Goal: Task Accomplishment & Management: Manage account settings

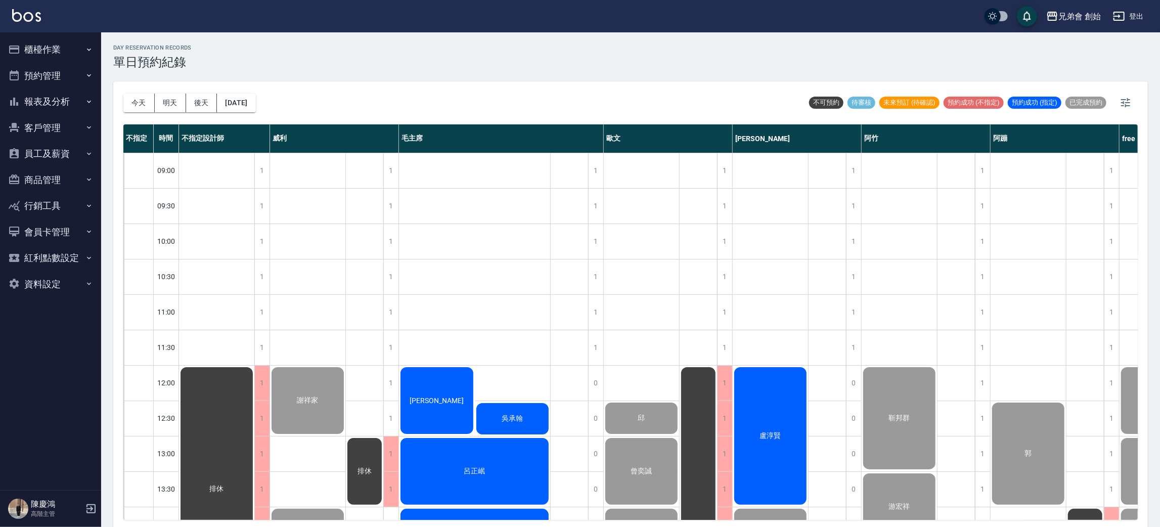
click at [137, 83] on div "今天 明天 後天 2025/10/04" at bounding box center [189, 102] width 133 height 43
click at [138, 101] on button "今天" at bounding box center [138, 103] width 31 height 19
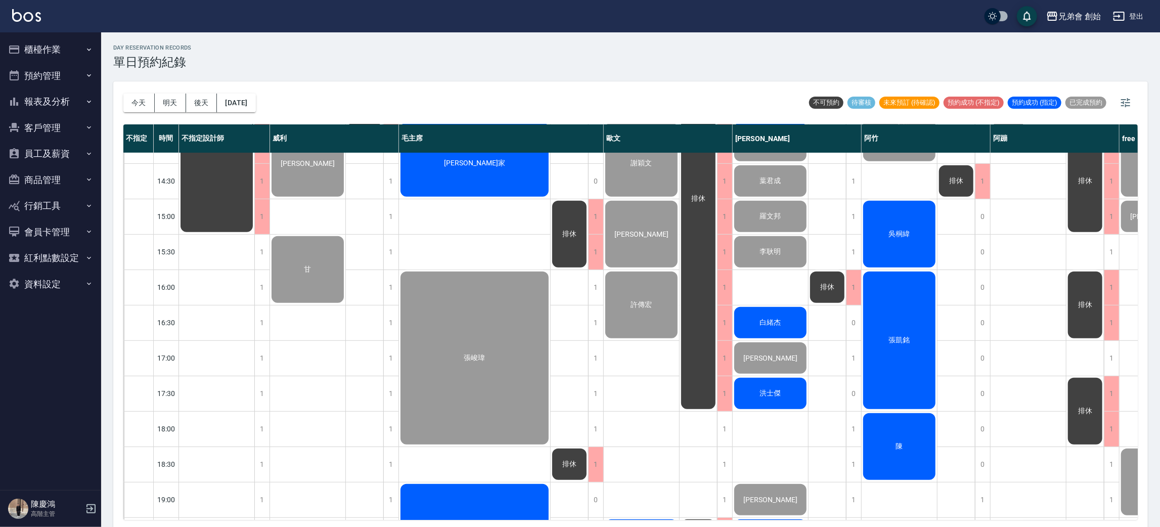
scroll to position [531, 0]
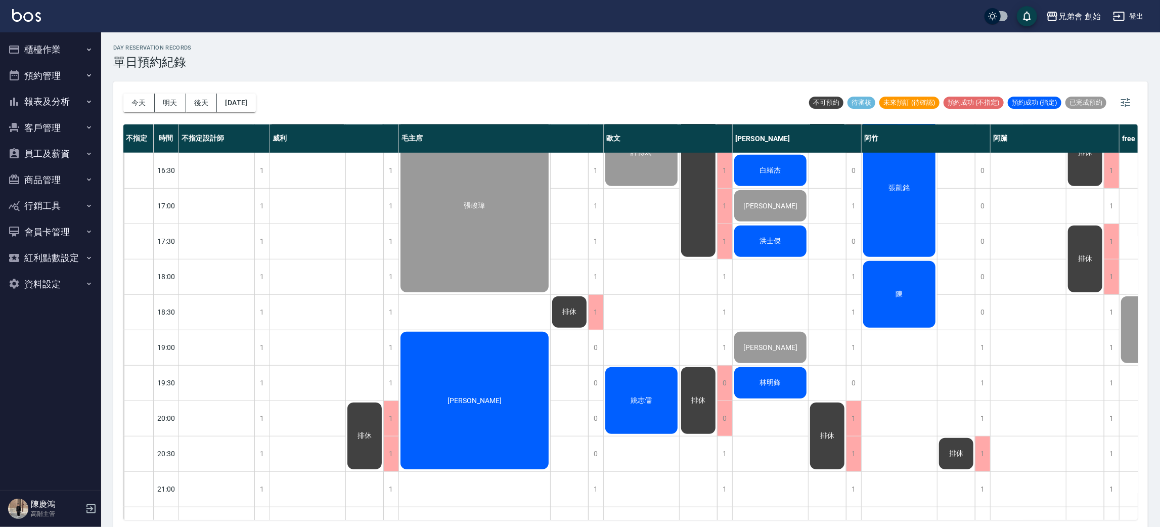
click at [656, 397] on div "姚志儒" at bounding box center [641, 401] width 75 height 70
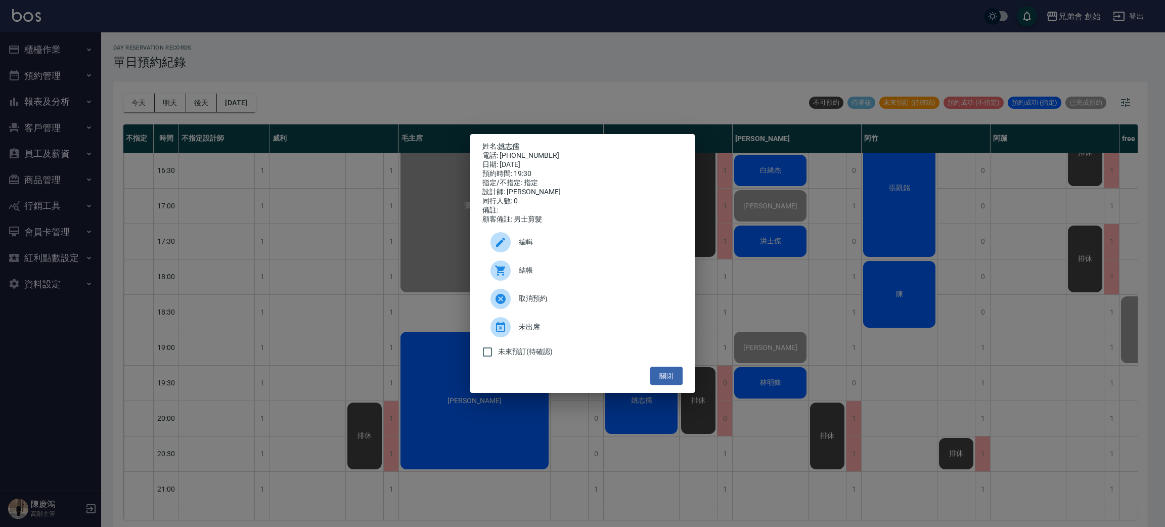
click at [513, 142] on p "姓名: 姚志儒" at bounding box center [583, 146] width 200 height 9
click at [513, 142] on link "姚志儒" at bounding box center [508, 146] width 21 height 8
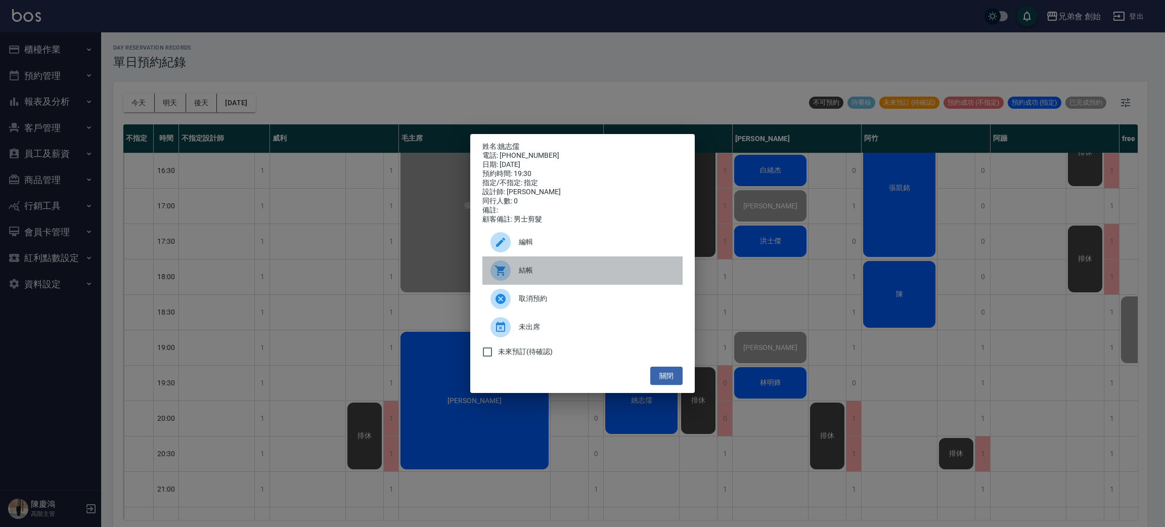
click at [552, 269] on div "結帳" at bounding box center [583, 270] width 200 height 28
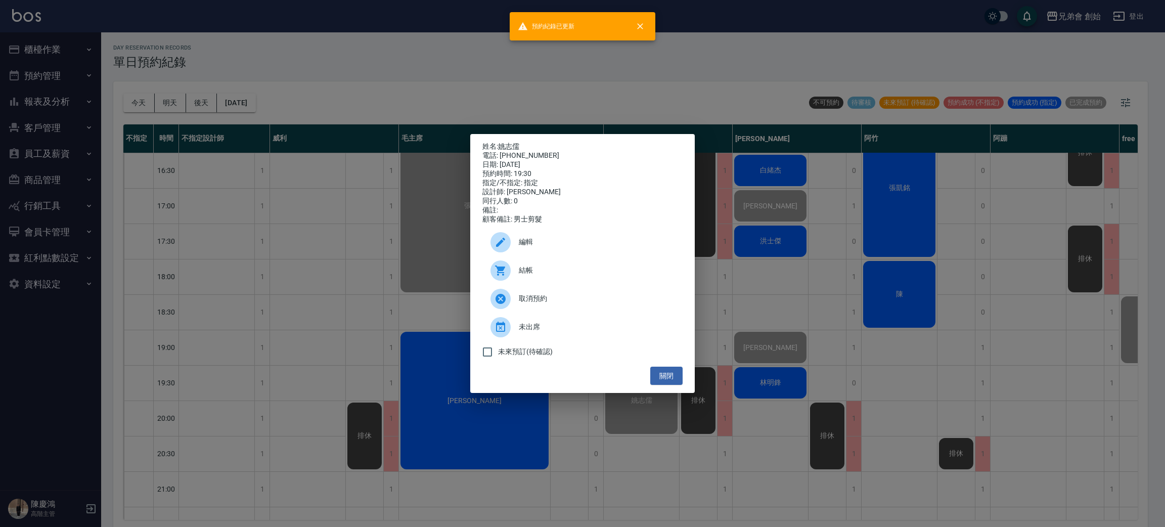
drag, startPoint x: 261, startPoint y: 96, endPoint x: 214, endPoint y: 61, distance: 58.9
click at [248, 90] on div "姓名: 姚志儒 電話: 0983206586 日期: 2025/10/04 預約時間: 19:30 指定/不指定: 指定 設計師: 歐文 同行人數: 0 備註…" at bounding box center [582, 263] width 1165 height 527
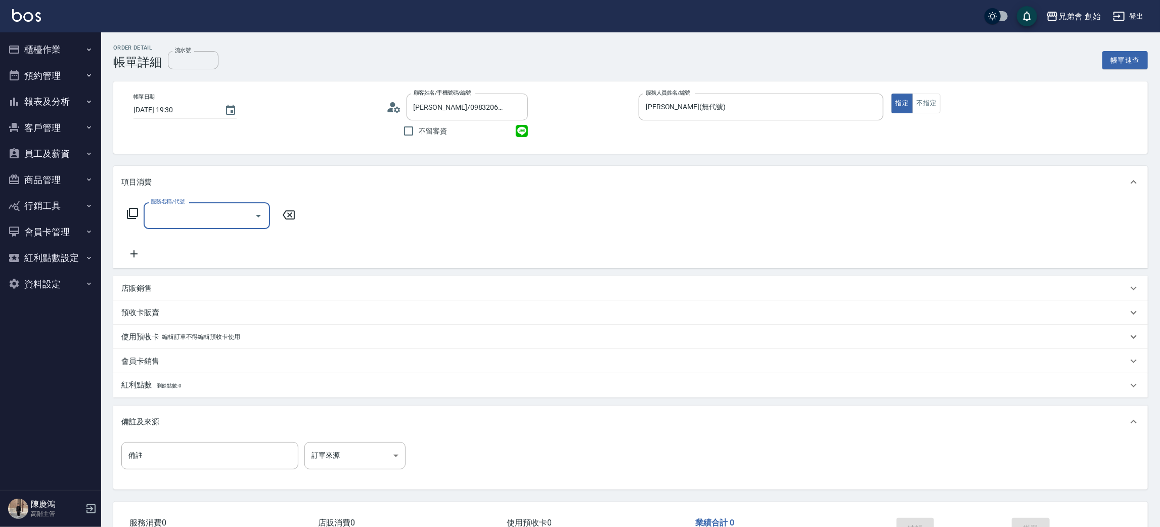
click at [171, 209] on input "服務名稱/代號" at bounding box center [199, 216] width 102 height 18
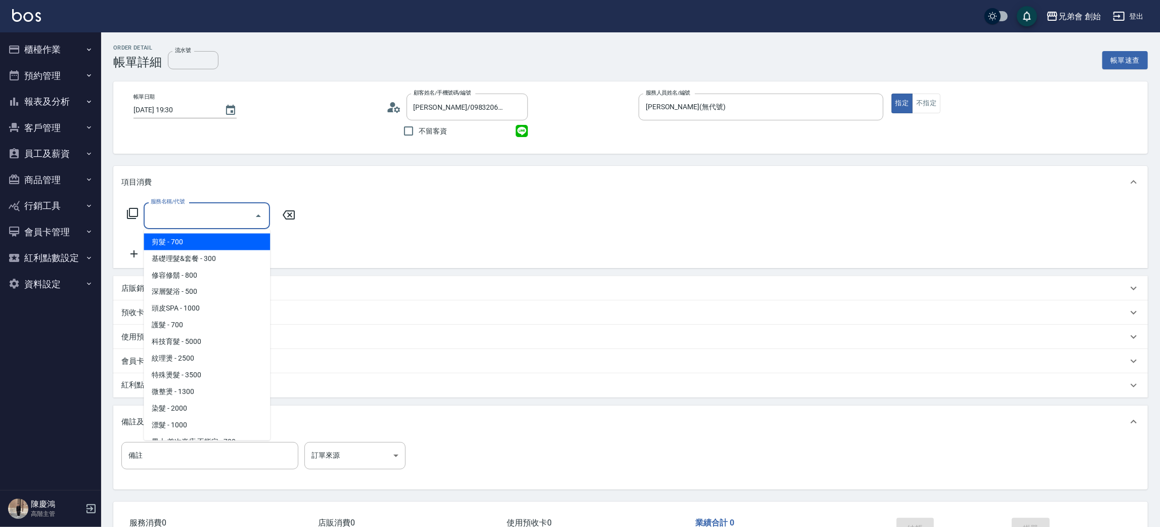
click at [184, 236] on span "剪髮 - 700" at bounding box center [207, 242] width 126 height 17
type input "剪髮(A01)"
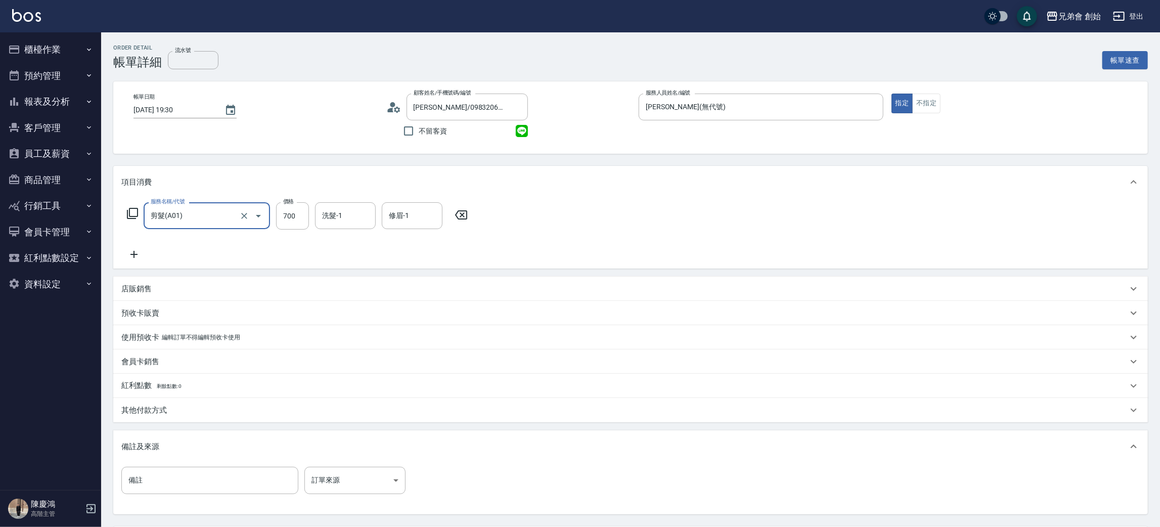
scroll to position [95, 0]
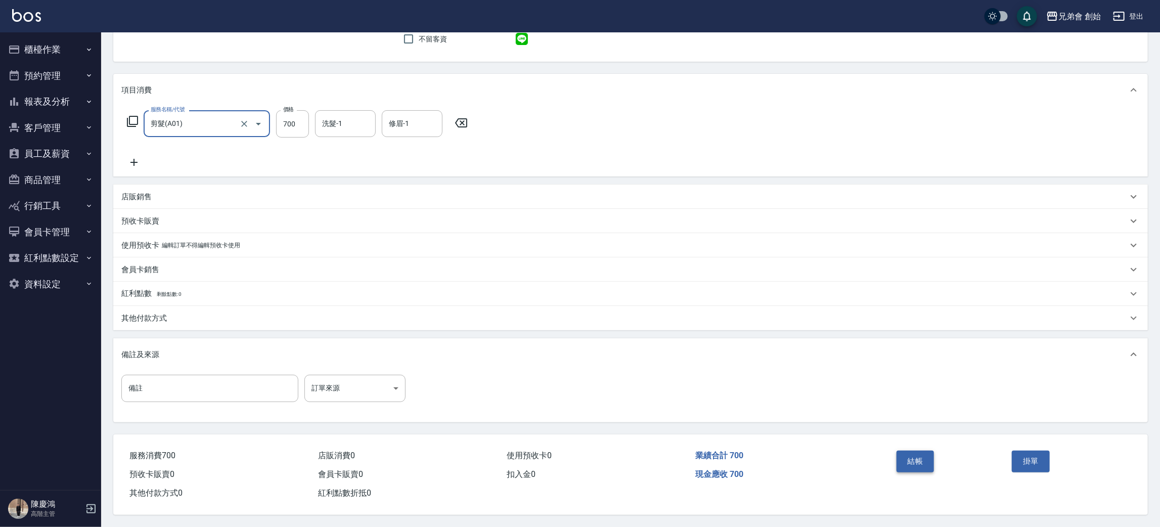
click at [932, 451] on button "結帳" at bounding box center [916, 461] width 38 height 21
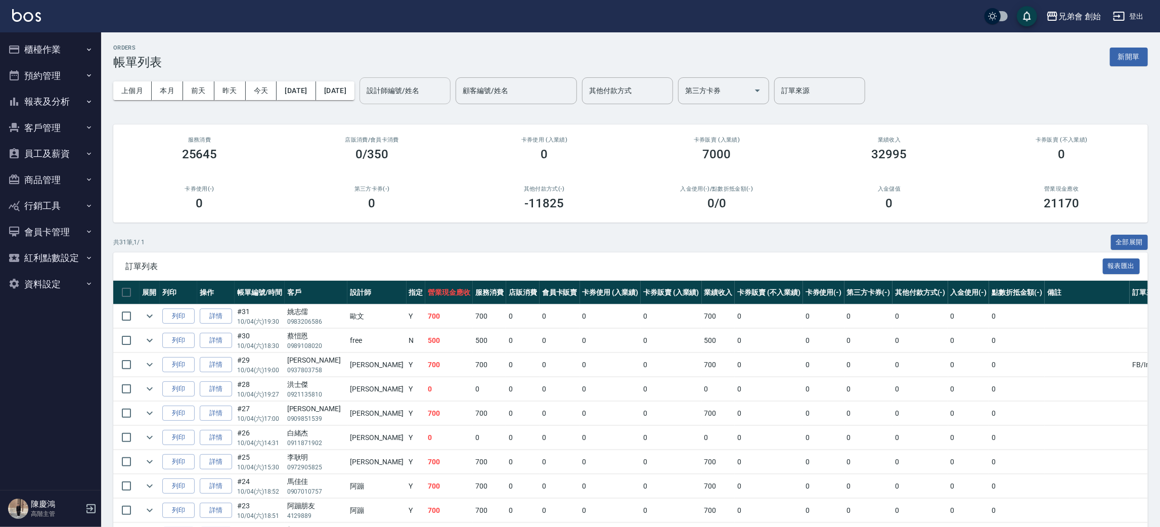
click at [443, 83] on div "設計師編號/姓名 設計師編號/姓名" at bounding box center [405, 90] width 91 height 27
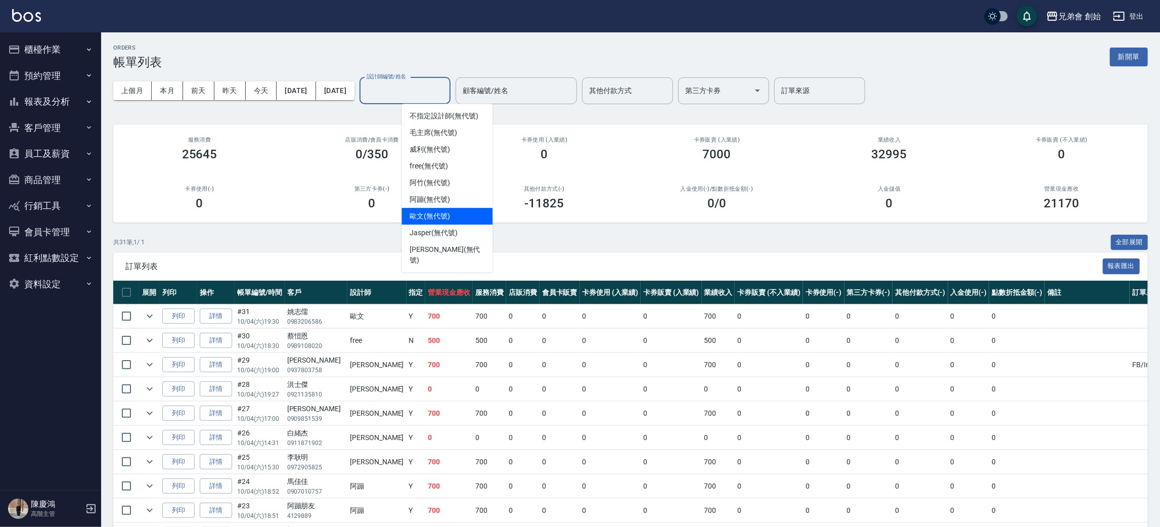
click at [460, 215] on div "歐文 (無代號)" at bounding box center [447, 216] width 91 height 17
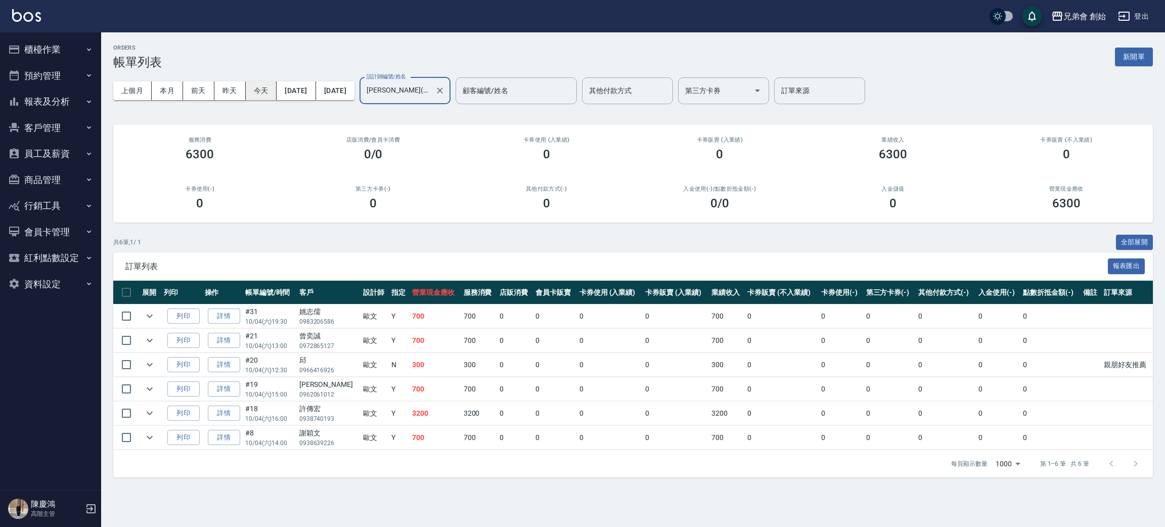
click at [257, 96] on button "今天" at bounding box center [261, 90] width 31 height 19
drag, startPoint x: 184, startPoint y: 156, endPoint x: 211, endPoint y: 166, distance: 29.0
click at [211, 166] on div "服務消費 6300" at bounding box center [199, 148] width 173 height 49
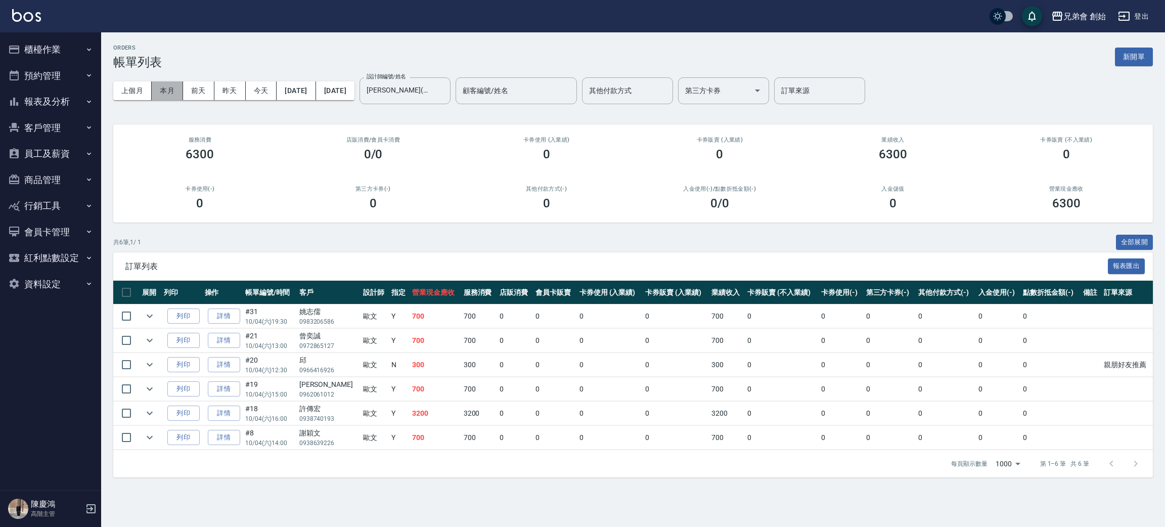
click at [164, 90] on button "本月" at bounding box center [167, 90] width 31 height 19
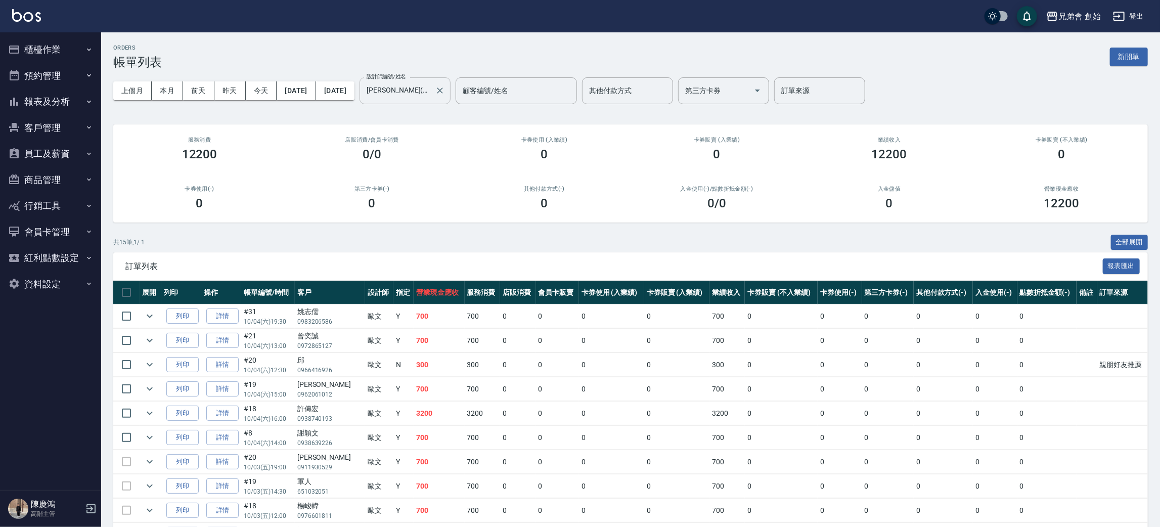
click at [431, 90] on input "歐文(無代號)" at bounding box center [397, 91] width 67 height 18
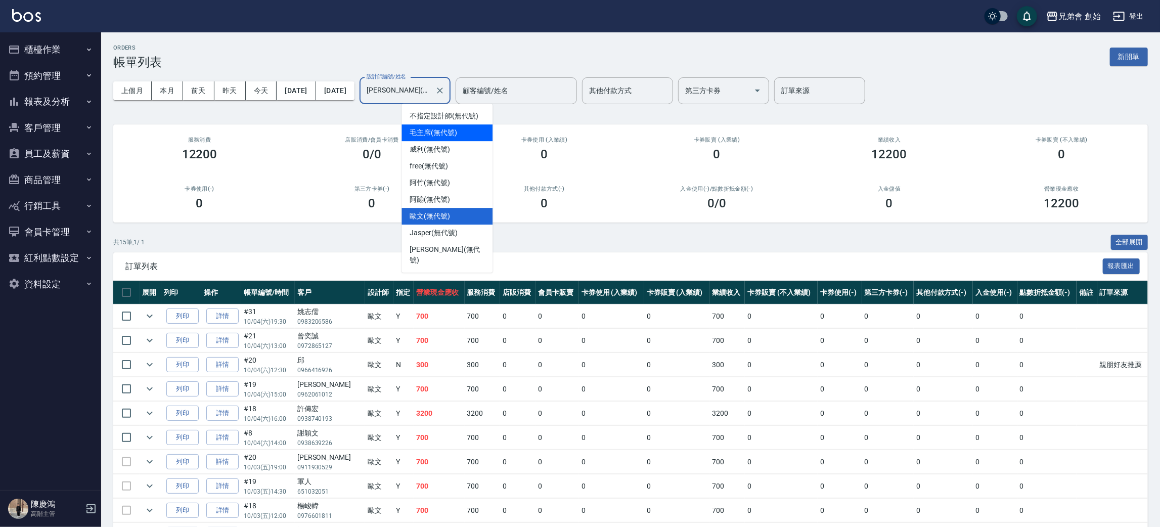
click at [442, 132] on span "毛主席 (無代號)" at bounding box center [434, 132] width 48 height 11
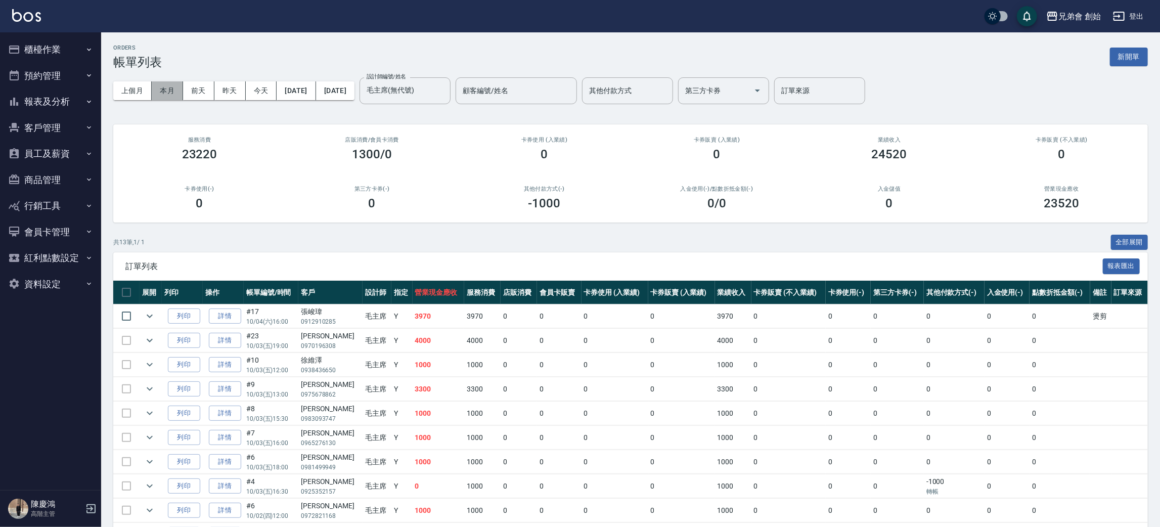
click at [165, 97] on button "本月" at bounding box center [167, 90] width 31 height 19
click at [430, 86] on input "毛主席(無代號)" at bounding box center [397, 91] width 67 height 18
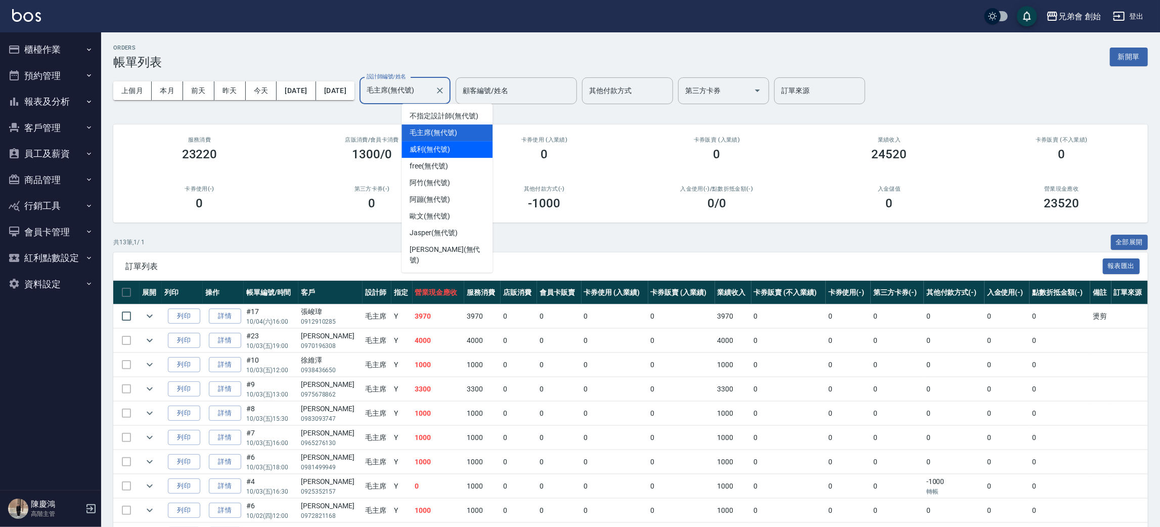
click at [434, 142] on div "威利 (無代號)" at bounding box center [447, 149] width 91 height 17
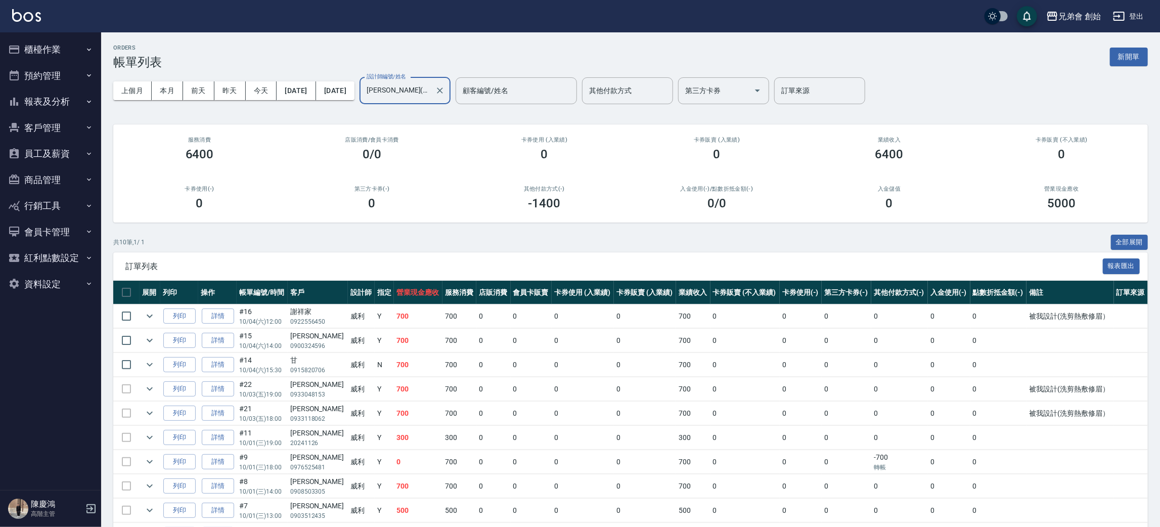
click at [429, 91] on input "威利(無代號)" at bounding box center [397, 91] width 67 height 18
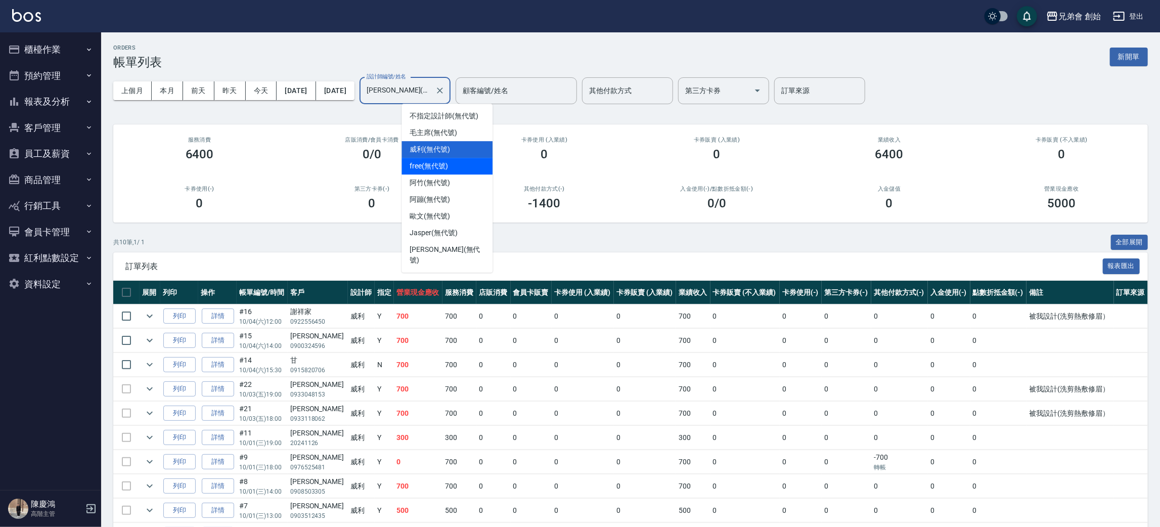
drag, startPoint x: 445, startPoint y: 172, endPoint x: 438, endPoint y: 148, distance: 25.3
click at [445, 172] on div "free (無代號)" at bounding box center [447, 166] width 91 height 17
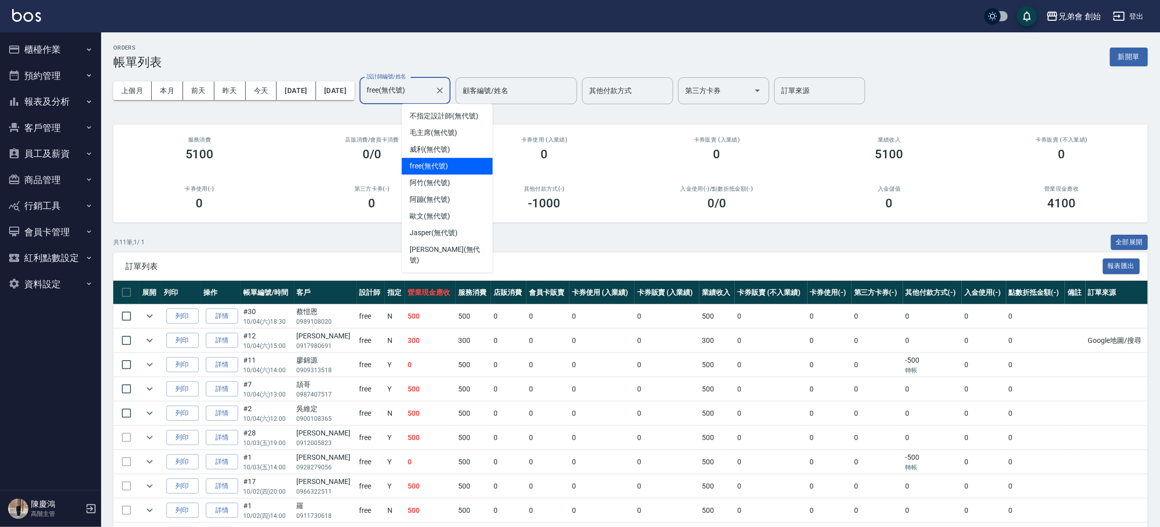
click at [431, 94] on input "free(無代號)" at bounding box center [397, 91] width 67 height 18
click at [448, 184] on span "阿竹 (無代號)" at bounding box center [430, 183] width 40 height 11
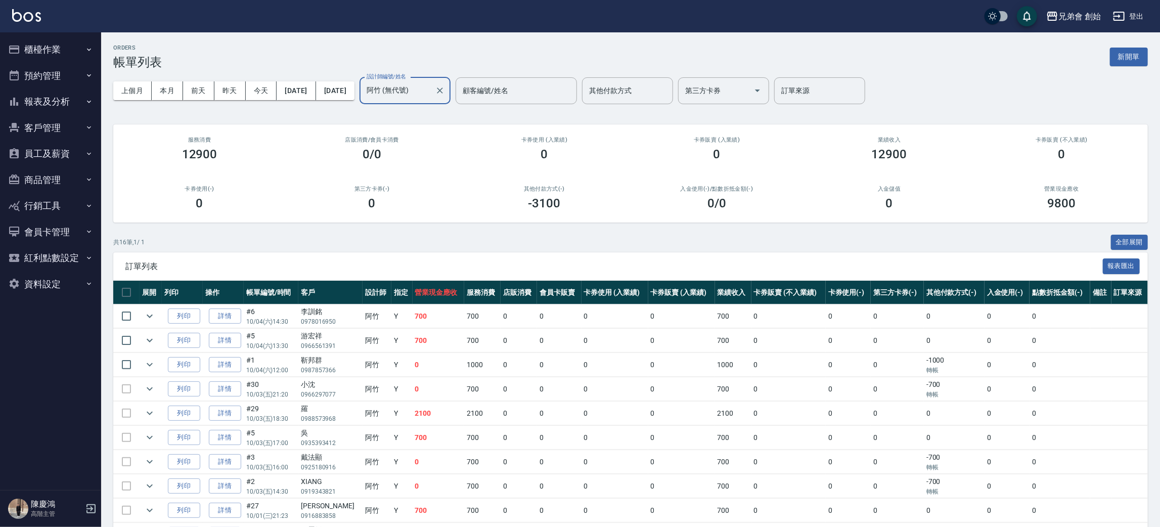
click at [431, 87] on input "阿竹 (無代號)" at bounding box center [397, 91] width 67 height 18
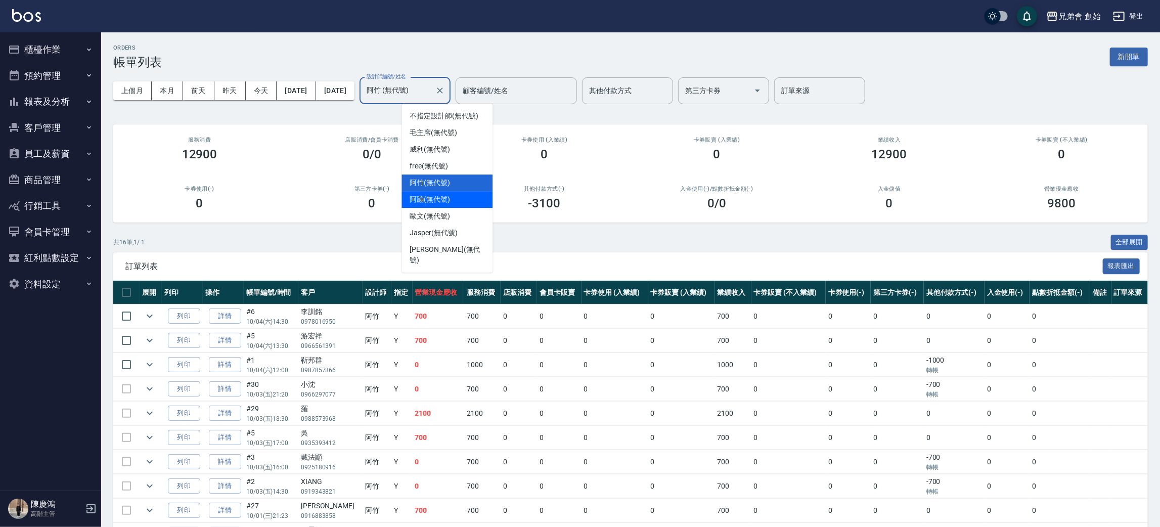
click at [454, 197] on div "阿蹦 (無代號)" at bounding box center [447, 199] width 91 height 17
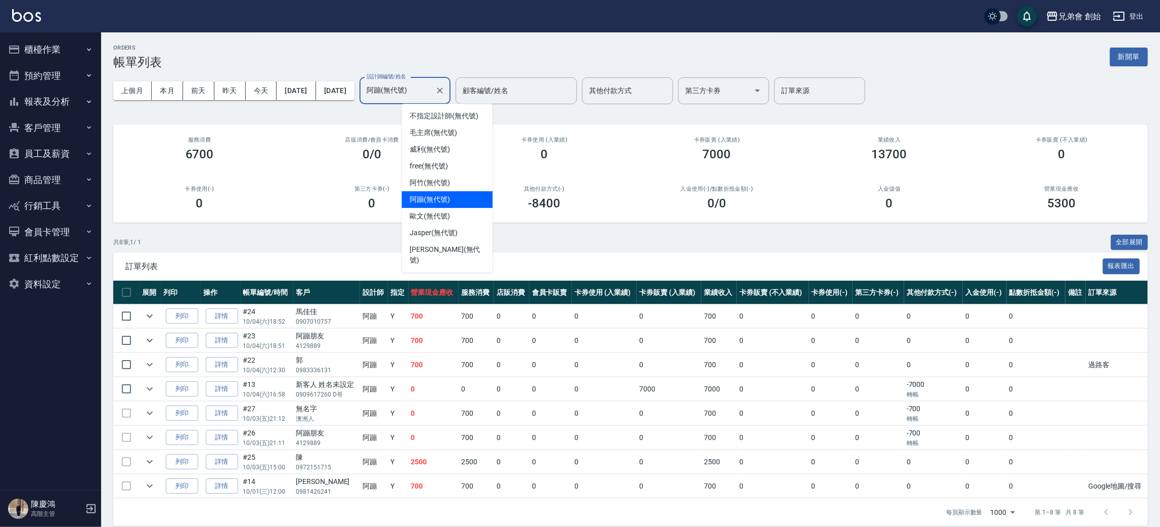
click at [431, 96] on input "阿蹦(無代號)" at bounding box center [397, 91] width 67 height 18
click at [453, 215] on div "歐文 (無代號)" at bounding box center [447, 216] width 91 height 17
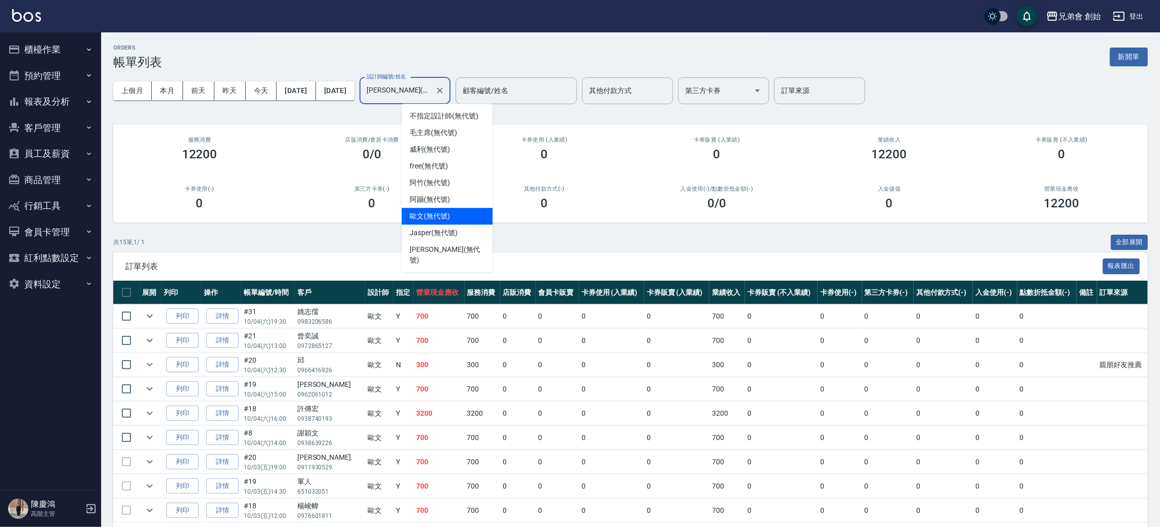
click at [431, 88] on input "歐文(無代號)" at bounding box center [397, 91] width 67 height 18
click at [446, 251] on span "潘潘 (無代號)" at bounding box center [447, 254] width 75 height 21
type input "潘潘(無代號)"
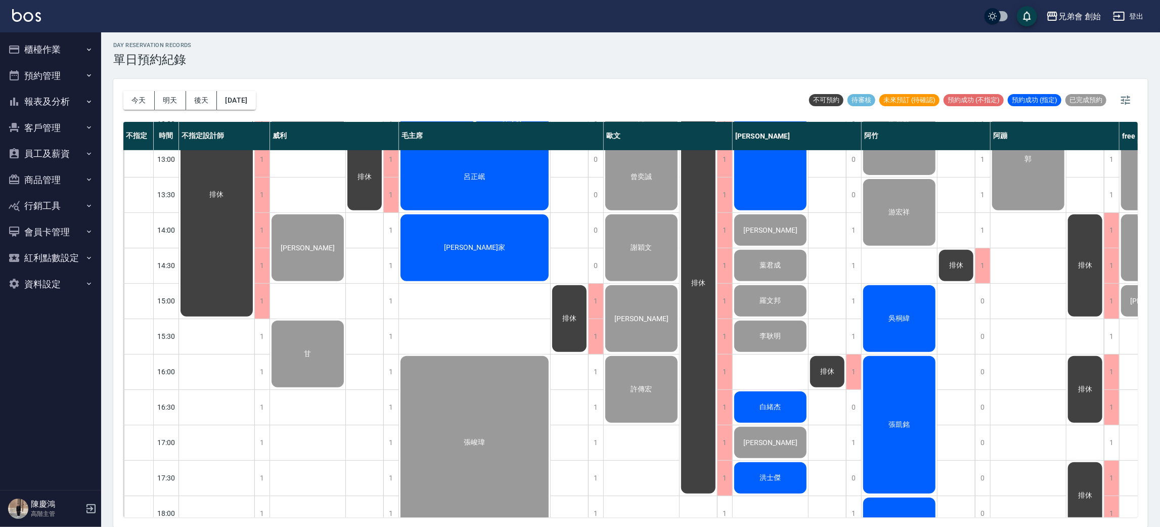
scroll to position [64, 0]
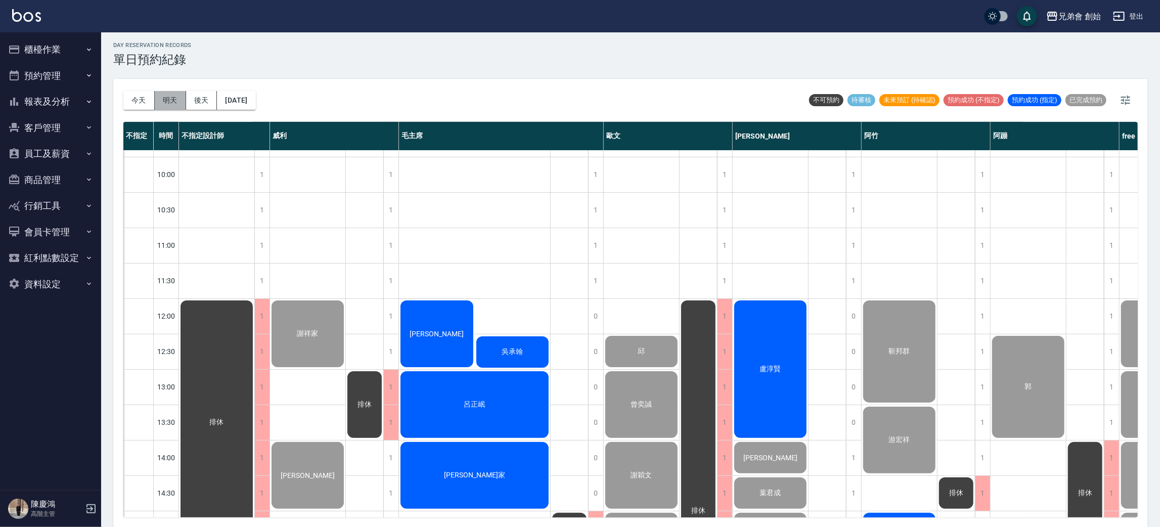
click at [174, 103] on button "明天" at bounding box center [170, 100] width 31 height 19
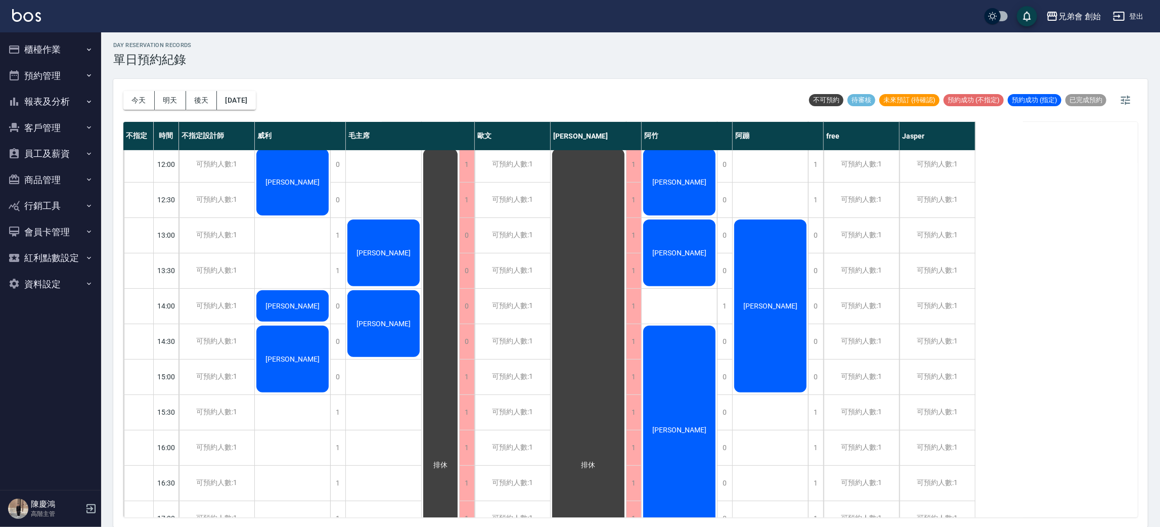
scroll to position [140, 0]
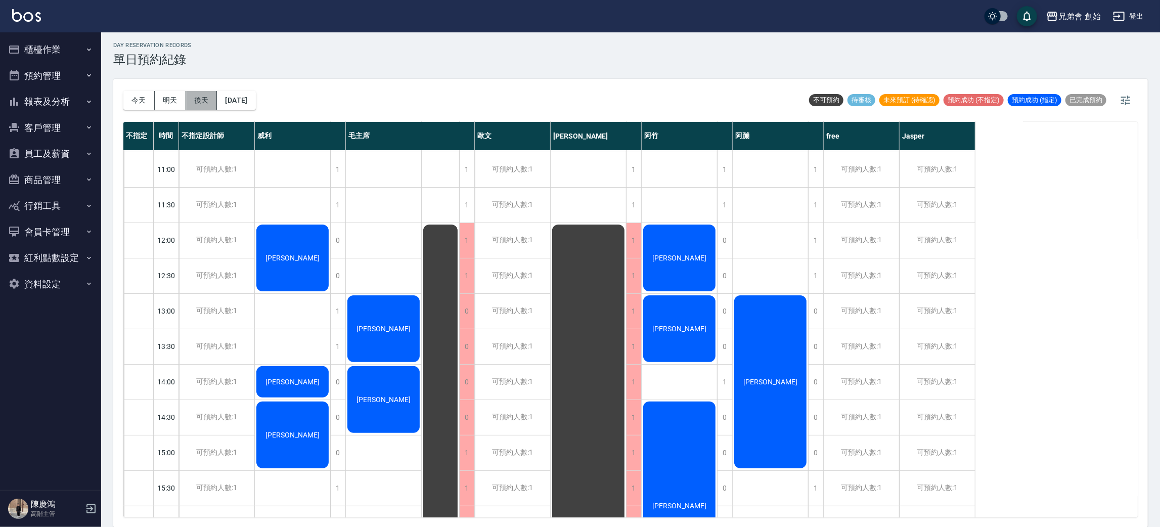
click at [201, 99] on button "後天" at bounding box center [201, 100] width 31 height 19
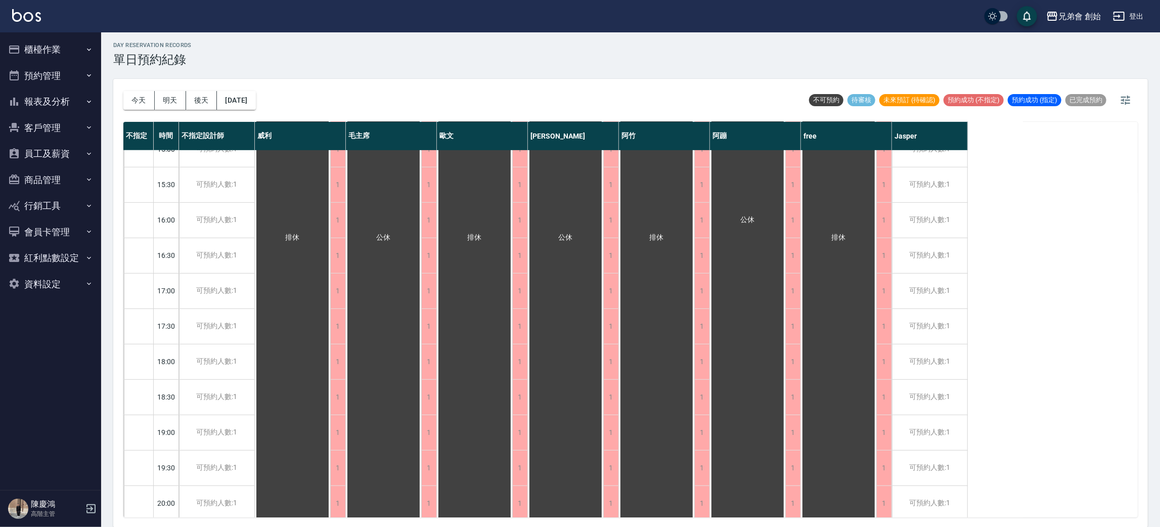
scroll to position [519, 0]
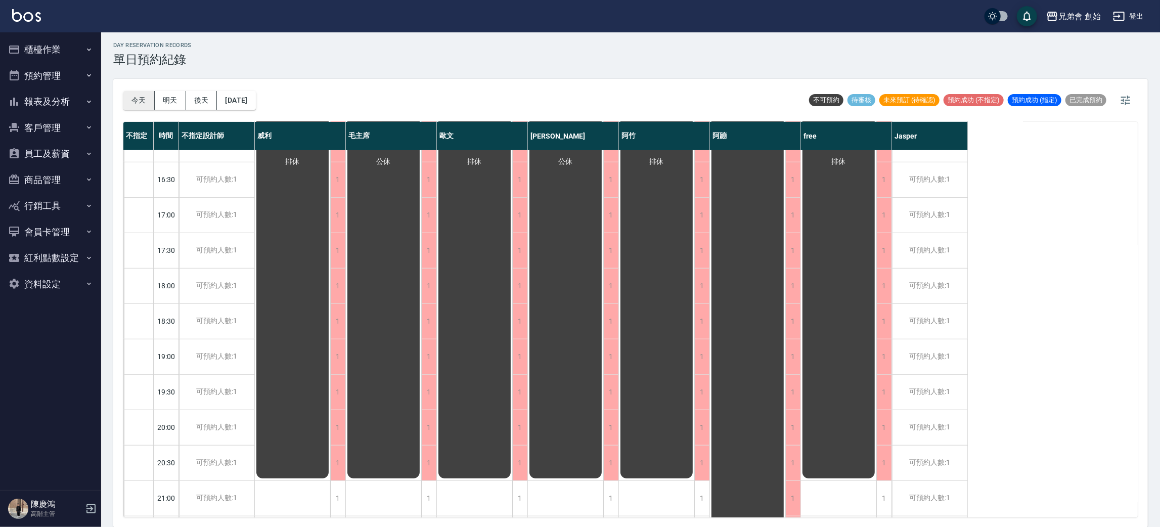
click at [133, 97] on button "今天" at bounding box center [138, 100] width 31 height 19
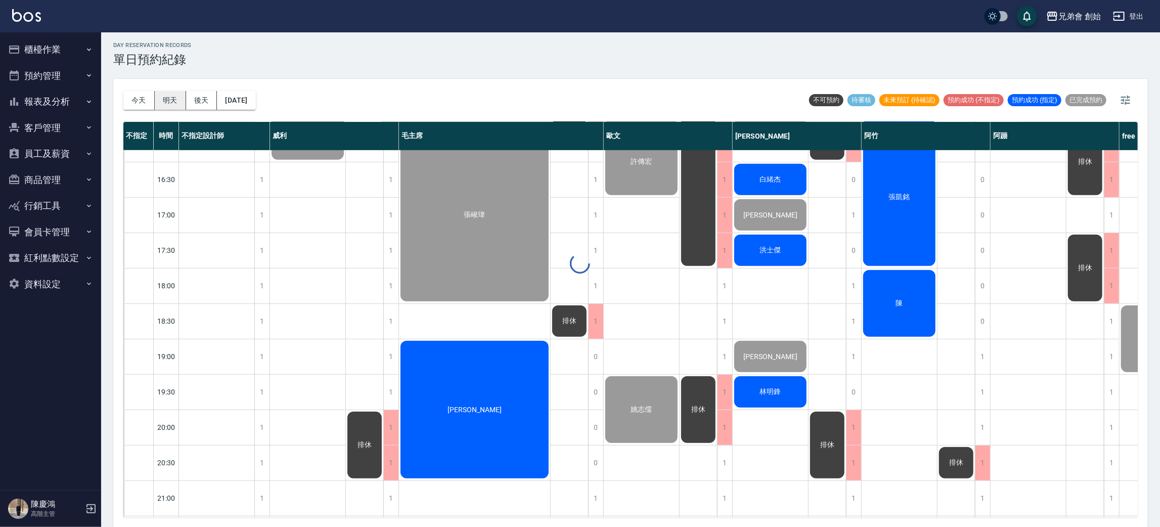
click at [174, 100] on div "day Reservation records 單日預約紀錄 今天 明天 後天 2025/10/04 不可預約 待審核 未來預訂 (待確認) 預約成功 (不指…" at bounding box center [630, 279] width 1059 height 498
click at [174, 100] on button "明天" at bounding box center [170, 100] width 31 height 19
click at [174, 100] on div at bounding box center [580, 263] width 1160 height 527
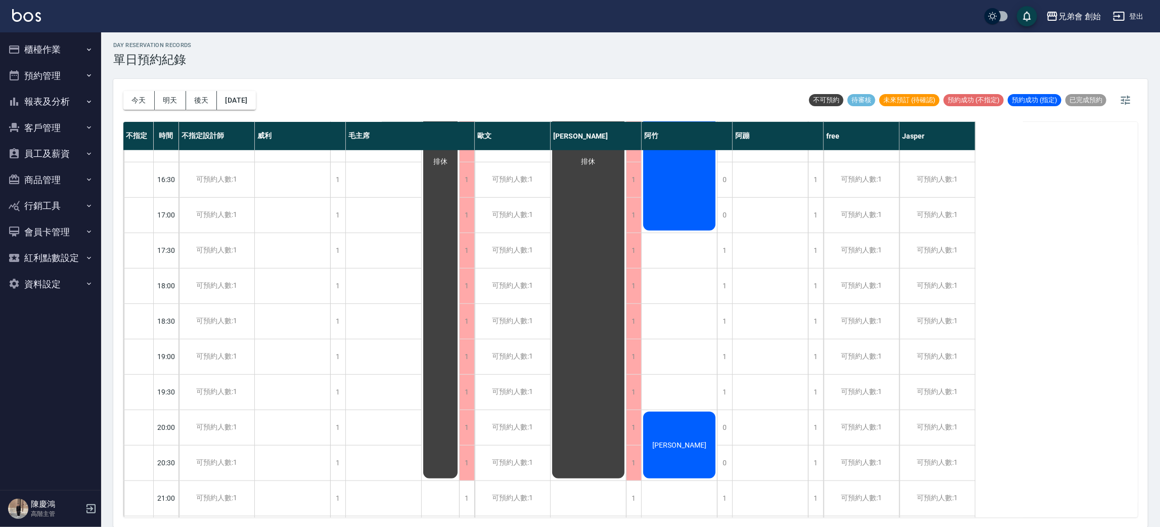
click at [478, 68] on div "day Reservation records 單日預約紀錄 今天 明天 後天 2025/10/05 不可預約 待審核 未來預訂 (待確認) 預約成功 (不指…" at bounding box center [630, 279] width 1059 height 498
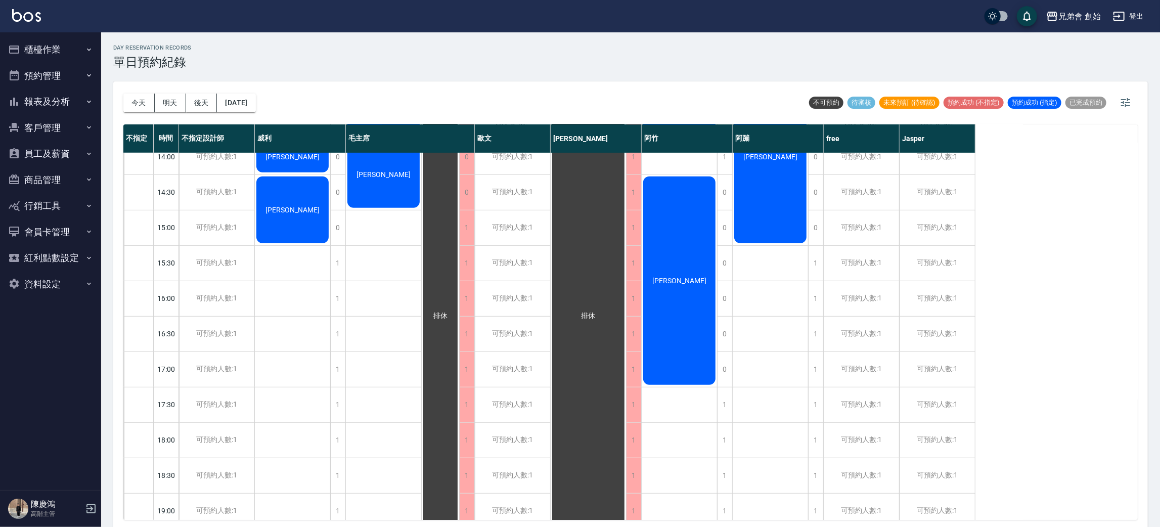
scroll to position [216, 0]
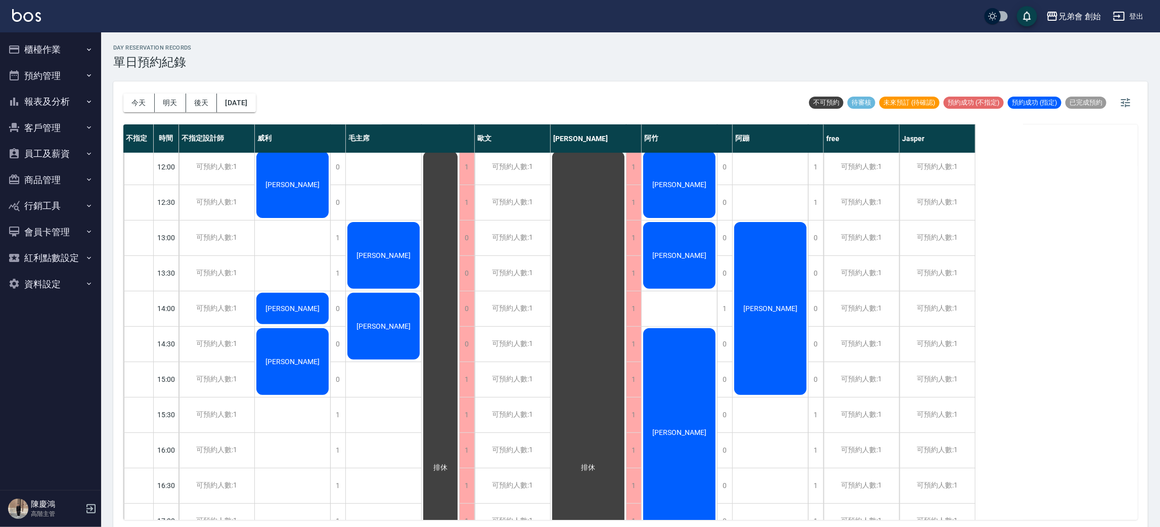
click at [771, 267] on div "黃耕威" at bounding box center [770, 309] width 75 height 176
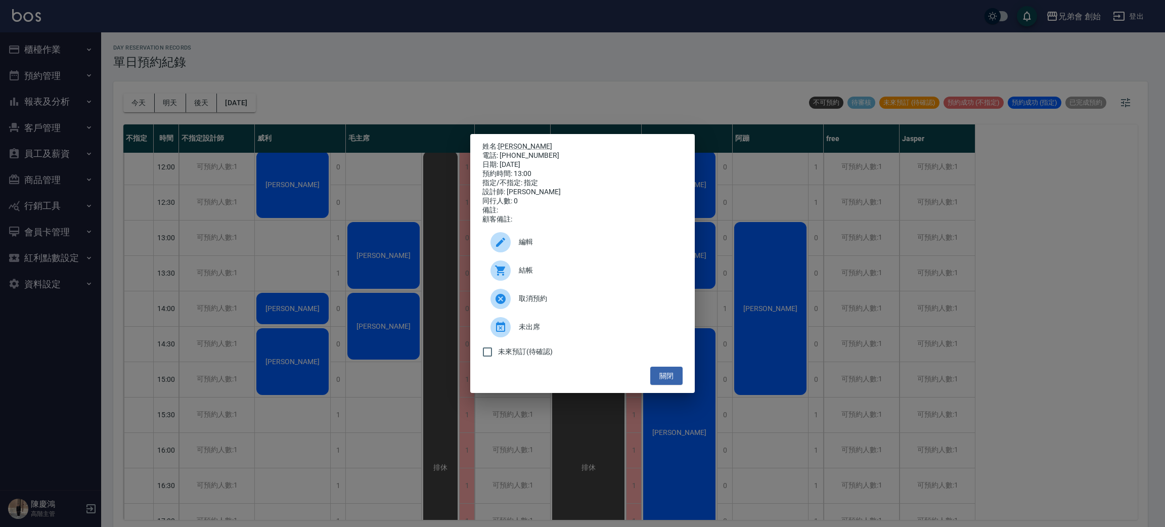
click at [790, 221] on div "姓名: 黃耕威 電話: 0988142013 日期: 2025/10/05 預約時間: 13:00 指定/不指定: 指定 設計師: 阿蹦 同行人數: 0 備註…" at bounding box center [582, 263] width 1165 height 527
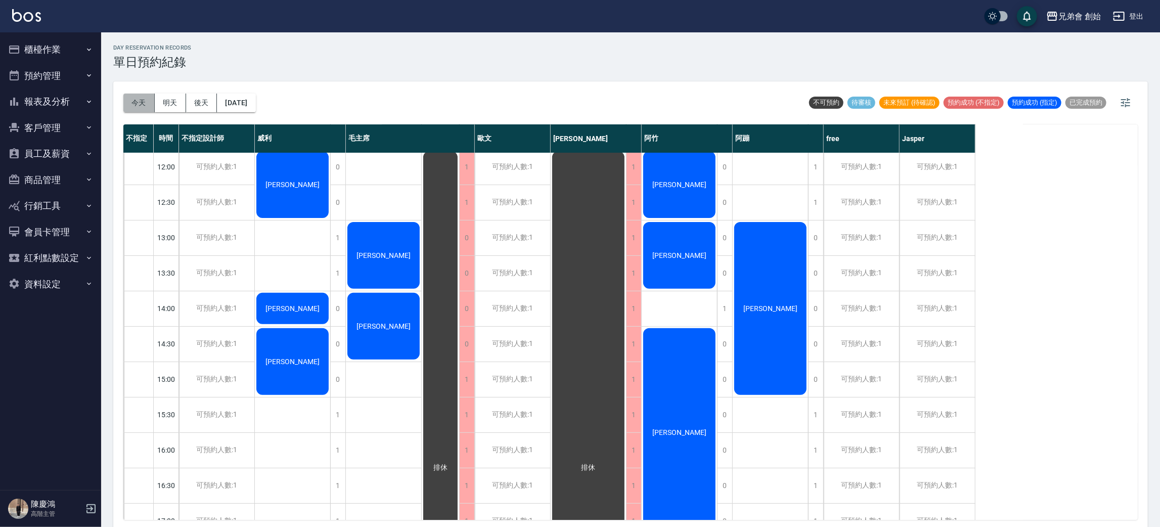
click at [142, 104] on button "今天" at bounding box center [138, 103] width 31 height 19
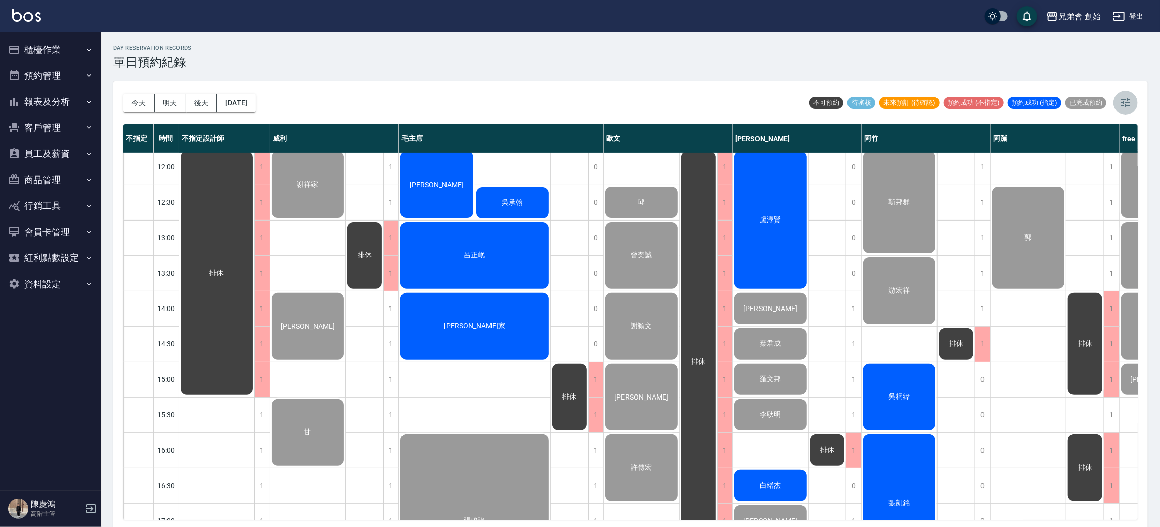
click at [1134, 107] on button "button" at bounding box center [1126, 103] width 24 height 24
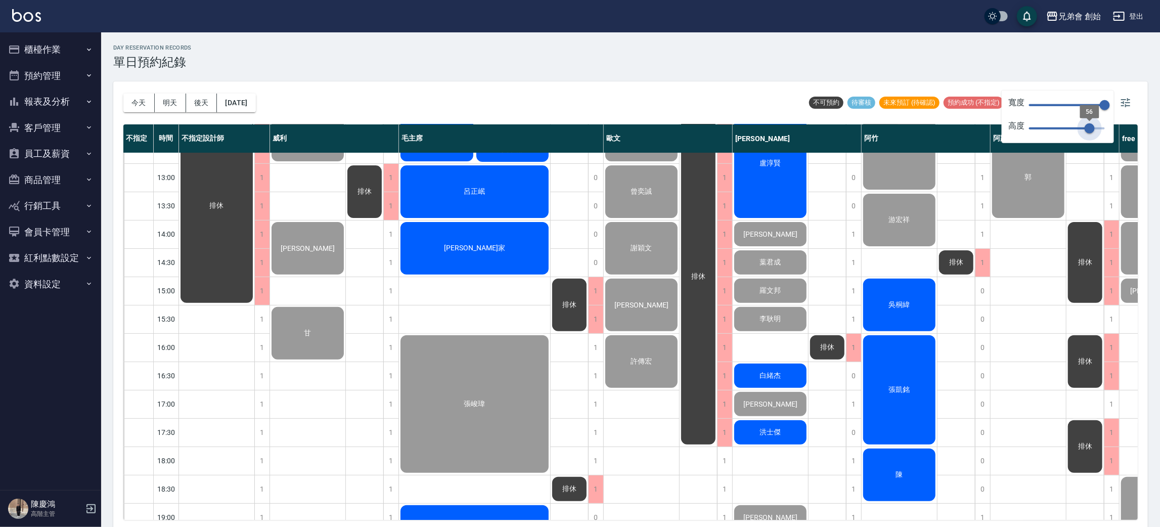
type input "70"
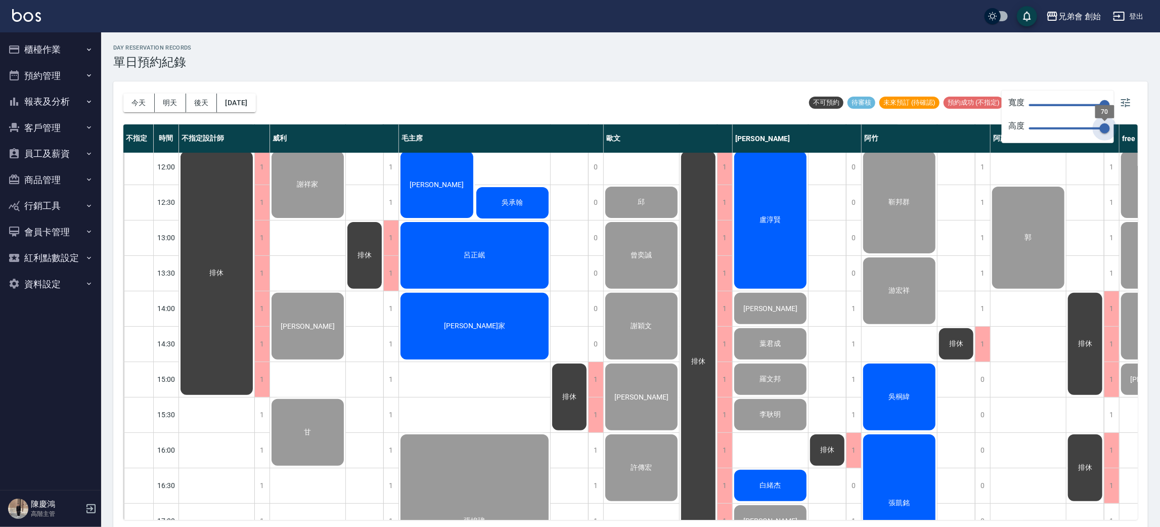
drag, startPoint x: 1111, startPoint y: 130, endPoint x: 1118, endPoint y: 114, distance: 17.2
click at [1118, 120] on body "兄弟會 創始 登出 櫃檯作業 打帳單 帳單列表 掛單列表 座位開單 營業儀表板 現金收支登錄 高階收支登錄 材料自購登錄 每日結帳 排班表 現場電腦打卡 掃碼…" at bounding box center [580, 265] width 1160 height 530
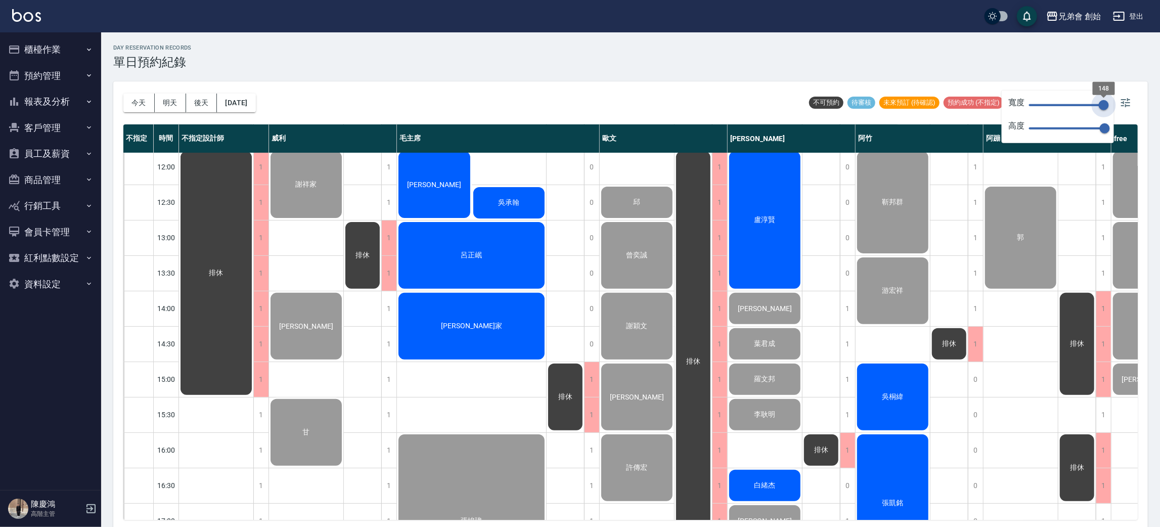
type input "122"
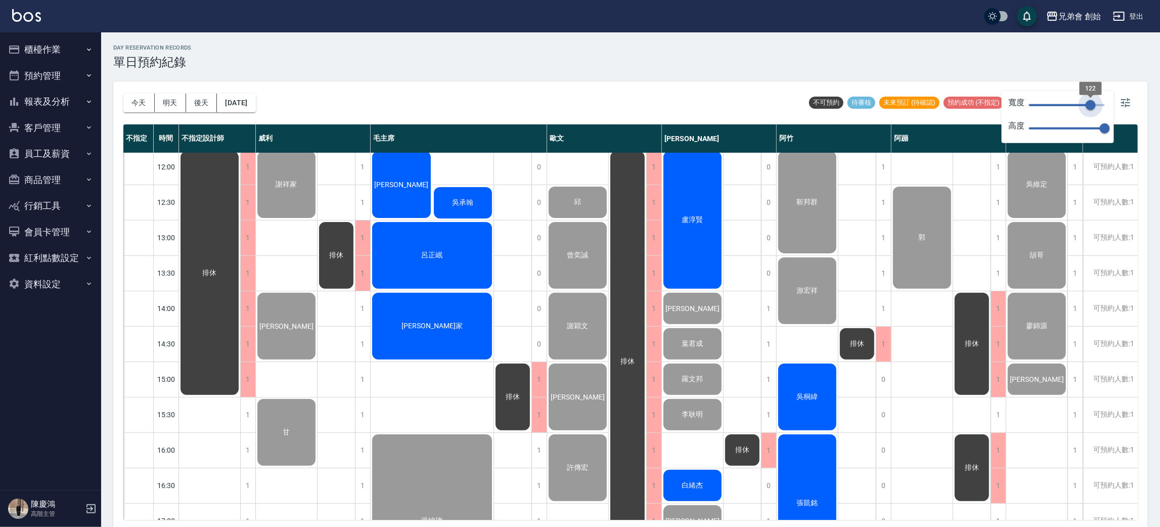
drag, startPoint x: 1104, startPoint y: 105, endPoint x: 1091, endPoint y: 106, distance: 13.2
click at [1091, 106] on span "122" at bounding box center [1091, 105] width 10 height 10
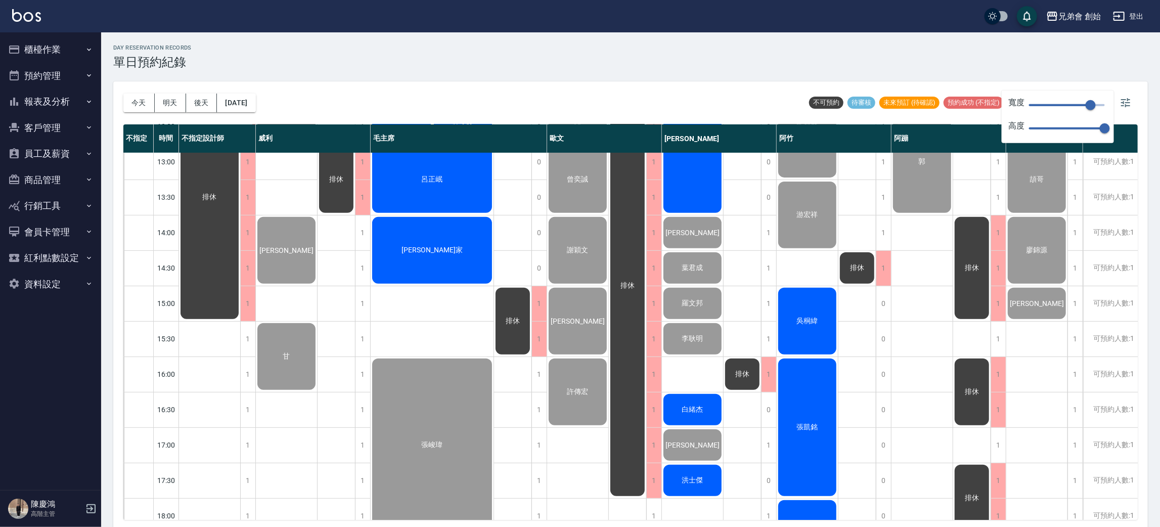
scroll to position [519, 0]
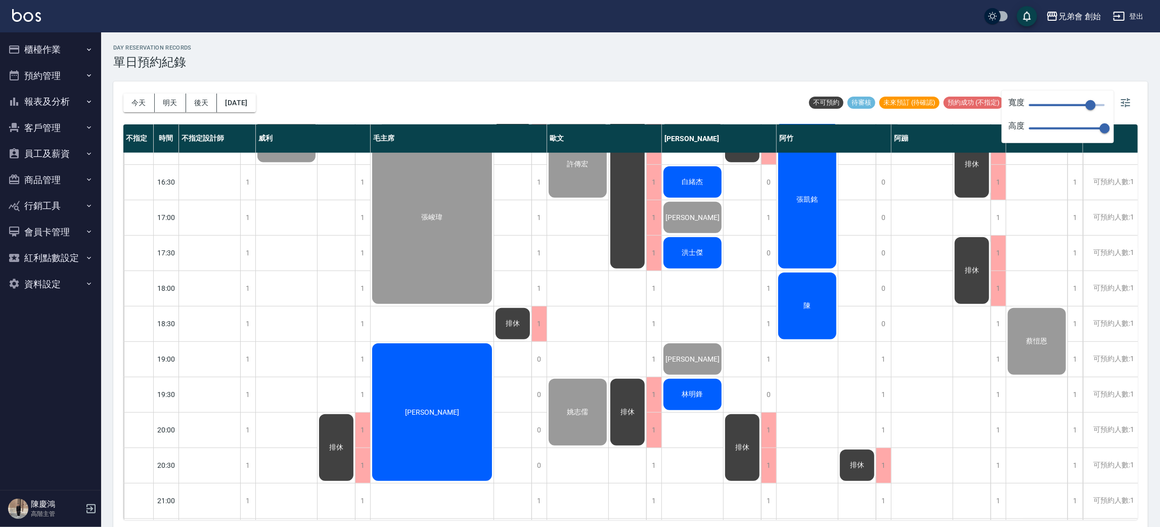
click at [696, 391] on span "林明鋒" at bounding box center [692, 394] width 25 height 9
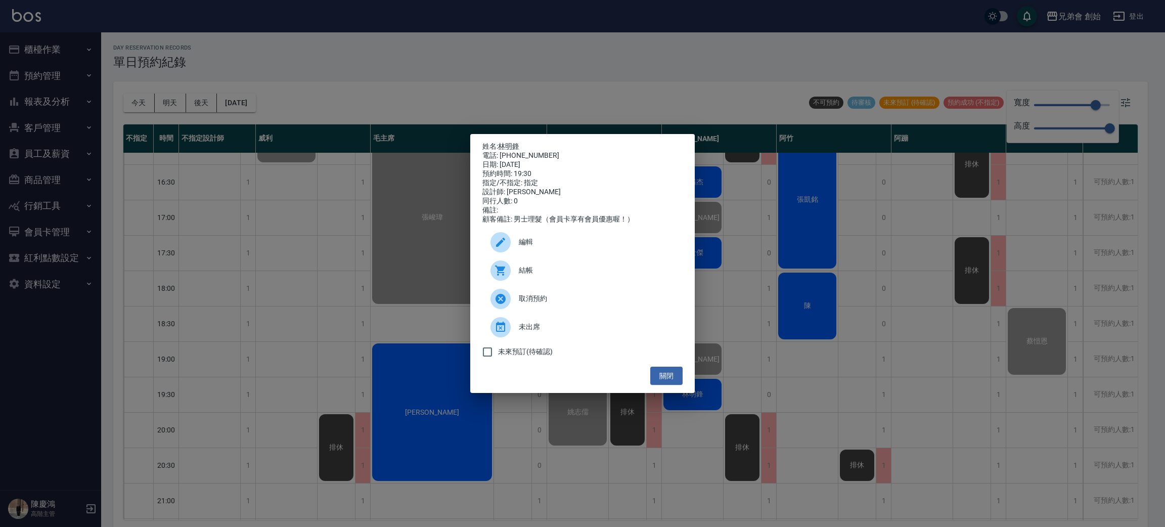
click at [535, 151] on div "電話: 0970240011" at bounding box center [583, 155] width 200 height 9
copy div "0970240011"
click at [519, 53] on div "姓名: 林明鋒 電話: 0970240011 日期: 2025/10/04 預約時間: 19:30 指定/不指定: 指定 設計師: 潘潘 同行人數: 0 備註…" at bounding box center [582, 263] width 1165 height 527
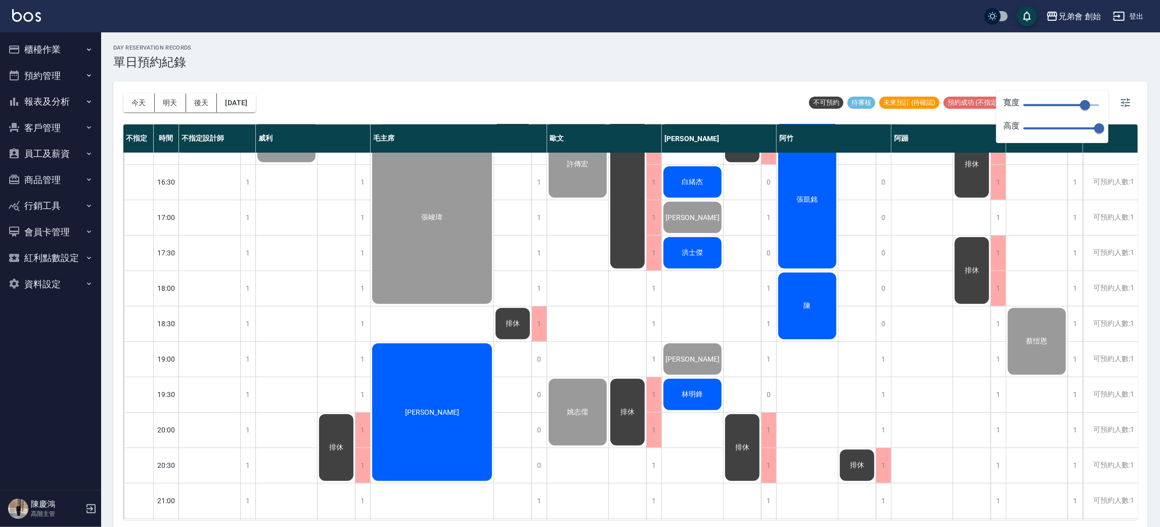
click at [422, 433] on div "[PERSON_NAME]" at bounding box center [432, 412] width 123 height 141
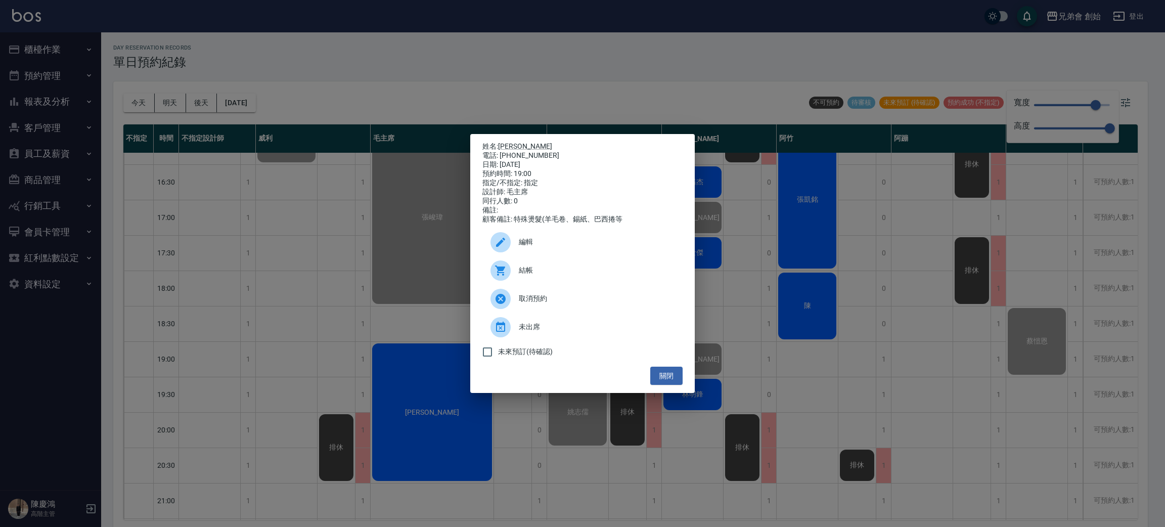
click at [513, 275] on div at bounding box center [505, 270] width 28 height 20
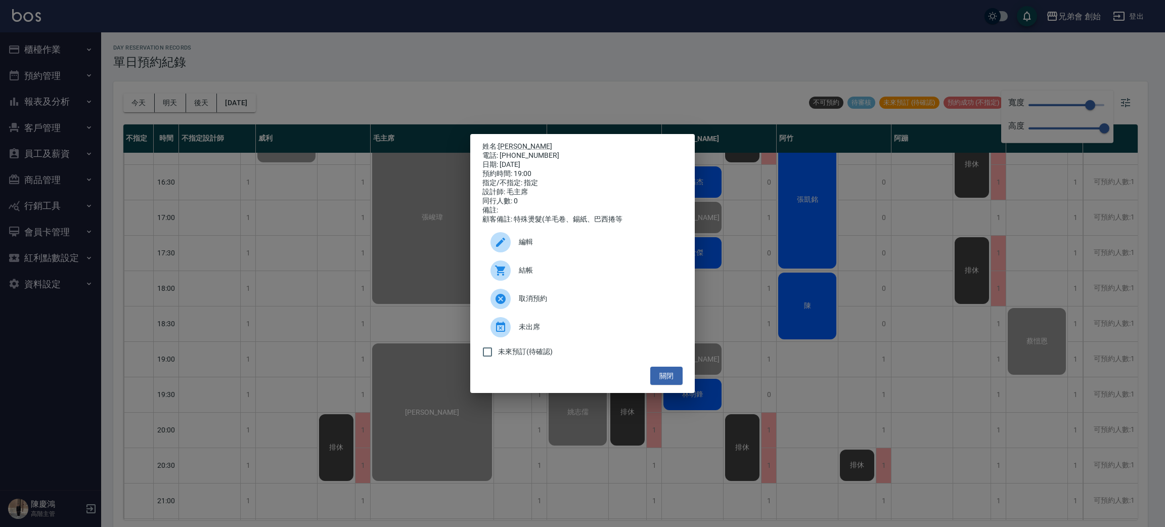
click at [500, 86] on div "姓名: 李宇哲 電話: 0921212203 日期: 2025/10/04 預約時間: 19:00 指定/不指定: 指定 設計師: 毛主席 同行人數: 0 備…" at bounding box center [582, 263] width 1165 height 527
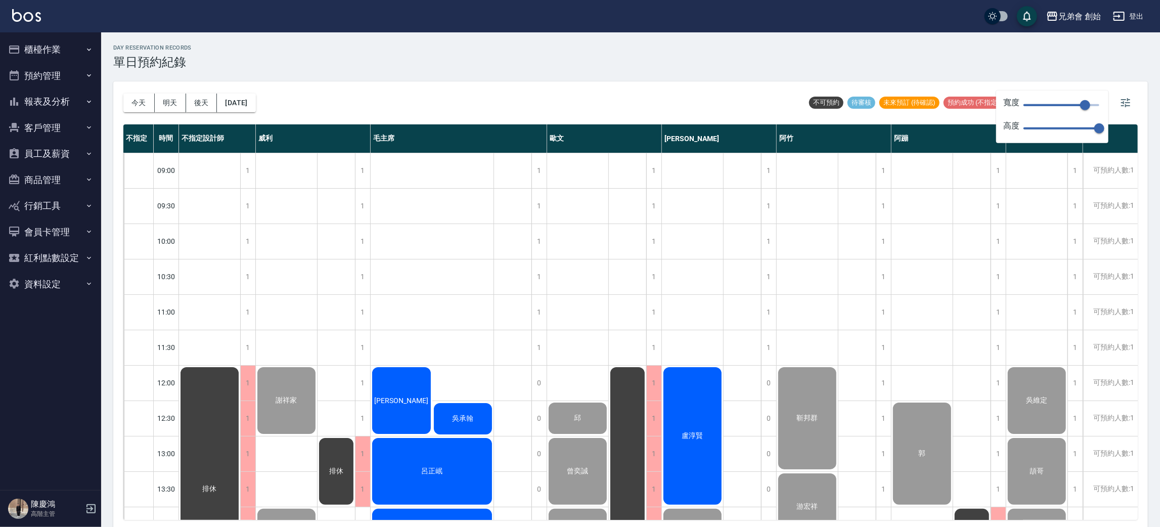
scroll to position [152, 0]
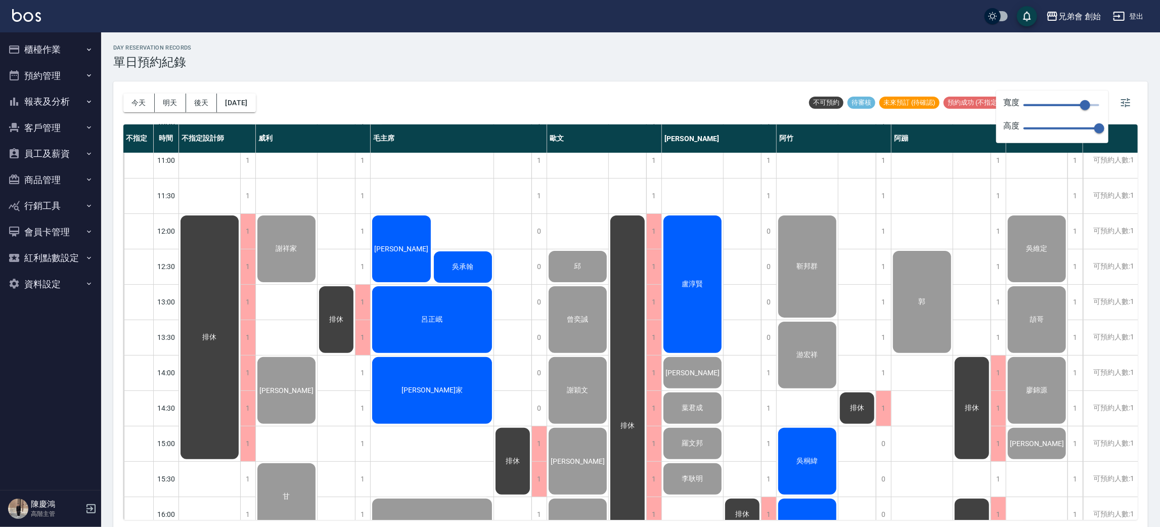
click at [398, 246] on span "謝華恩" at bounding box center [401, 249] width 58 height 8
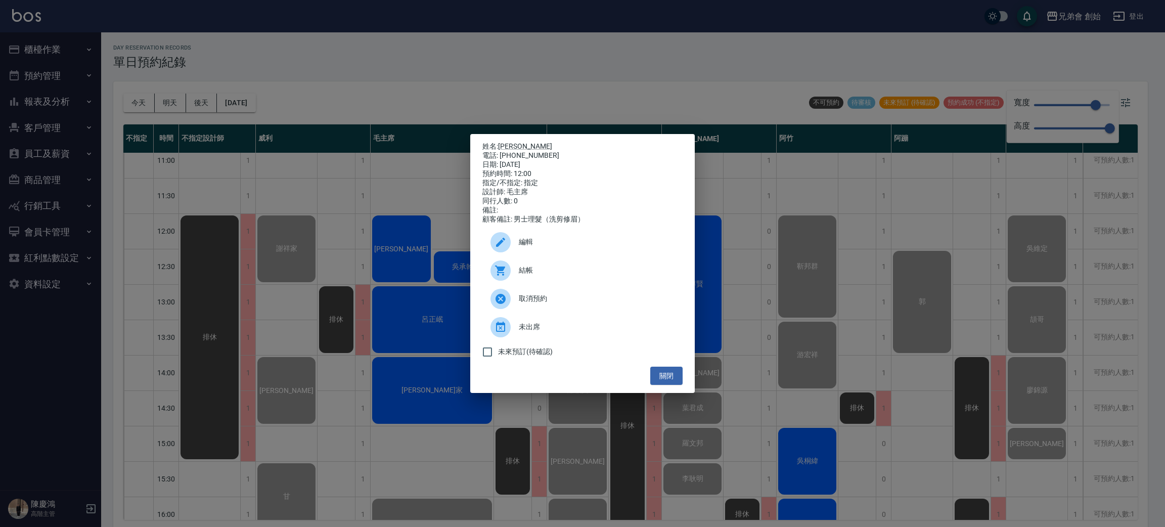
click at [515, 274] on div at bounding box center [505, 270] width 28 height 20
click at [496, 60] on div "姓名: 謝華恩 電話: 0973713137 日期: 2025/10/04 預約時間: 12:00 指定/不指定: 指定 設計師: 毛主席 同行人數: 0 備…" at bounding box center [582, 263] width 1165 height 527
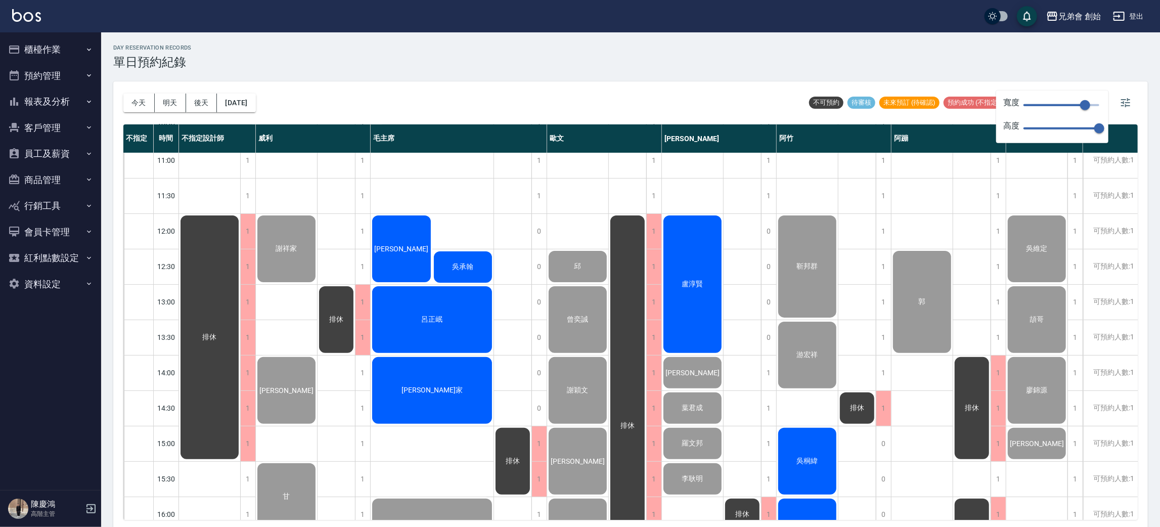
click at [406, 249] on span "謝華恩" at bounding box center [401, 249] width 58 height 8
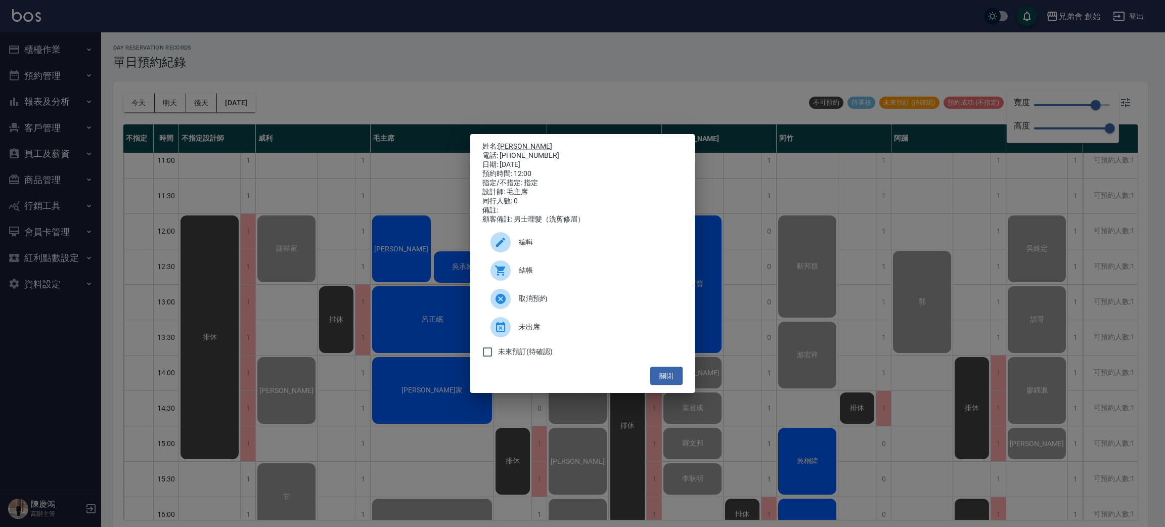
click at [506, 248] on icon at bounding box center [501, 242] width 12 height 12
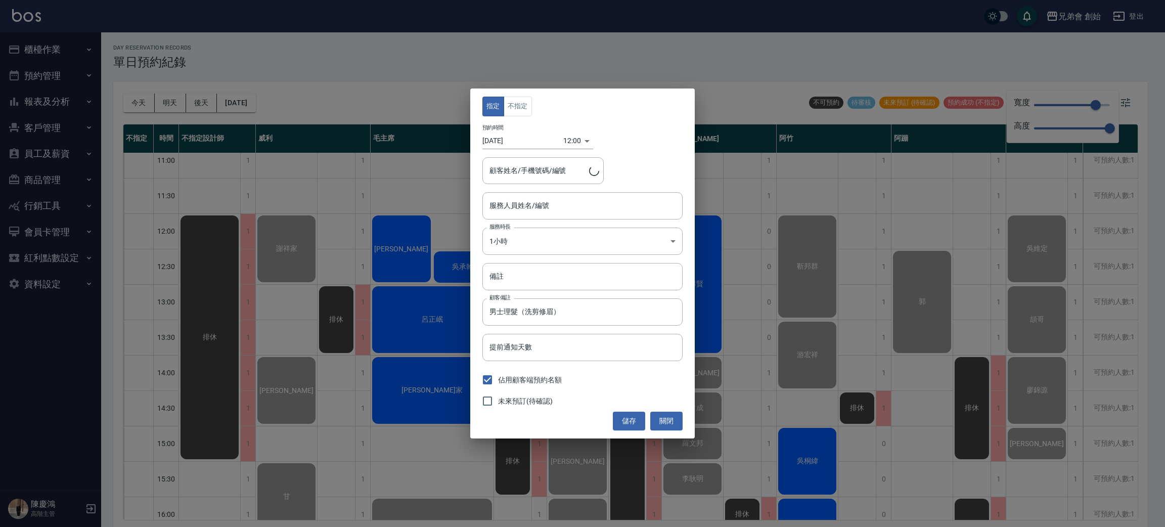
type input "毛主席(無代號)"
type input "謝華恩/0973713137"
click at [513, 143] on input "[DATE]" at bounding box center [523, 141] width 81 height 17
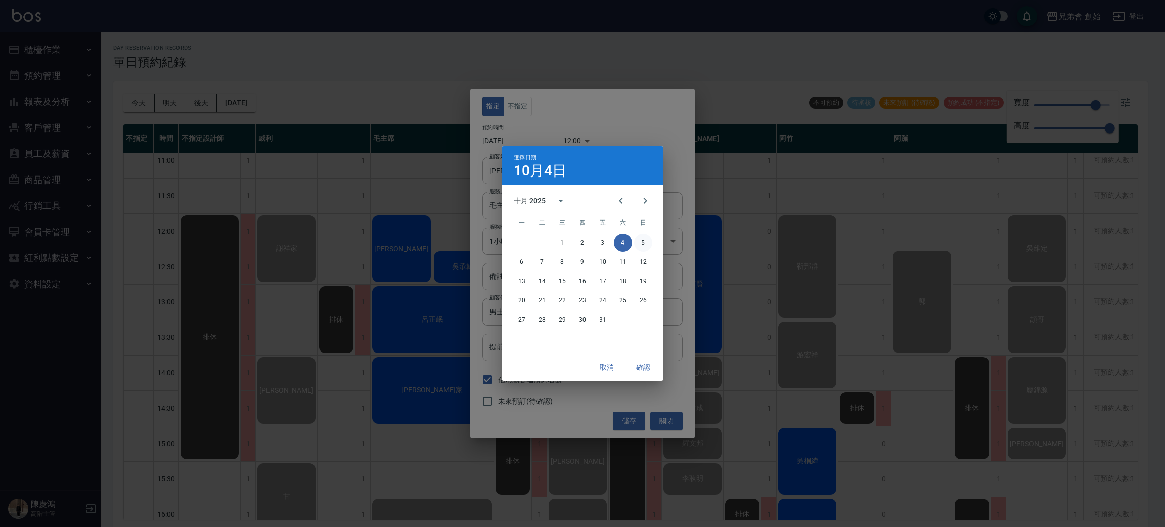
click at [644, 243] on button "5" at bounding box center [643, 243] width 18 height 18
type input "2025/10/05"
type input "1759636800000"
click at [637, 109] on div "選擇日期 10月5日 十月 2025 一 二 三 四 五 六 日 1 2 3 4 5 6 7 8 9 10 11 12 13 14 15 16 17 18 1…" at bounding box center [582, 263] width 1165 height 527
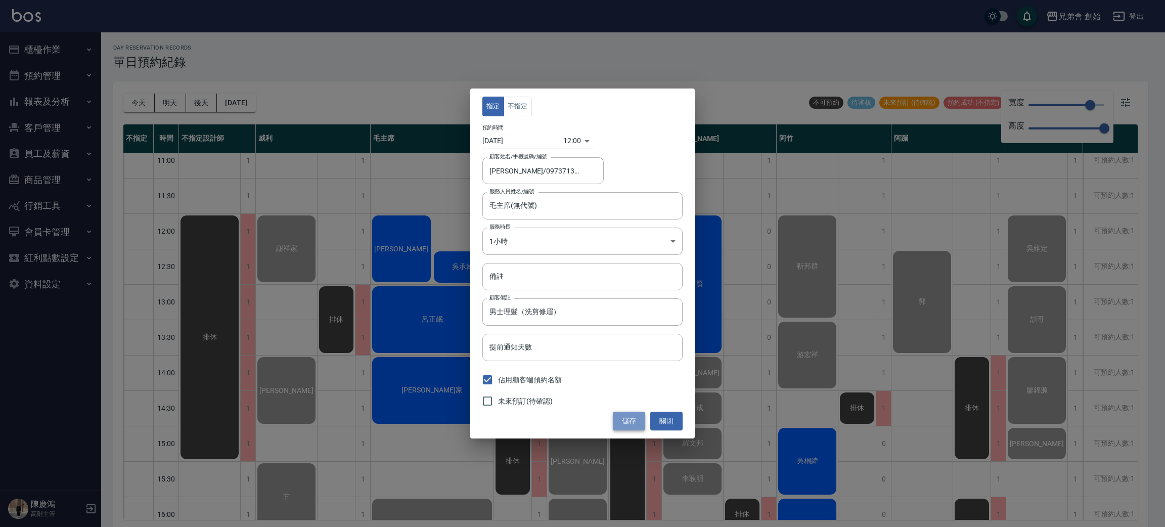
click at [633, 421] on button "儲存" at bounding box center [629, 421] width 32 height 19
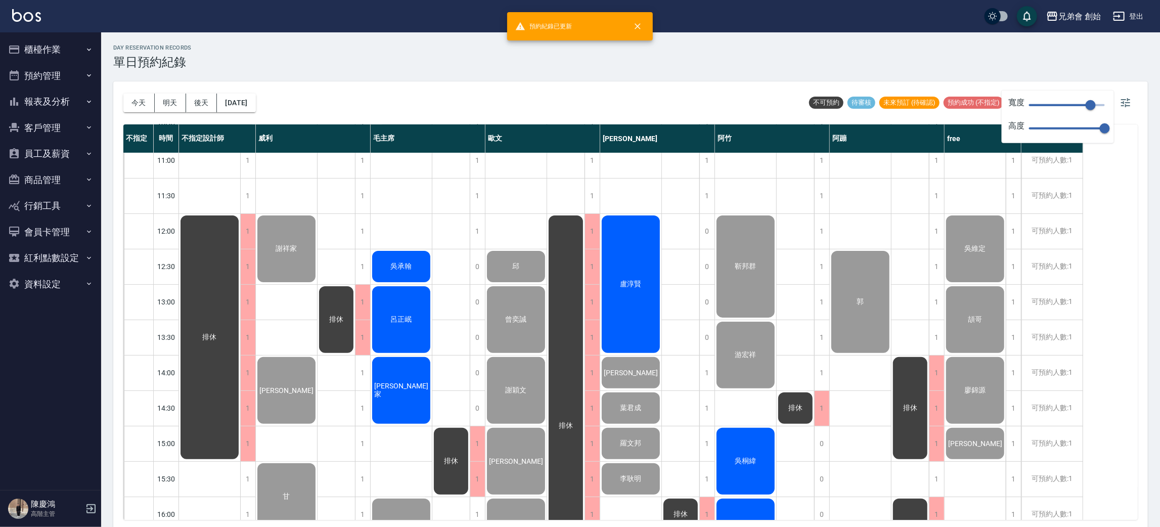
click at [410, 263] on span "吳承翰" at bounding box center [401, 266] width 25 height 9
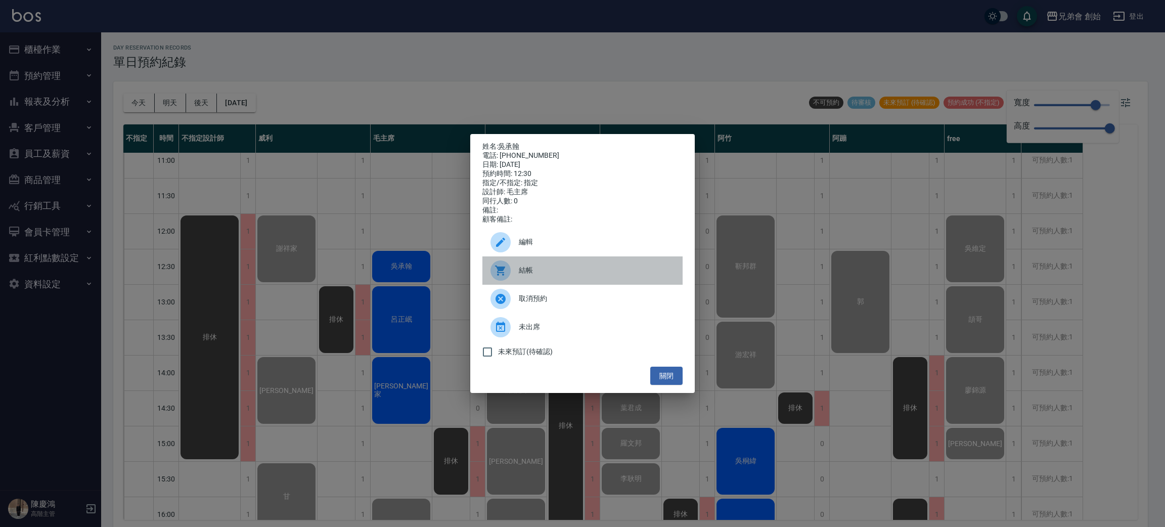
click at [509, 273] on div at bounding box center [501, 270] width 20 height 20
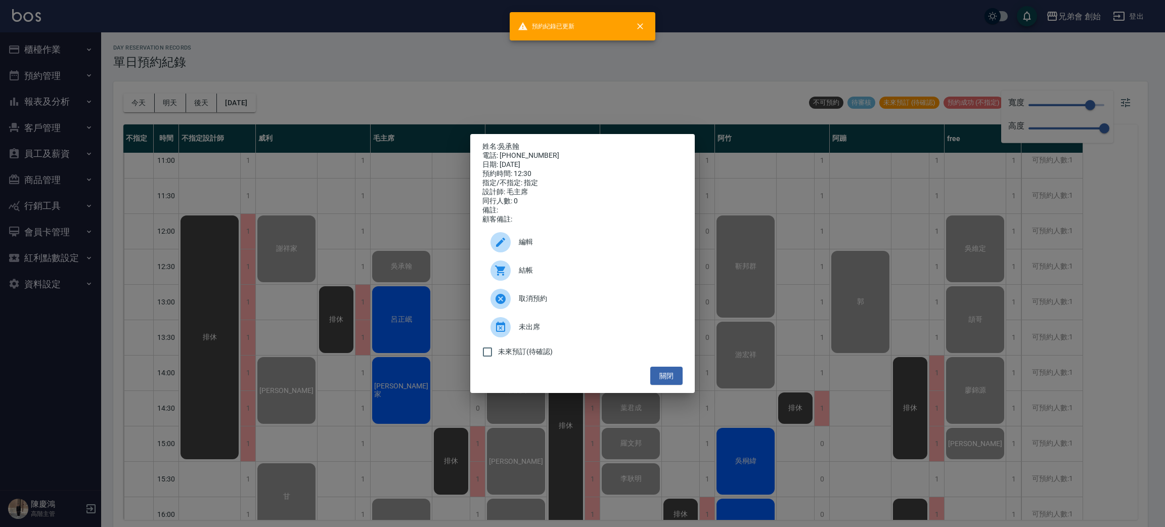
click at [422, 92] on div "姓名: 吳承翰 電話: 0962010857 日期: 2025/10/04 預約時間: 12:30 指定/不指定: 指定 設計師: 毛主席 同行人數: 0 備…" at bounding box center [582, 263] width 1165 height 527
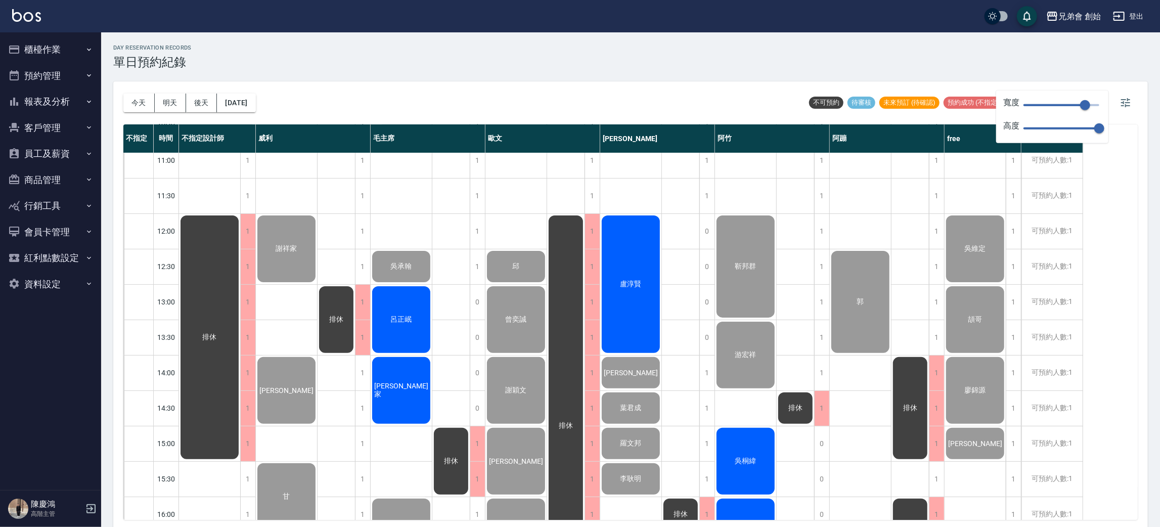
click at [392, 324] on div "呂正岷" at bounding box center [401, 320] width 61 height 70
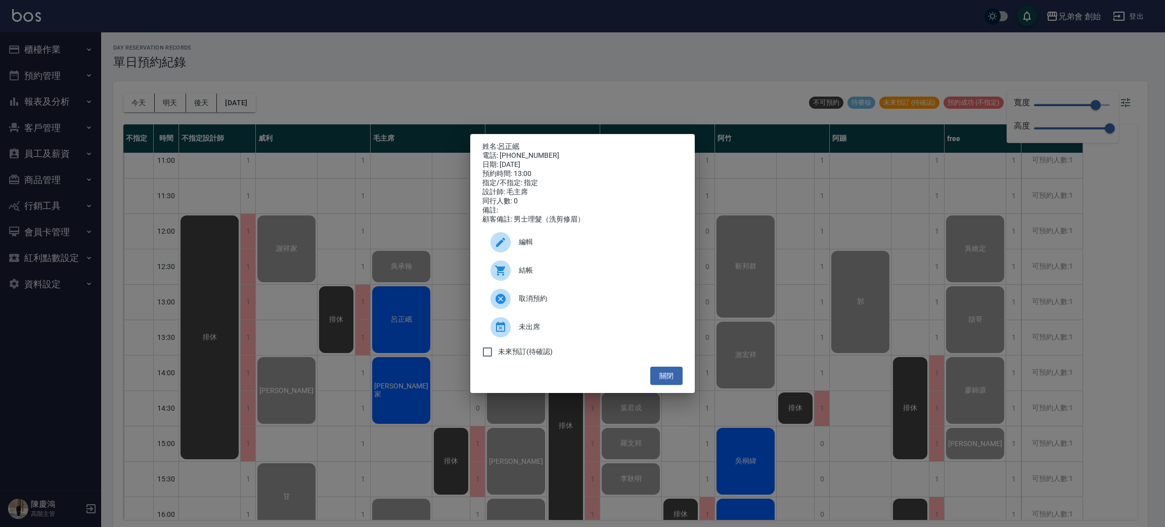
click at [497, 277] on icon at bounding box center [501, 271] width 12 height 12
click at [472, 62] on div "姓名: 呂正岷 電話: 0920565518 日期: 2025/10/04 預約時間: 13:00 指定/不指定: 指定 設計師: 毛主席 同行人數: 0 備…" at bounding box center [582, 263] width 1165 height 527
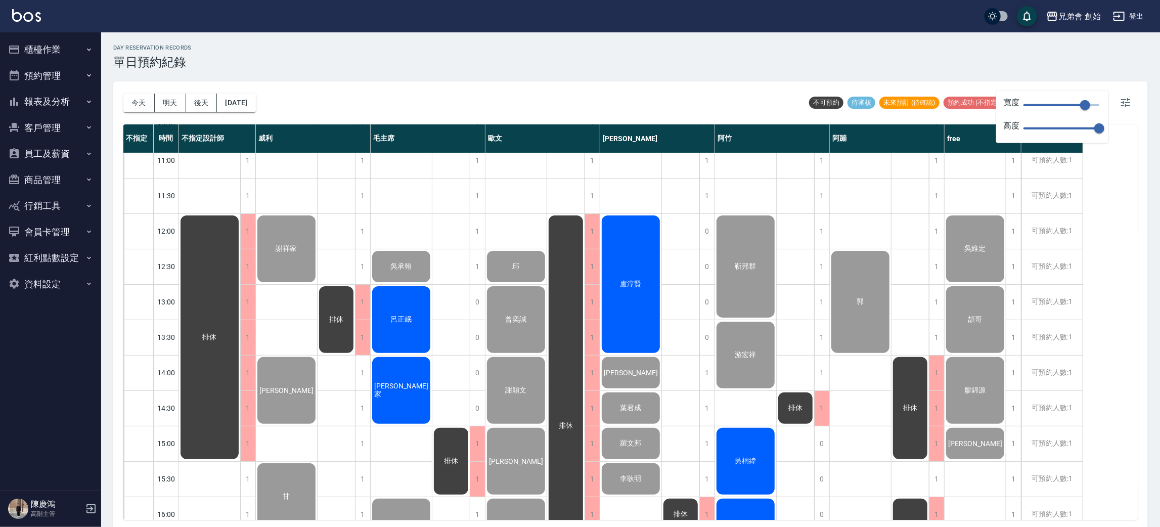
click at [399, 399] on div "[PERSON_NAME]家" at bounding box center [401, 391] width 61 height 70
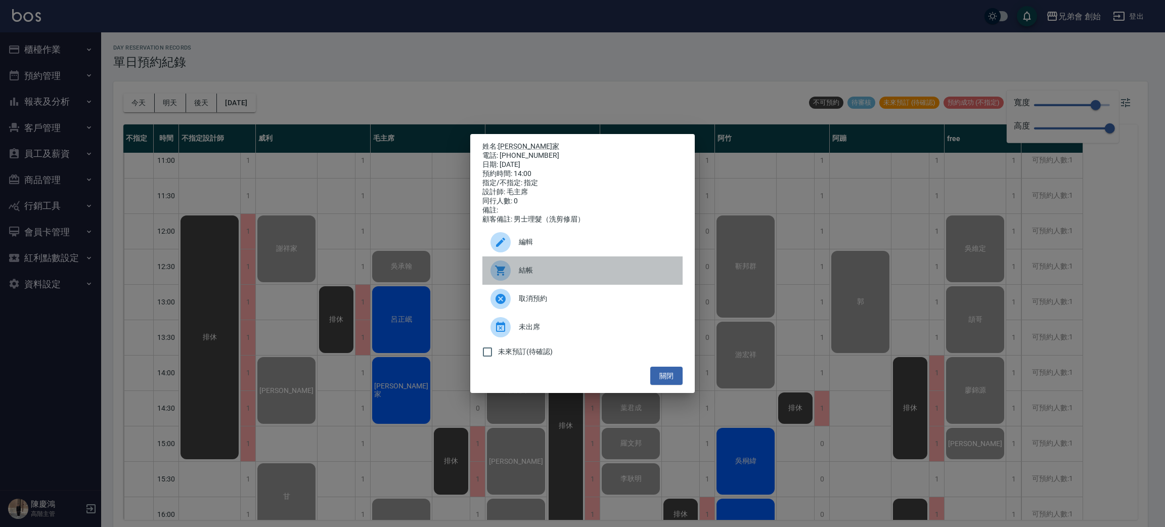
click at [535, 276] on span "結帳" at bounding box center [597, 270] width 156 height 11
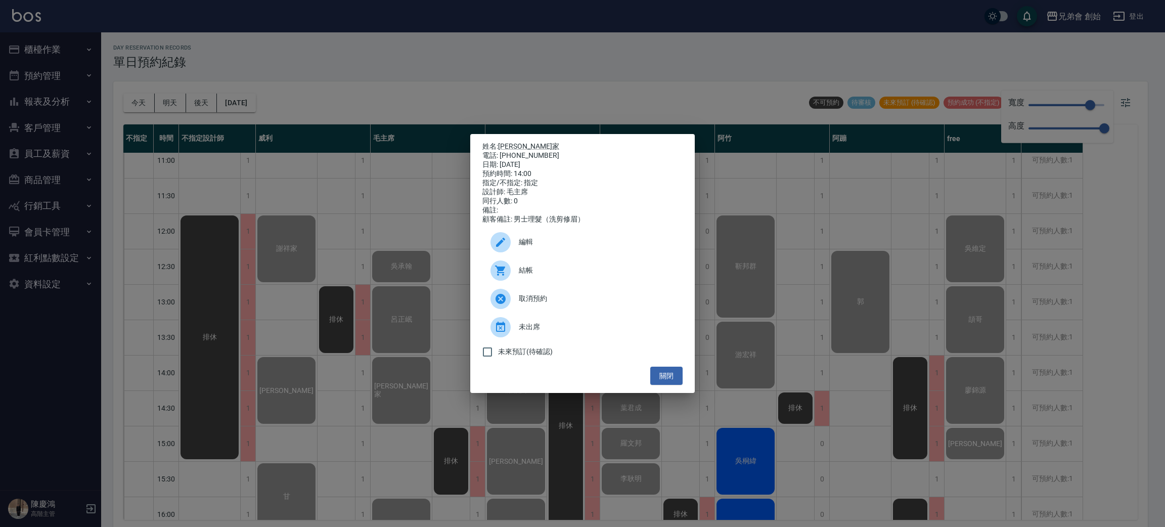
click at [379, 306] on div "姓名: 鍾誌家 電話: 0930362151 日期: 2025/10/04 預約時間: 14:00 指定/不指定: 指定 設計師: 毛主席 同行人數: 0 備…" at bounding box center [582, 263] width 1165 height 527
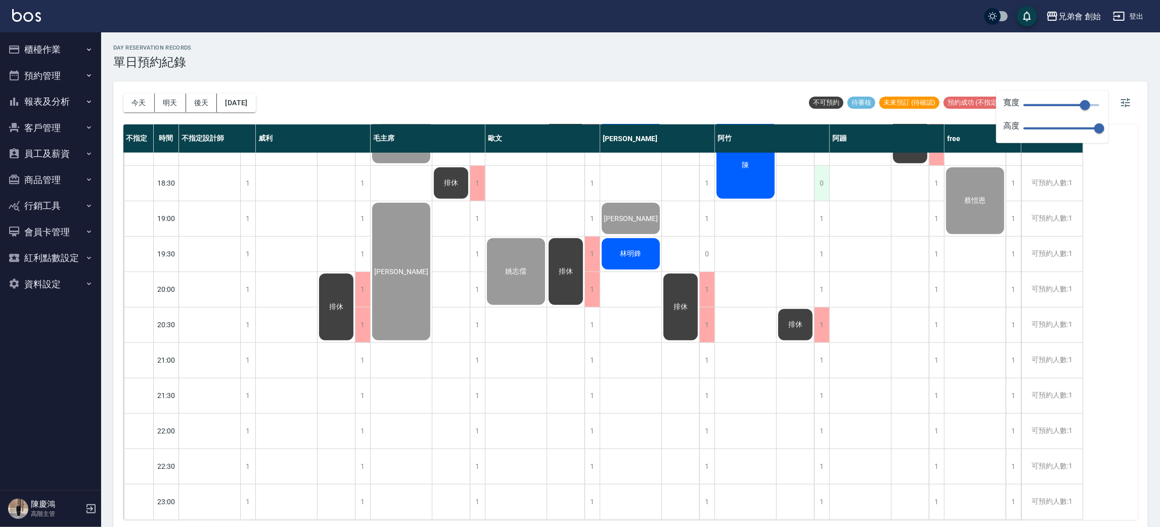
scroll to position [595, 0]
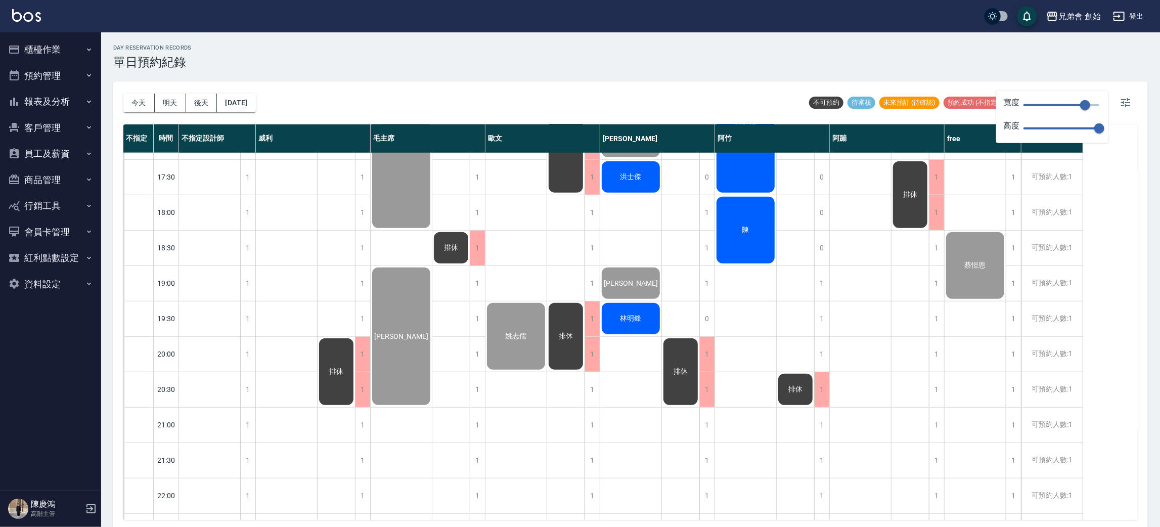
click at [746, 238] on div "陳" at bounding box center [745, 230] width 61 height 70
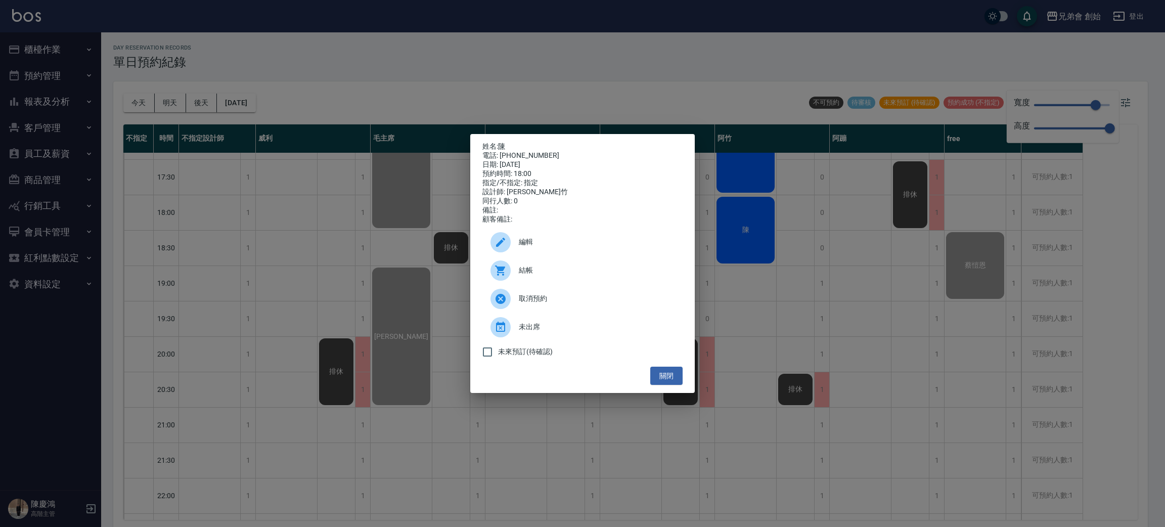
click at [556, 266] on div "結帳" at bounding box center [583, 270] width 200 height 28
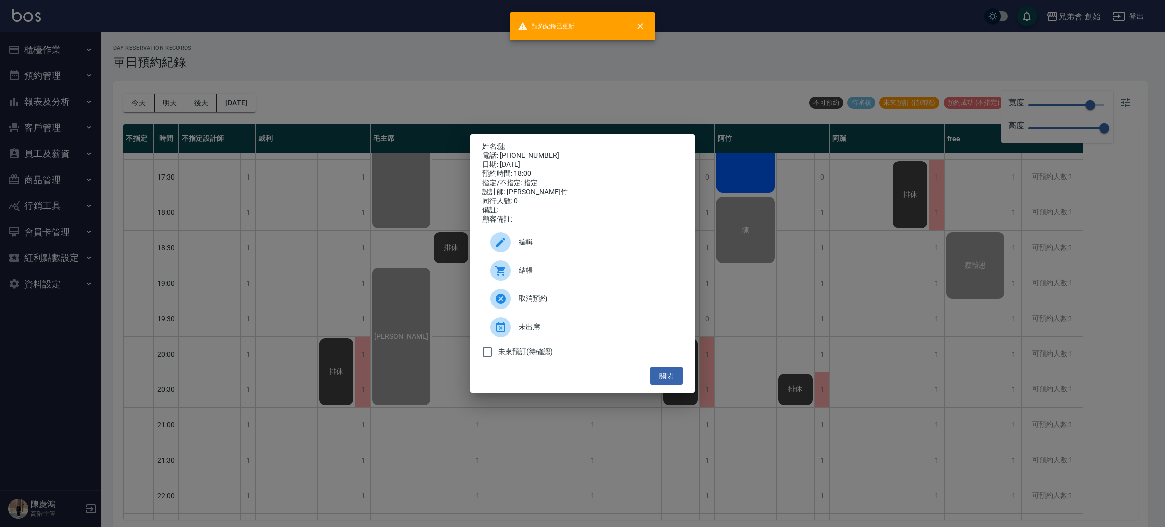
click at [958, 311] on div "姓名: 陳 電話: 0952606616 日期: 2025/10/04 預約時間: 18:00 指定/不指定: 指定 設計師: 阿竹 同行人數: 0 備註: …" at bounding box center [582, 263] width 1165 height 527
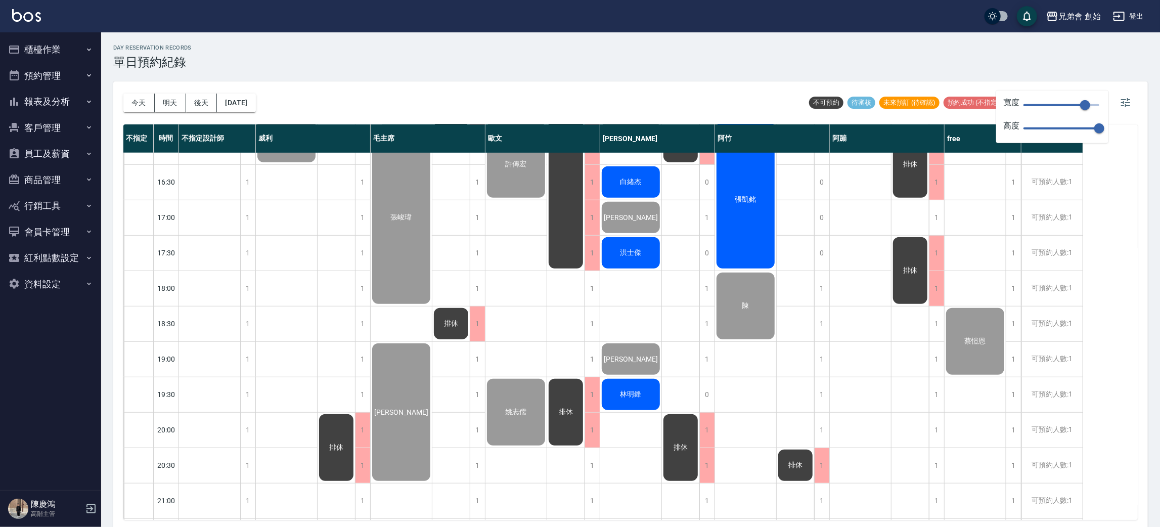
scroll to position [368, 0]
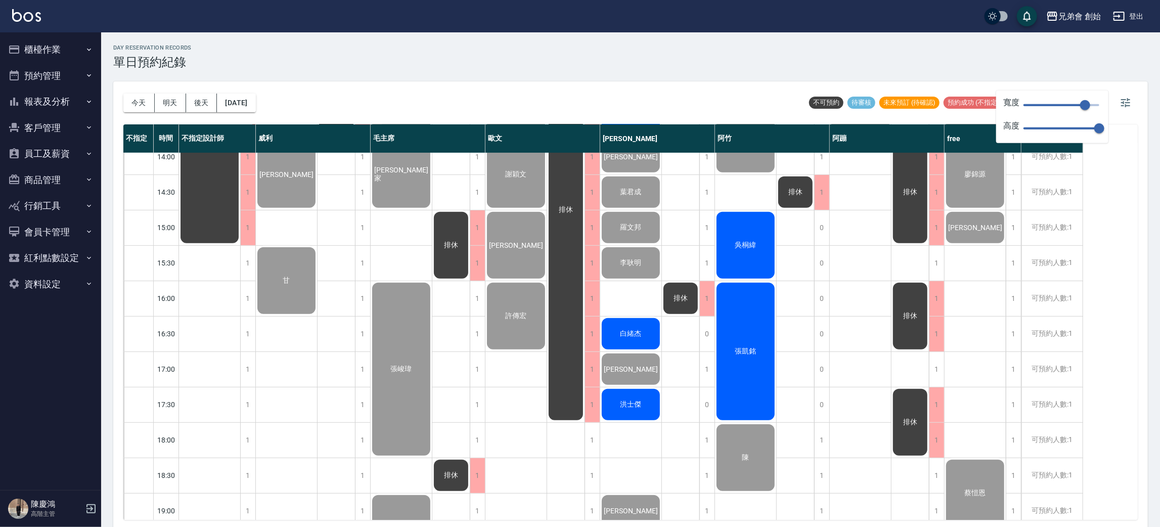
click at [727, 248] on div "吳桐緯" at bounding box center [745, 245] width 61 height 70
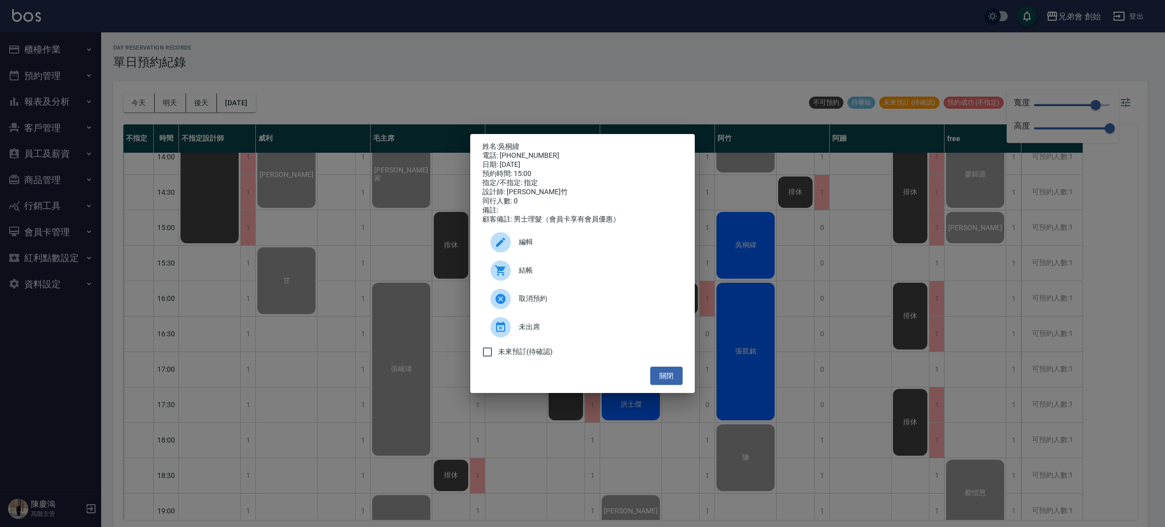
click at [527, 275] on span "結帳" at bounding box center [597, 270] width 156 height 11
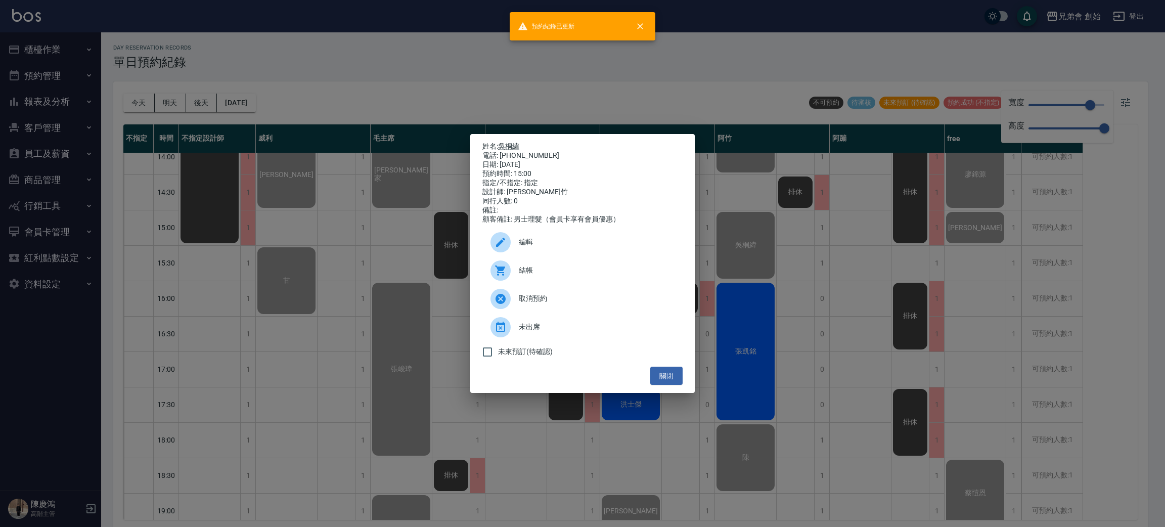
drag, startPoint x: 898, startPoint y: 265, endPoint x: 887, endPoint y: 279, distance: 18.0
click at [898, 266] on div "姓名: 吳桐緯 電話: 0983515389 日期: 2025/10/04 預約時間: 15:00 指定/不指定: 指定 設計師: 阿竹 同行人數: 0 備註…" at bounding box center [582, 263] width 1165 height 527
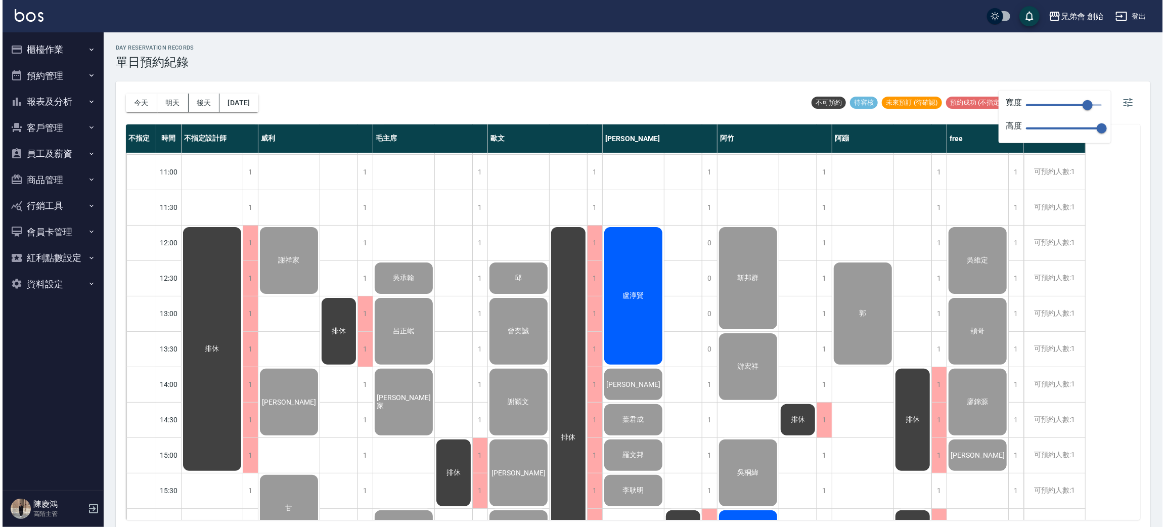
scroll to position [519, 0]
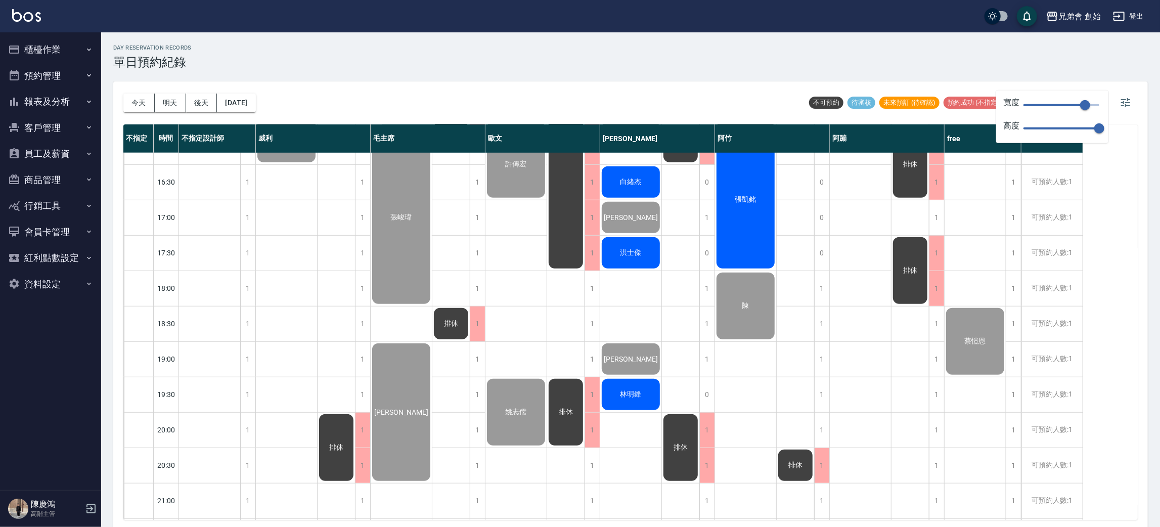
click at [753, 217] on div "張凱銘" at bounding box center [745, 199] width 61 height 141
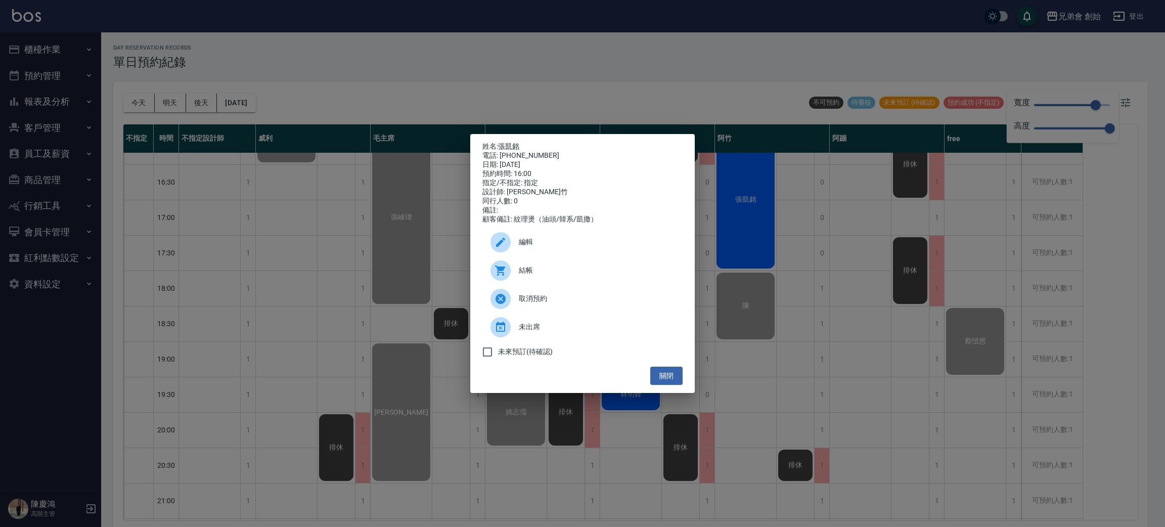
click at [513, 273] on div at bounding box center [505, 270] width 28 height 20
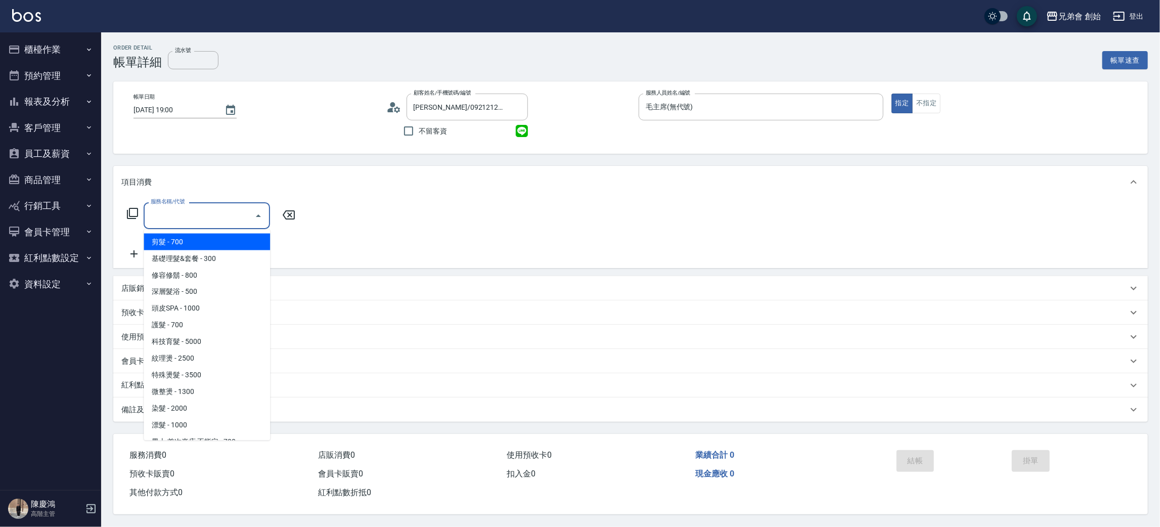
drag, startPoint x: 187, startPoint y: 247, endPoint x: 197, endPoint y: 245, distance: 9.8
click at [197, 245] on span "剪髮 - 700" at bounding box center [207, 242] width 126 height 17
type input "剪髮(A01)"
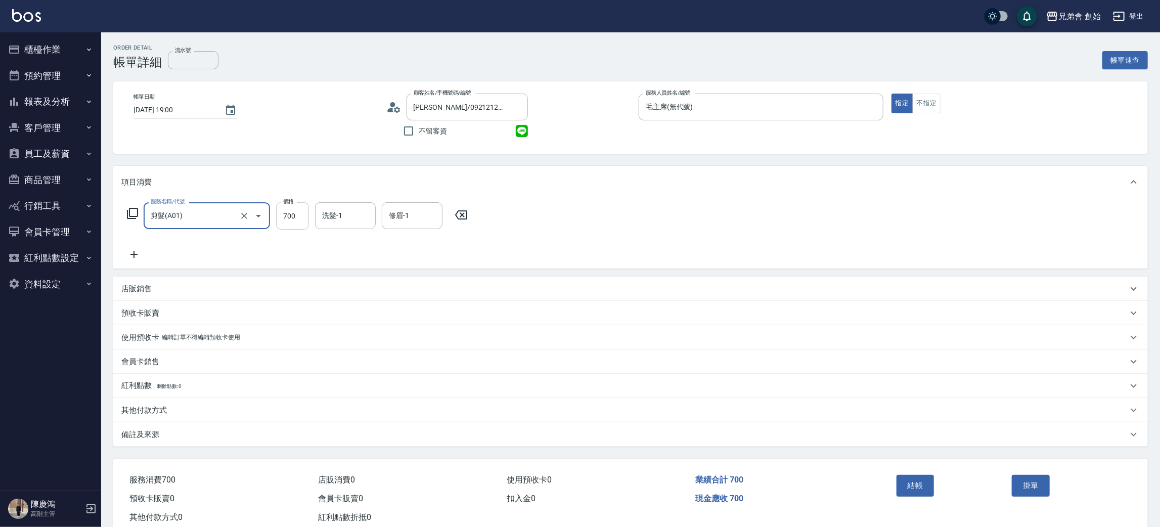
click at [288, 216] on input "700" at bounding box center [292, 215] width 33 height 27
type input "1000"
drag, startPoint x: 142, startPoint y: 285, endPoint x: 139, endPoint y: 290, distance: 6.2
click at [142, 285] on p "店販銷售" at bounding box center [136, 289] width 30 height 11
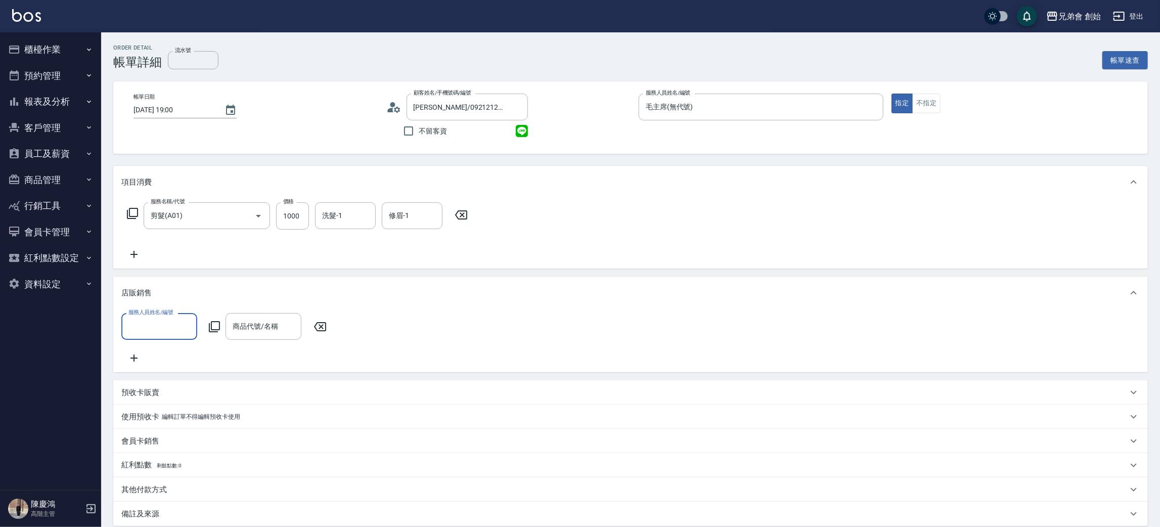
click at [129, 263] on div "服務名稱/代號 剪髮(A01) 服務名稱/代號 價格 1000 價格 洗髮-1 洗髮-1 修眉-1 修眉-1" at bounding box center [630, 233] width 1035 height 70
click at [145, 250] on icon at bounding box center [133, 254] width 25 height 12
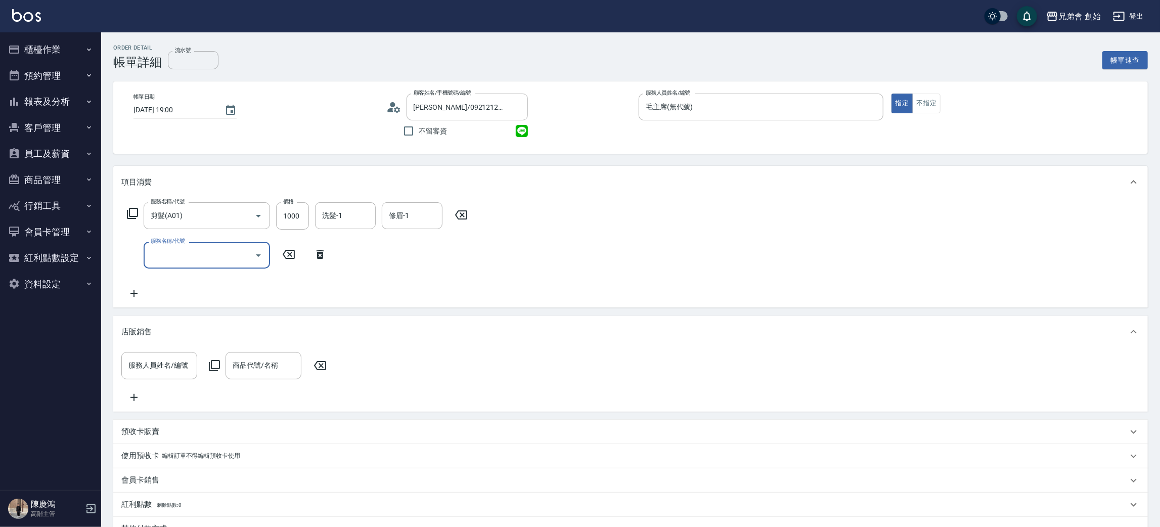
click at [179, 258] on input "服務名稱/代號" at bounding box center [199, 255] width 102 height 18
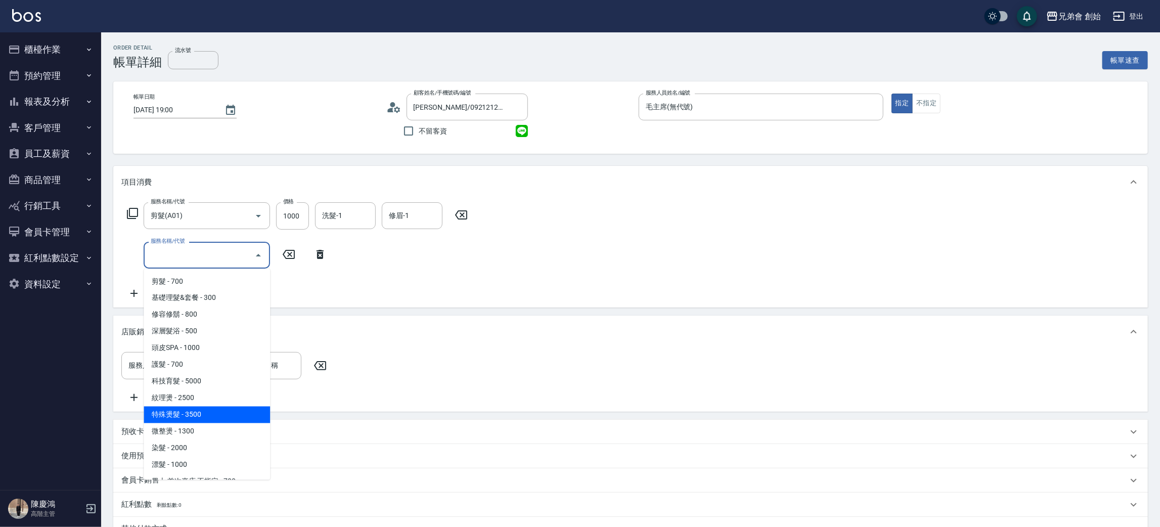
click at [184, 417] on span "特殊燙髮 - 3500" at bounding box center [207, 415] width 126 height 17
type input "特殊燙髮(D02)"
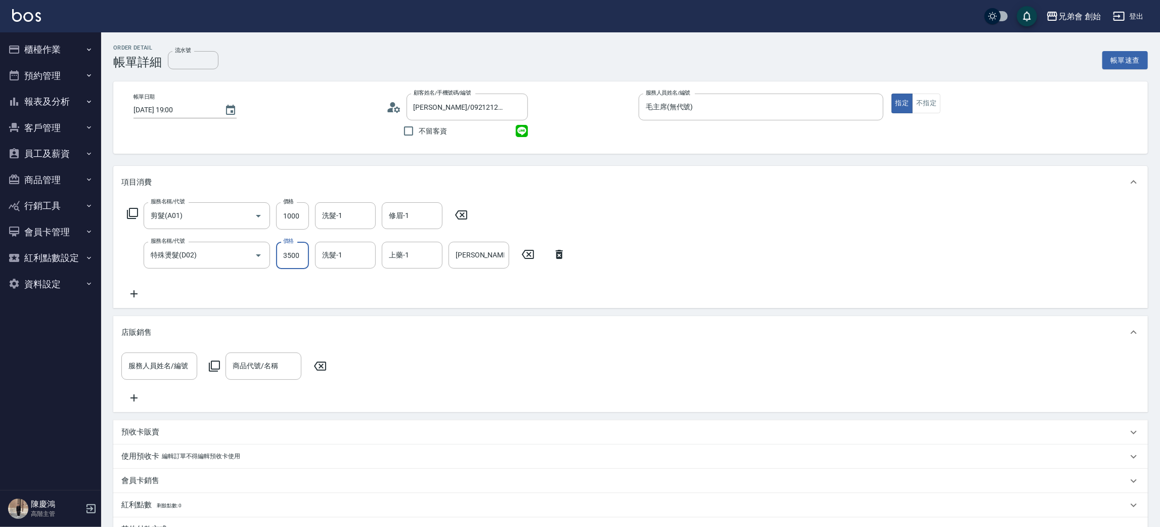
click at [295, 253] on input "3500" at bounding box center [292, 255] width 33 height 27
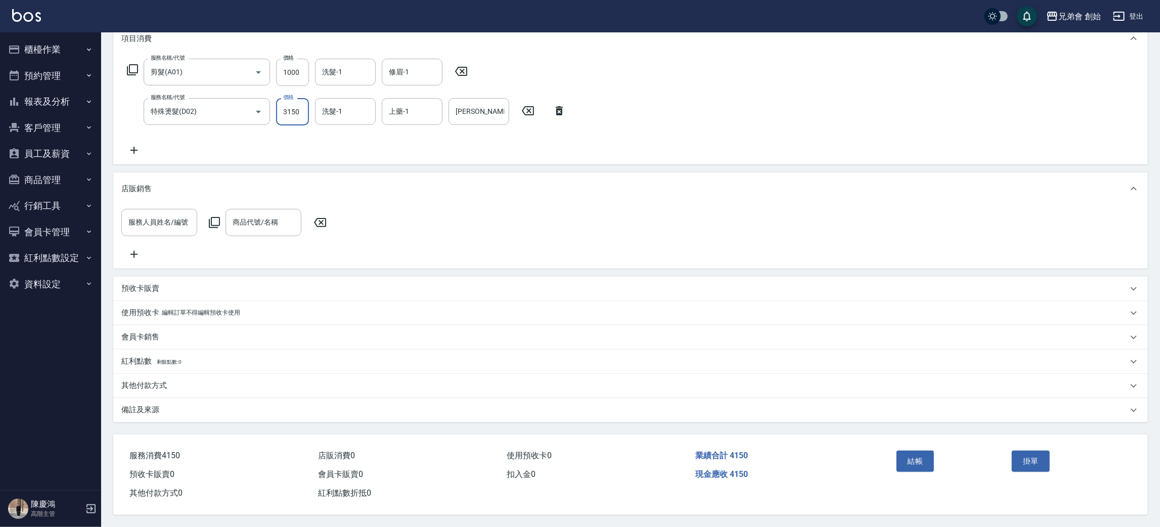
type input "3150"
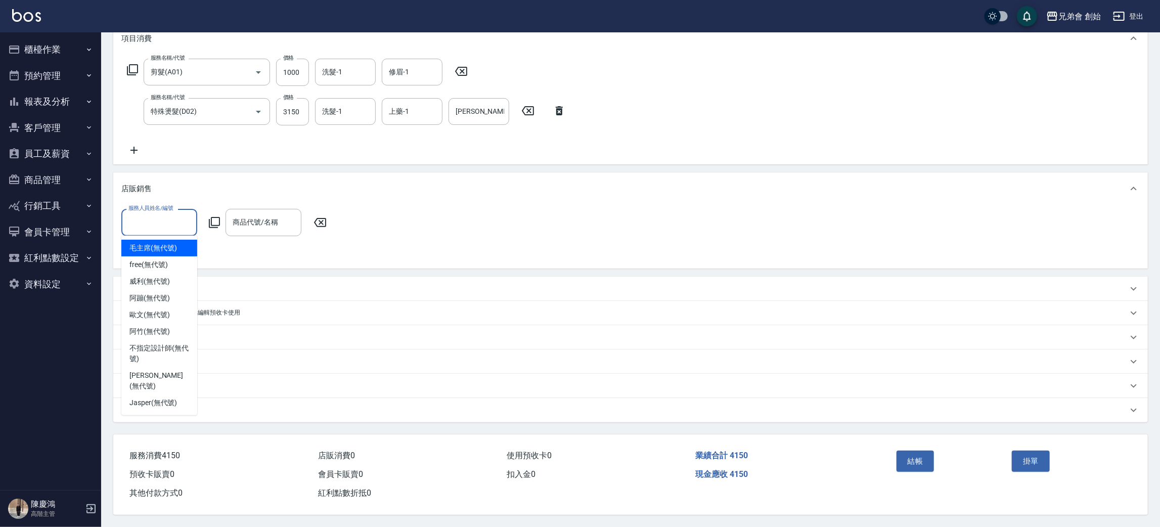
click at [160, 213] on input "服務人員姓名/編號" at bounding box center [159, 222] width 67 height 18
click at [166, 243] on span "毛主席 (無代號)" at bounding box center [153, 248] width 48 height 11
type input "毛主席(無代號)"
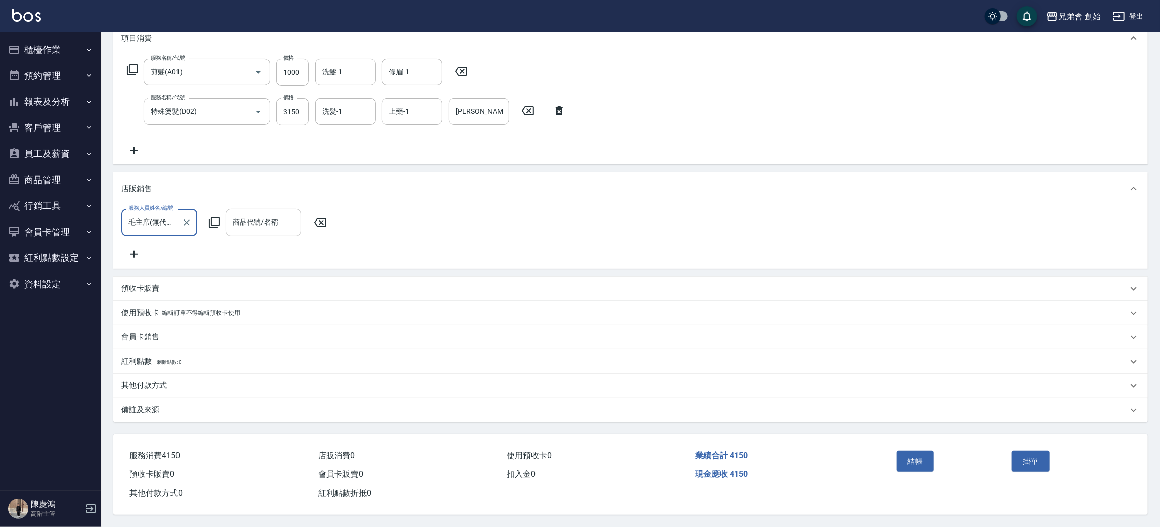
click at [258, 214] on input "商品代號/名稱" at bounding box center [263, 222] width 67 height 18
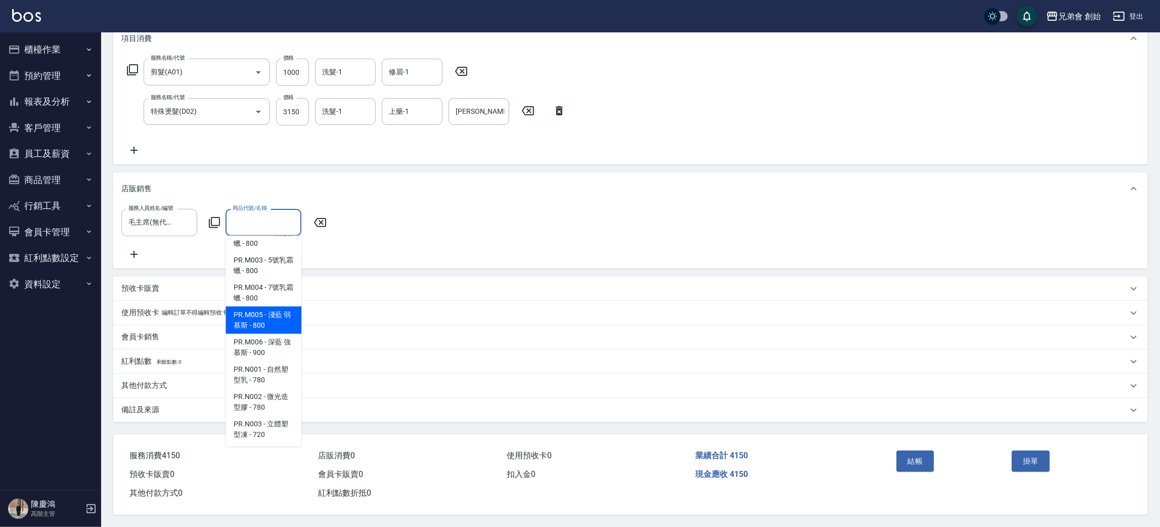
scroll to position [0, 0]
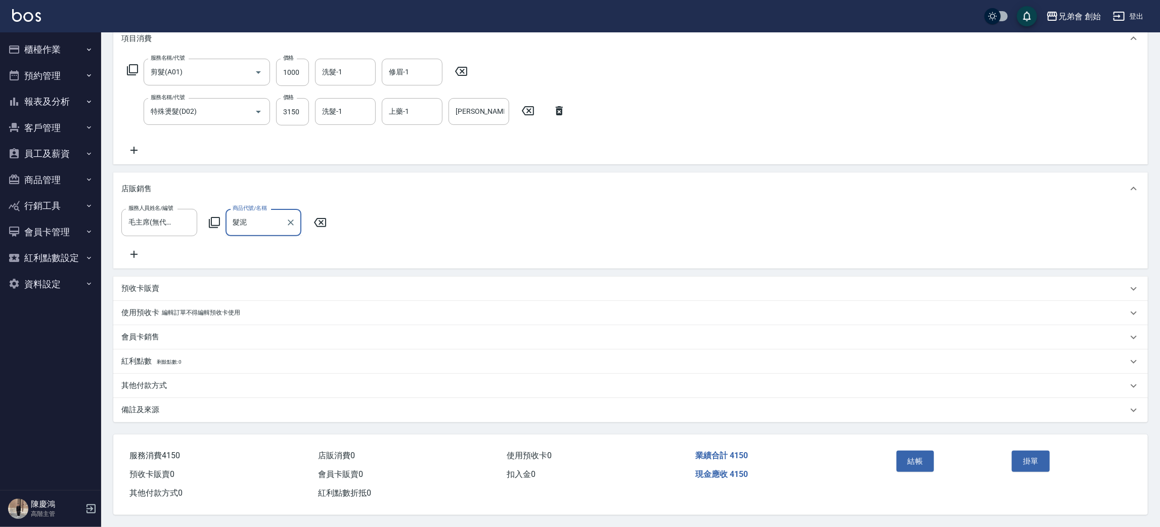
type input "髮"
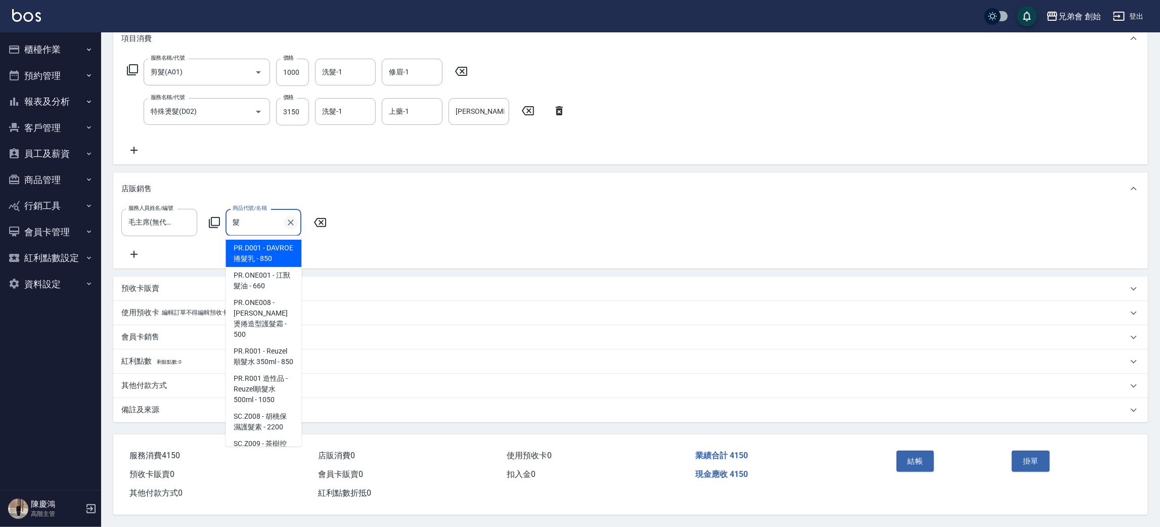
click at [288, 217] on icon "Clear" at bounding box center [291, 222] width 10 height 10
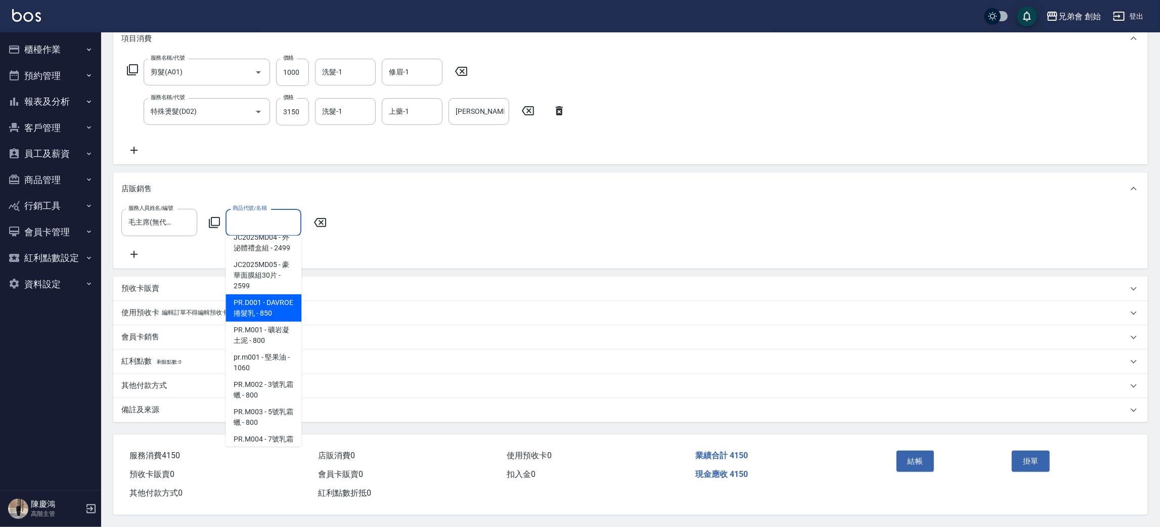
scroll to position [227, 0]
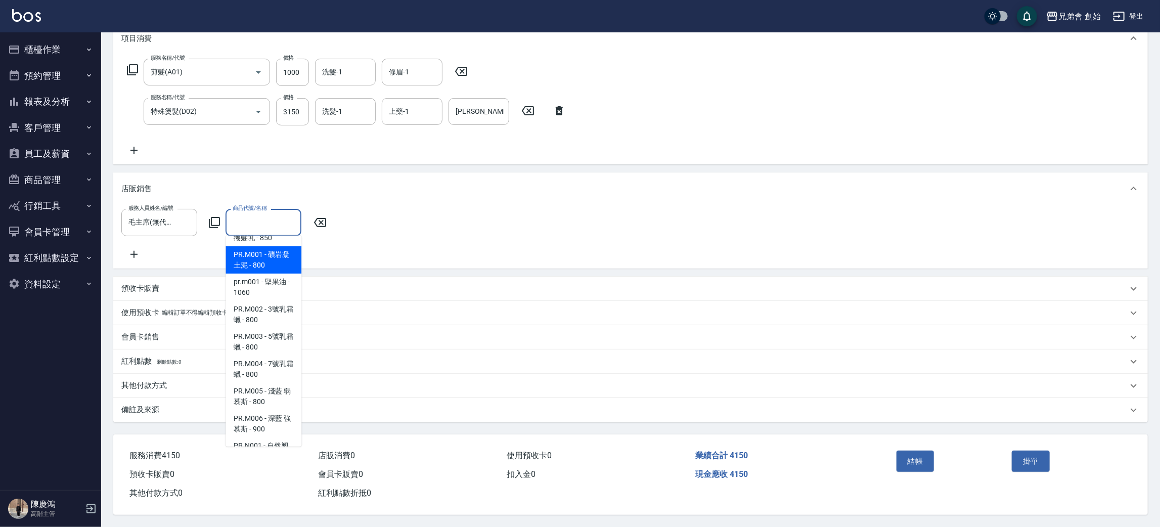
click at [260, 256] on span "PR.M001 - 礦岩凝土泥 - 800" at bounding box center [264, 259] width 76 height 27
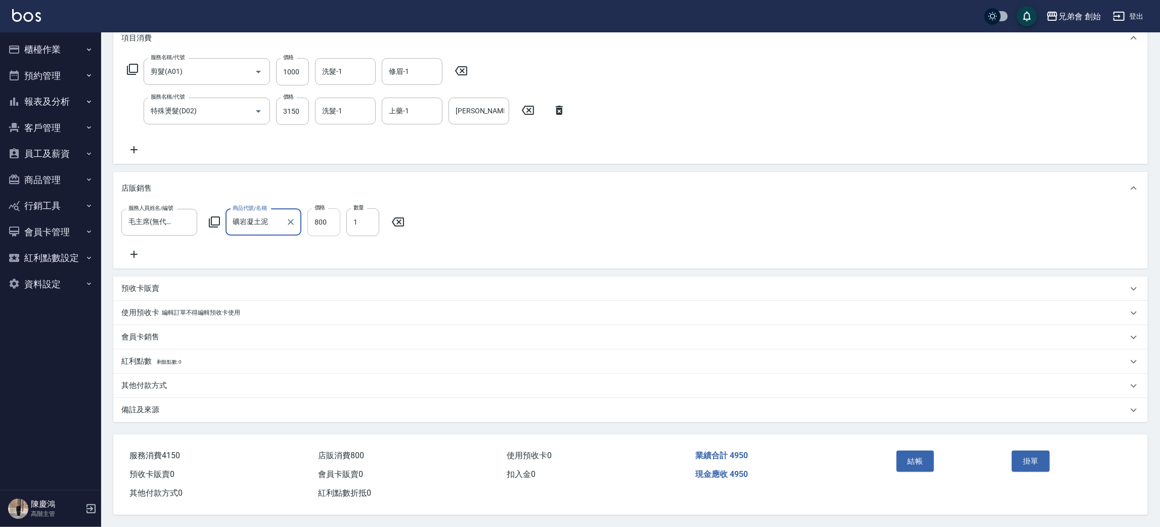
type input "礦岩凝土泥"
click at [326, 215] on input "800" at bounding box center [324, 221] width 33 height 27
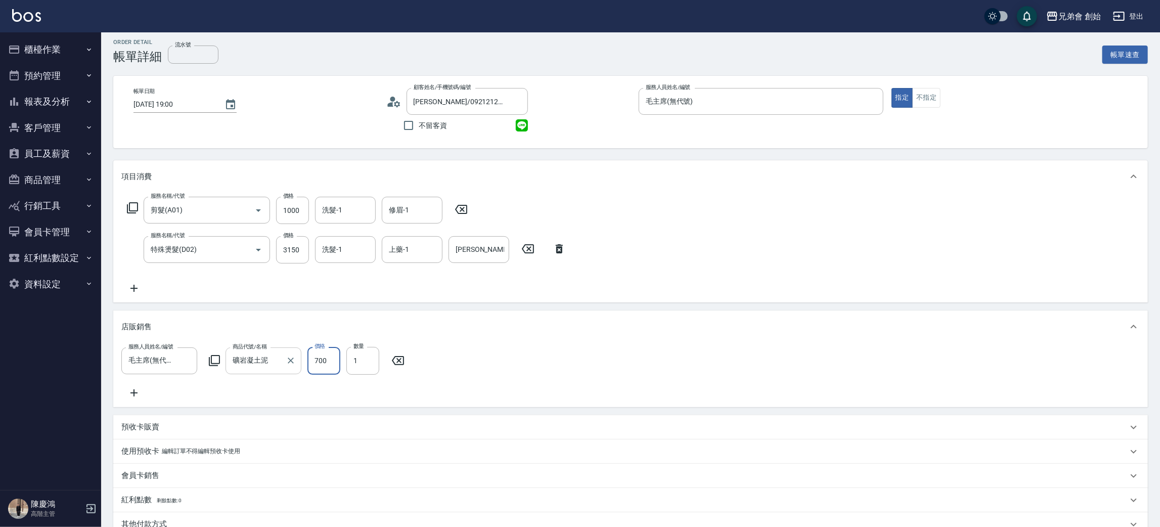
scroll to position [158, 0]
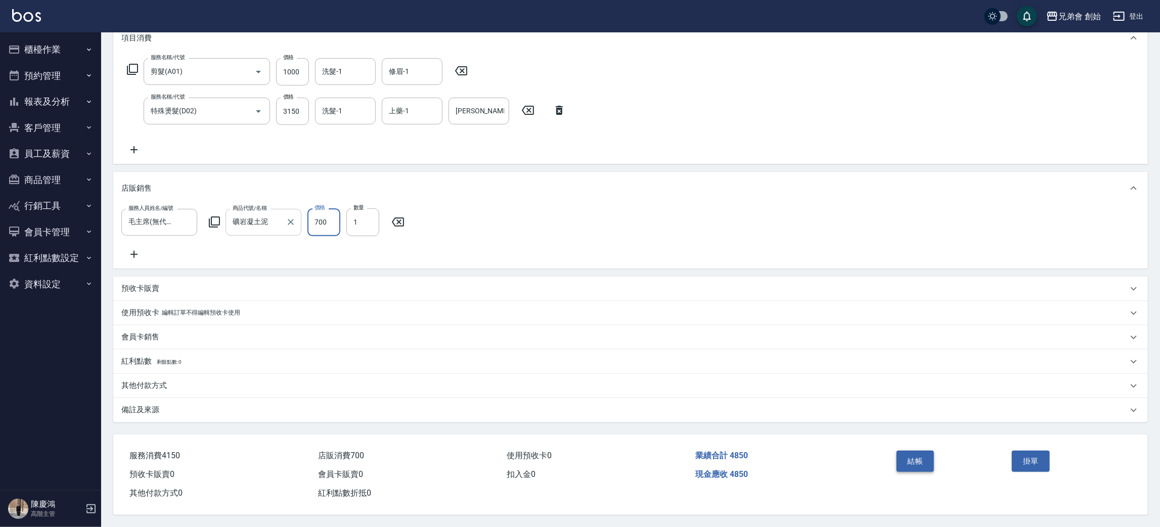
type input "700"
drag, startPoint x: 916, startPoint y: 461, endPoint x: 914, endPoint y: 456, distance: 5.4
click at [914, 457] on button "結帳" at bounding box center [916, 461] width 38 height 21
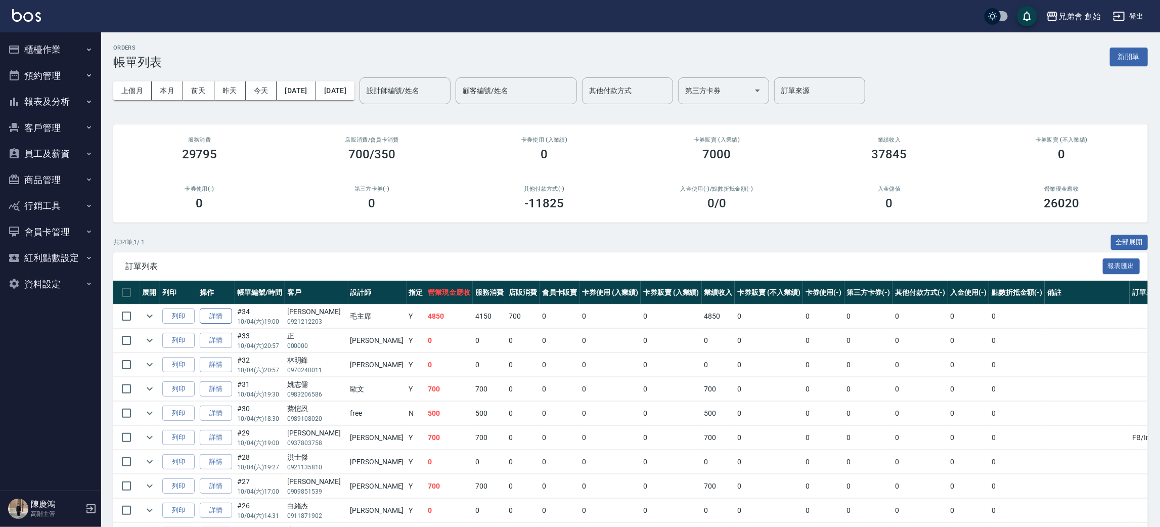
click at [220, 311] on link "詳情" at bounding box center [216, 317] width 32 height 16
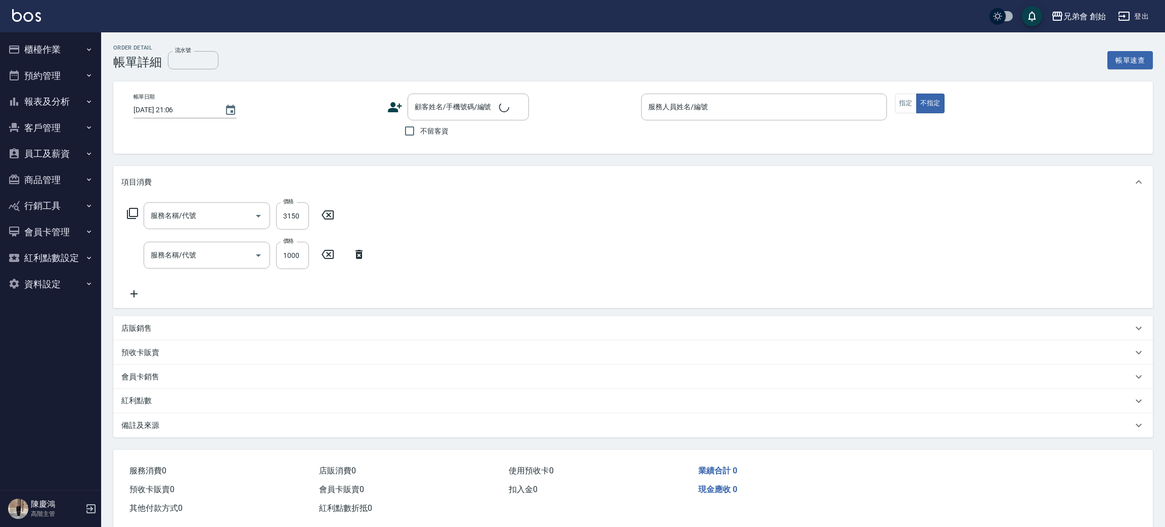
type input "2025/10/04 19:00"
type input "毛主席(無代號)"
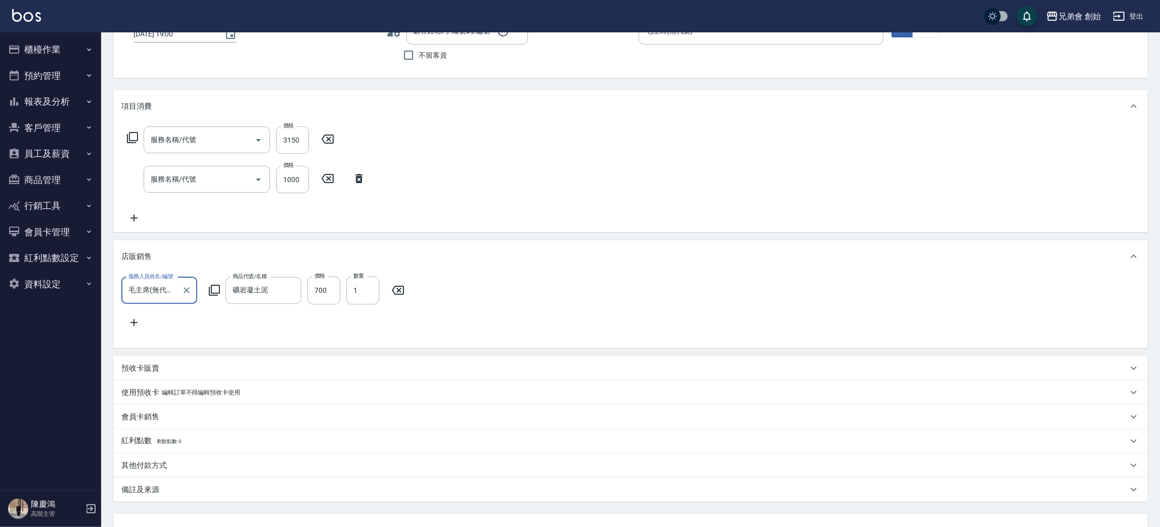
type input "李宇哲 /0921212203/null"
type input "特殊燙髮(D02)"
type input "剪髮(A01)"
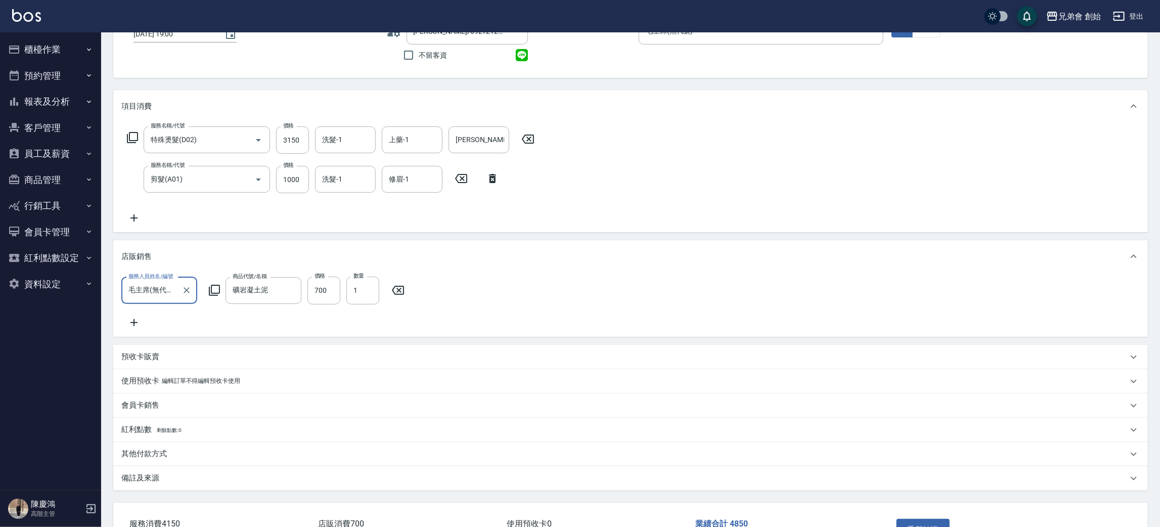
click at [149, 459] on p "其他付款方式" at bounding box center [144, 454] width 46 height 11
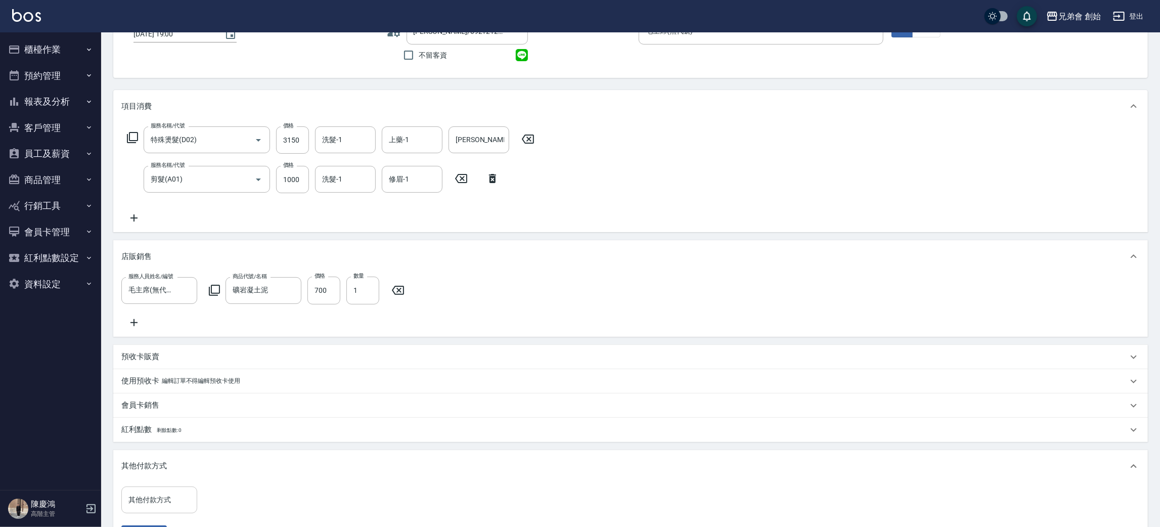
click at [166, 509] on input "其他付款方式" at bounding box center [159, 500] width 67 height 18
click at [164, 452] on span "轉帳" at bounding box center [159, 452] width 76 height 17
type input "轉帳"
click at [226, 490] on label "轉帳金額" at bounding box center [220, 486] width 21 height 8
click at [226, 500] on input "0" at bounding box center [241, 500] width 76 height 27
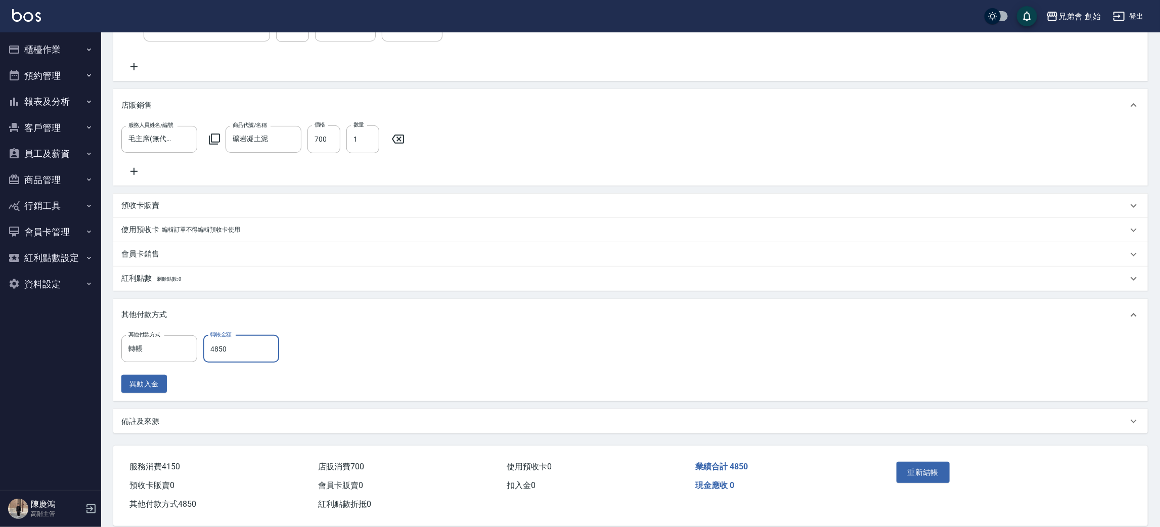
scroll to position [251, 0]
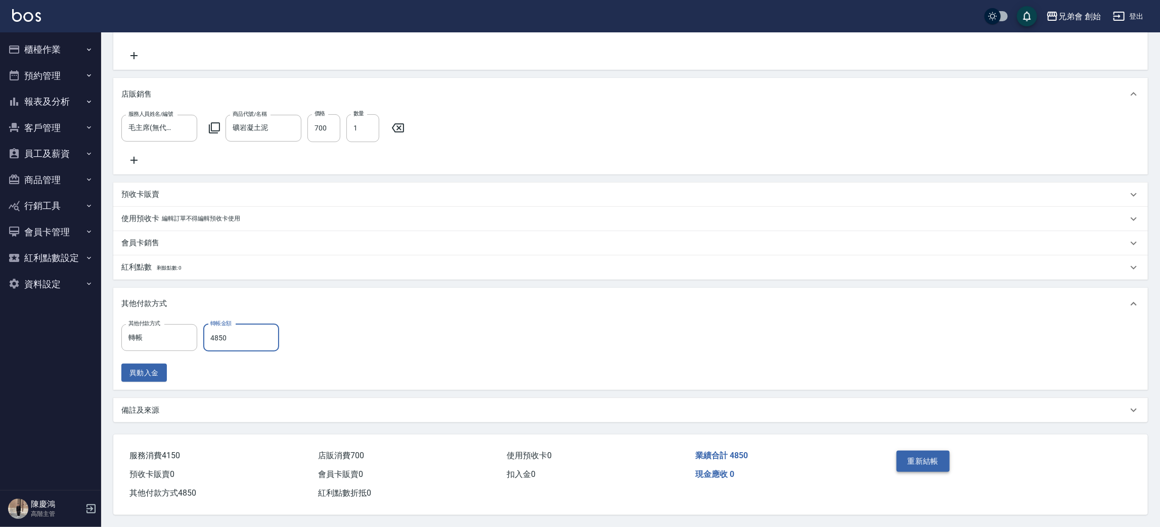
type input "4850"
click at [925, 454] on button "重新結帳" at bounding box center [924, 461] width 54 height 21
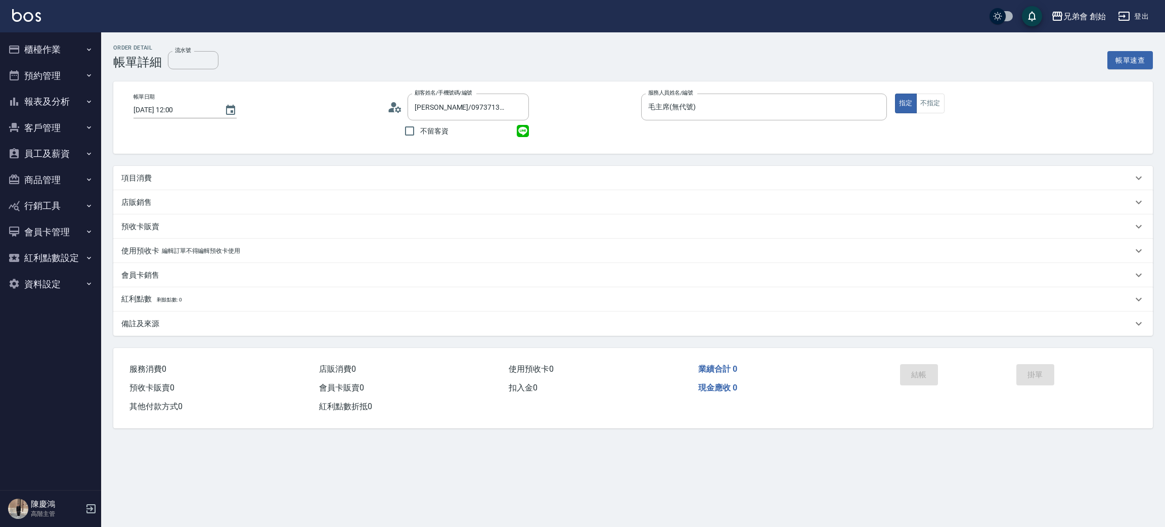
click at [155, 179] on div "項目消費" at bounding box center [627, 178] width 1012 height 11
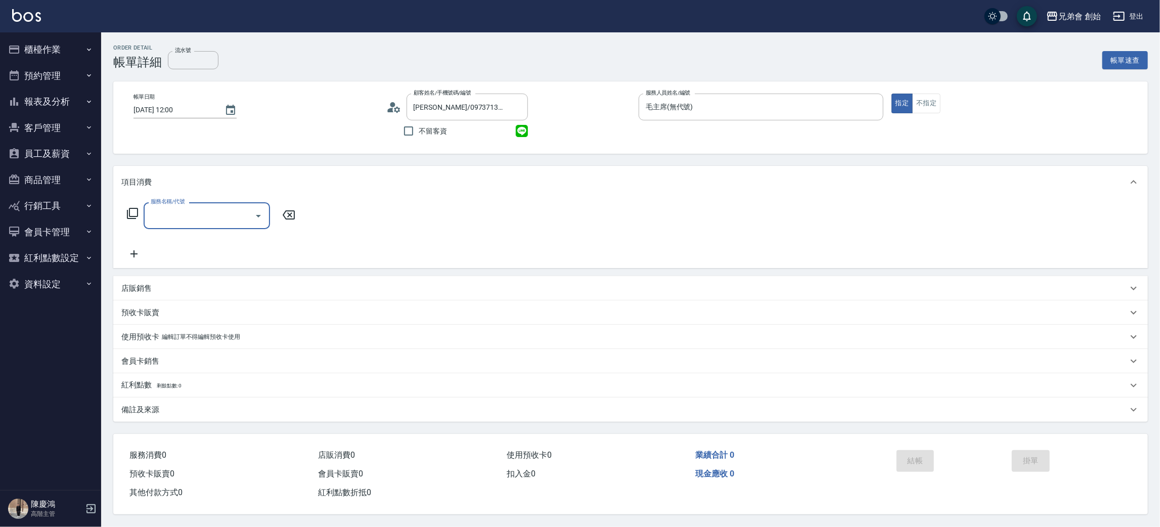
click at [183, 212] on input "服務名稱/代號" at bounding box center [199, 216] width 102 height 18
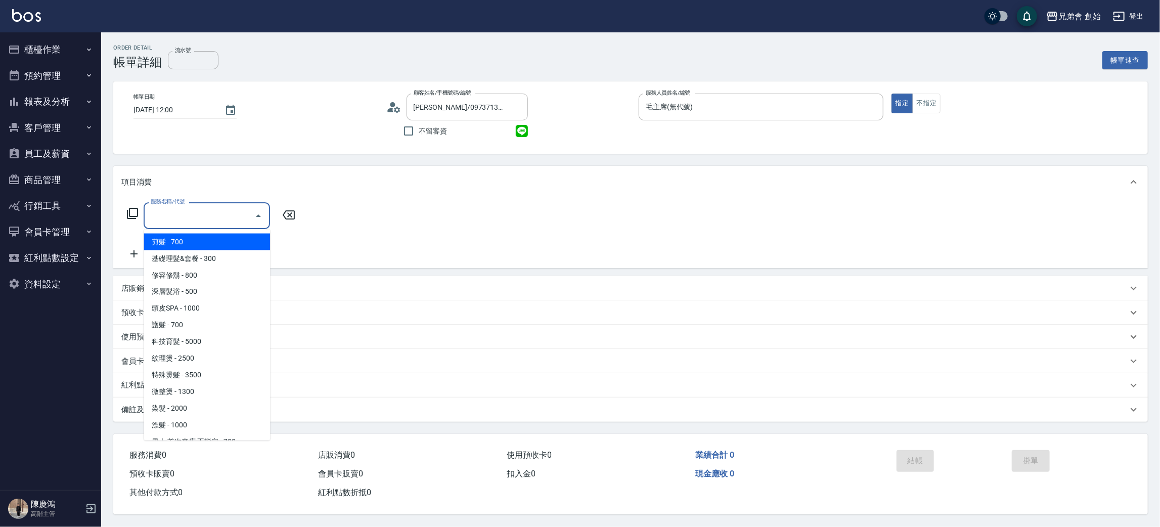
drag, startPoint x: 196, startPoint y: 244, endPoint x: 257, endPoint y: 232, distance: 61.9
click at [196, 245] on span "剪髮 - 700" at bounding box center [207, 242] width 126 height 17
type input "剪髮(A01)"
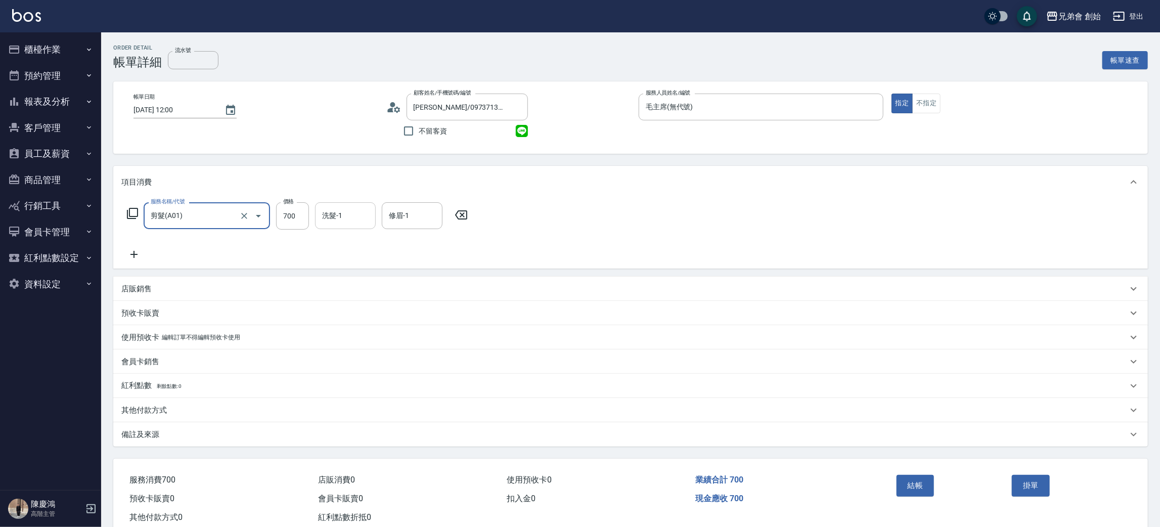
drag, startPoint x: 287, startPoint y: 217, endPoint x: 317, endPoint y: 210, distance: 30.1
click at [287, 216] on input "700" at bounding box center [292, 215] width 33 height 27
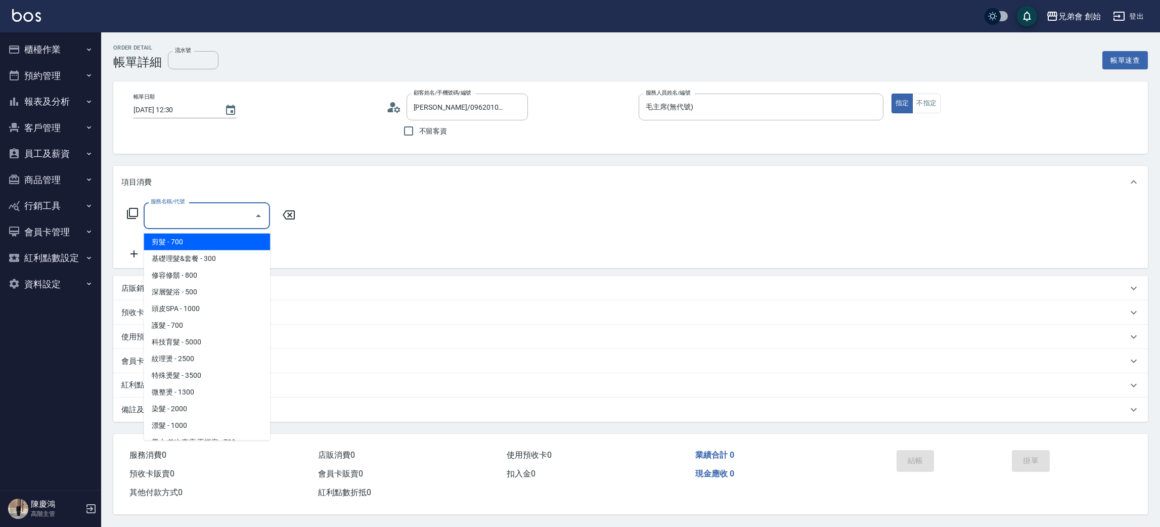
click at [168, 208] on input "服務名稱/代號" at bounding box center [199, 216] width 102 height 18
drag, startPoint x: 182, startPoint y: 242, endPoint x: 285, endPoint y: 237, distance: 103.3
click at [188, 242] on span "剪髮 - 700" at bounding box center [207, 242] width 126 height 17
type input "剪髮(A01)"
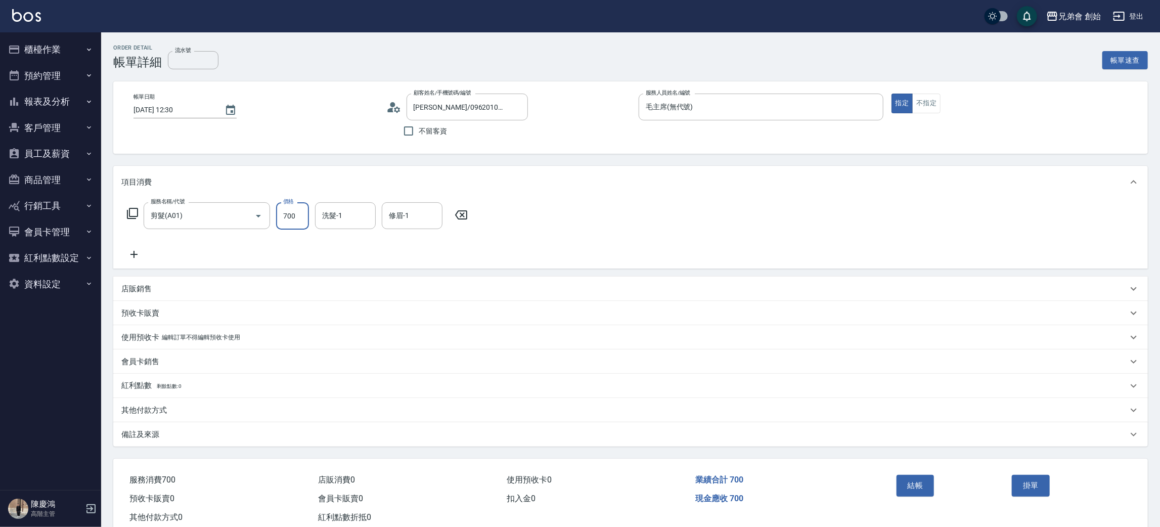
click at [287, 222] on input "700" at bounding box center [292, 215] width 33 height 27
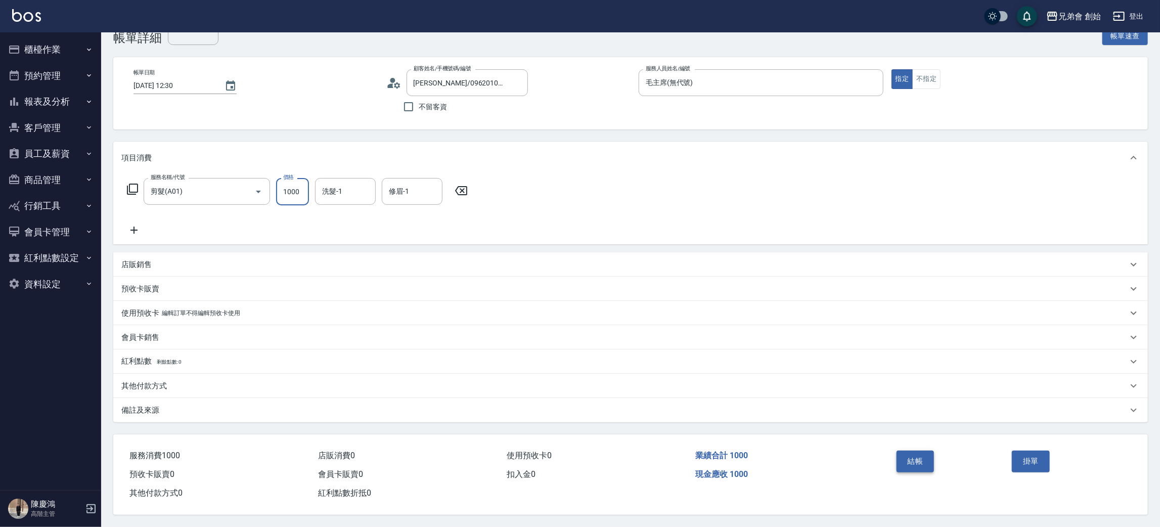
type input "1000"
click at [925, 458] on button "結帳" at bounding box center [916, 461] width 38 height 21
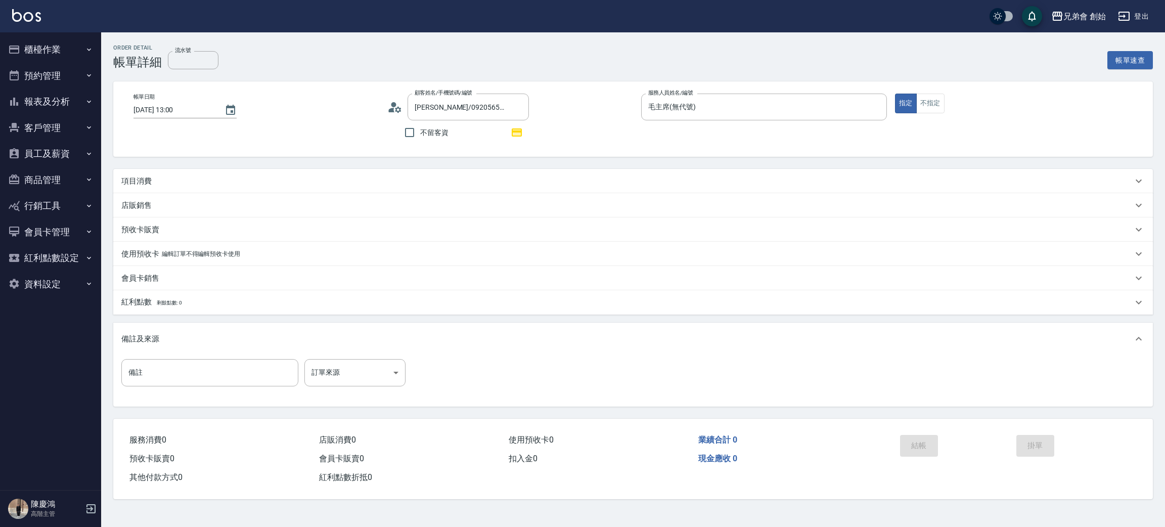
click at [166, 174] on div "項目消費" at bounding box center [633, 181] width 1040 height 24
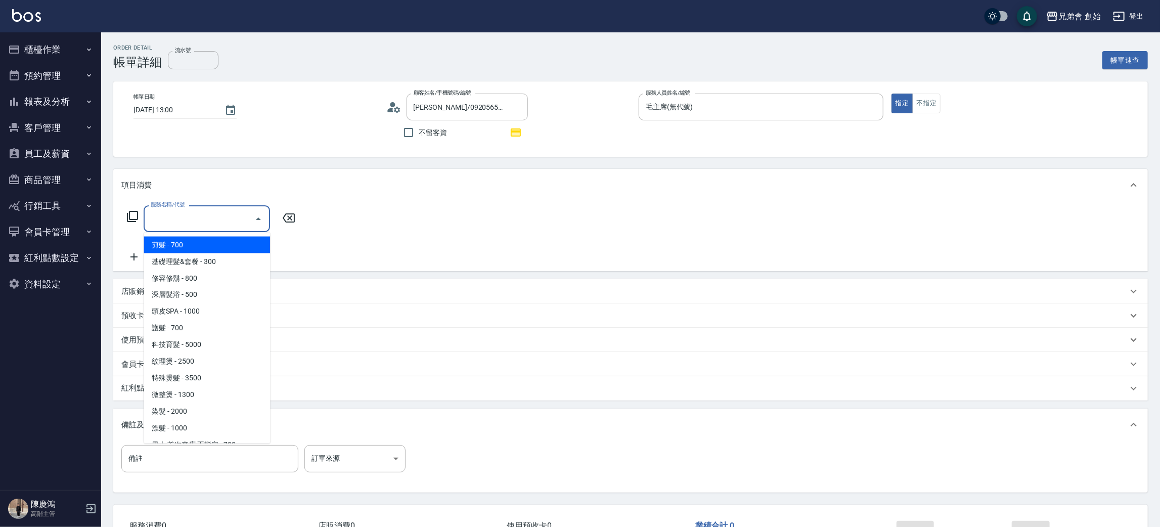
drag, startPoint x: 220, startPoint y: 217, endPoint x: 219, endPoint y: 223, distance: 5.6
click at [220, 218] on input "服務名稱/代號" at bounding box center [199, 219] width 102 height 18
drag, startPoint x: 207, startPoint y: 241, endPoint x: 269, endPoint y: 223, distance: 64.5
click at [208, 241] on span "剪髮 - 700" at bounding box center [207, 245] width 126 height 17
type input "剪髮(A01)"
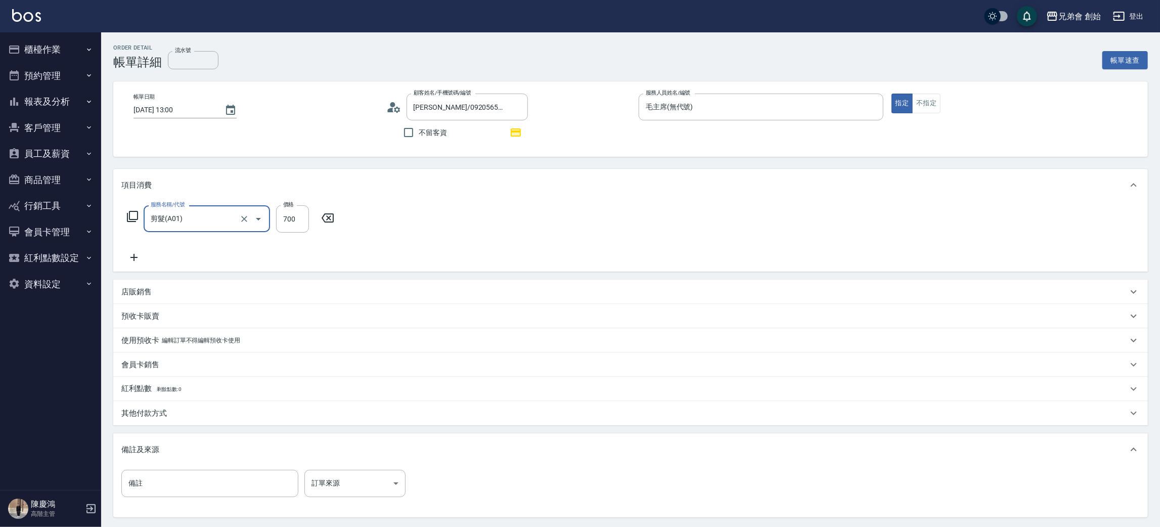
click at [293, 207] on label "價格" at bounding box center [288, 205] width 11 height 8
click at [293, 207] on input "700" at bounding box center [292, 218] width 33 height 27
type input "1000"
click at [338, 211] on div "洗髮-1 洗髮-1" at bounding box center [345, 218] width 61 height 27
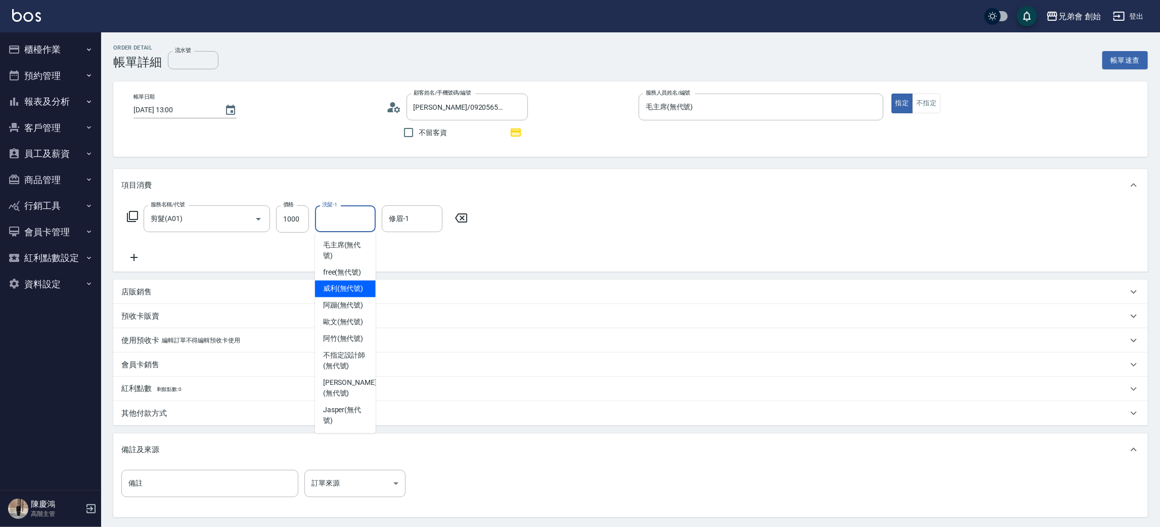
click at [350, 285] on span "威利 (無代號)" at bounding box center [343, 289] width 40 height 11
type input "威利(無代號)"
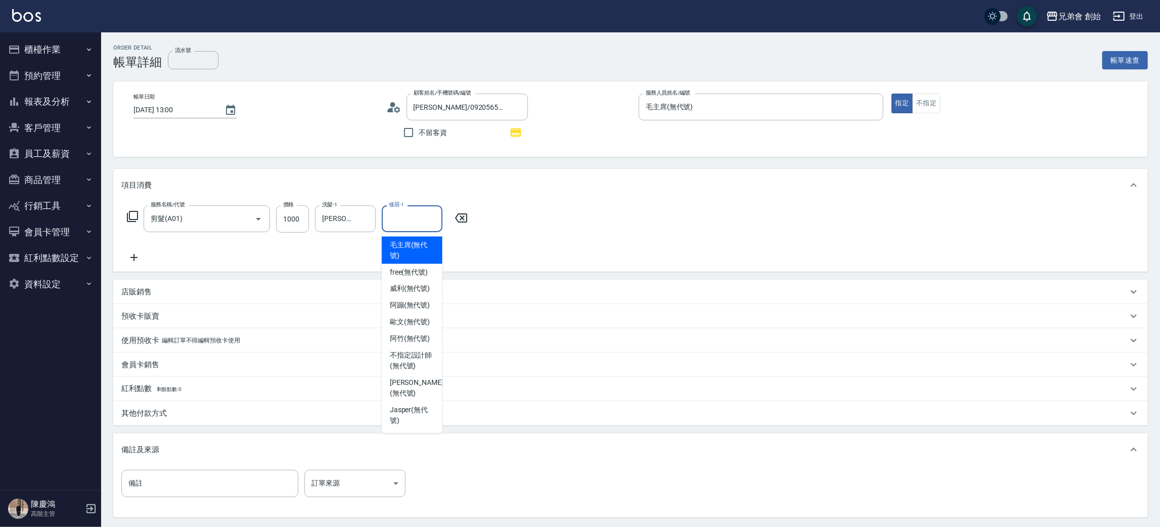
click at [401, 211] on div "修眉-1 修眉-1" at bounding box center [412, 218] width 61 height 27
click at [414, 291] on span "威利 (無代號)" at bounding box center [410, 289] width 40 height 11
type input "威利(無代號)"
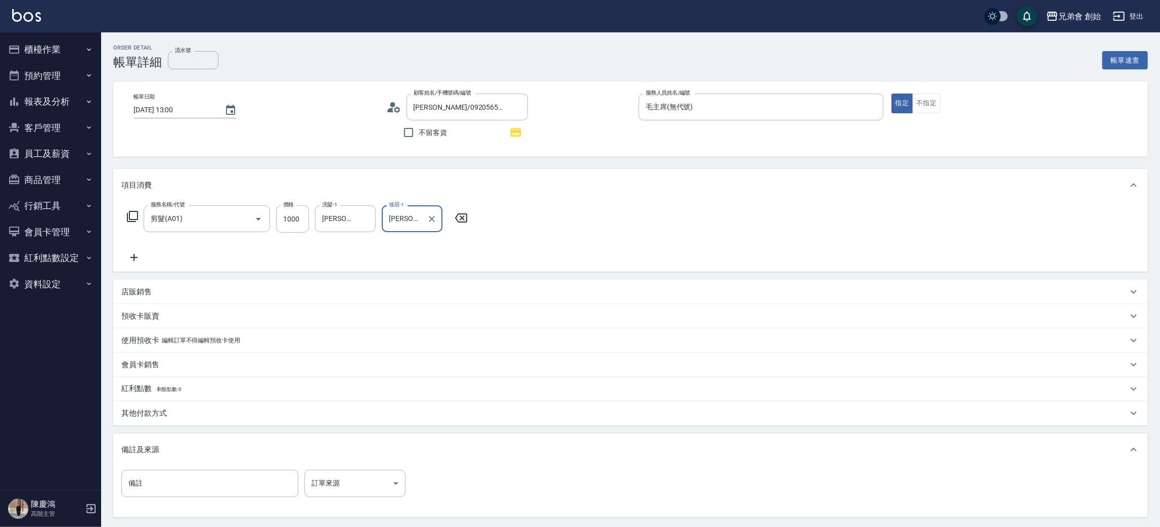
scroll to position [98, 0]
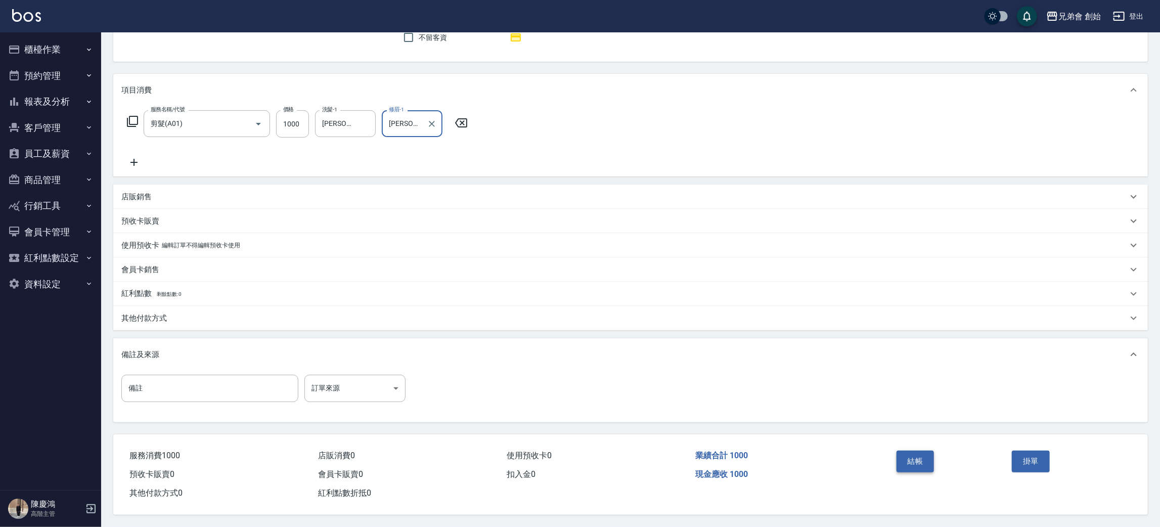
click at [914, 457] on button "結帳" at bounding box center [916, 461] width 38 height 21
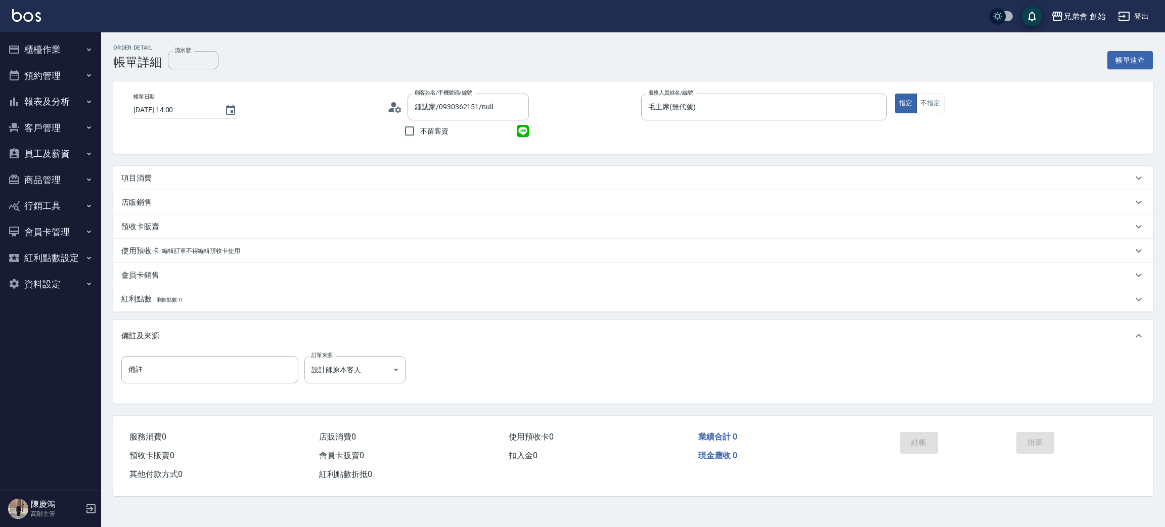
click at [154, 179] on div "項目消費" at bounding box center [627, 178] width 1012 height 11
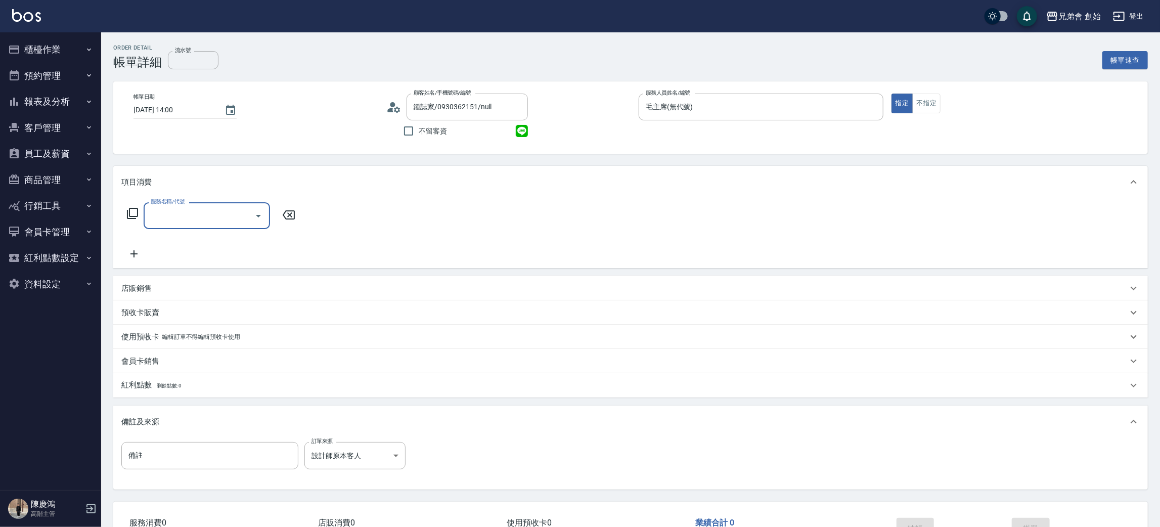
click at [196, 214] on input "服務名稱/代號" at bounding box center [199, 216] width 102 height 18
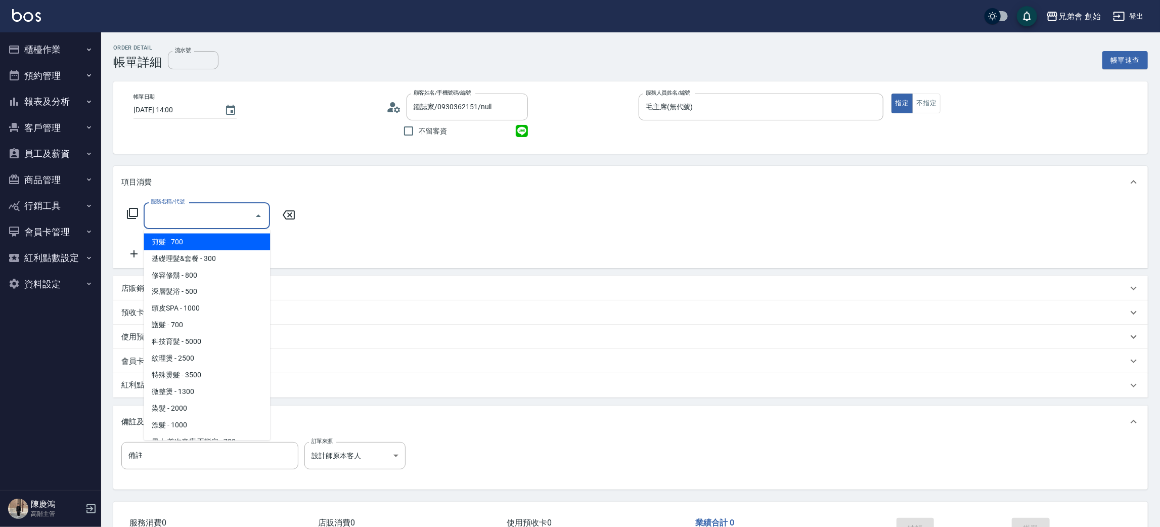
drag, startPoint x: 180, startPoint y: 236, endPoint x: 263, endPoint y: 228, distance: 83.4
click at [181, 238] on span "剪髮 - 700" at bounding box center [207, 242] width 126 height 17
type input "剪髮(A01)"
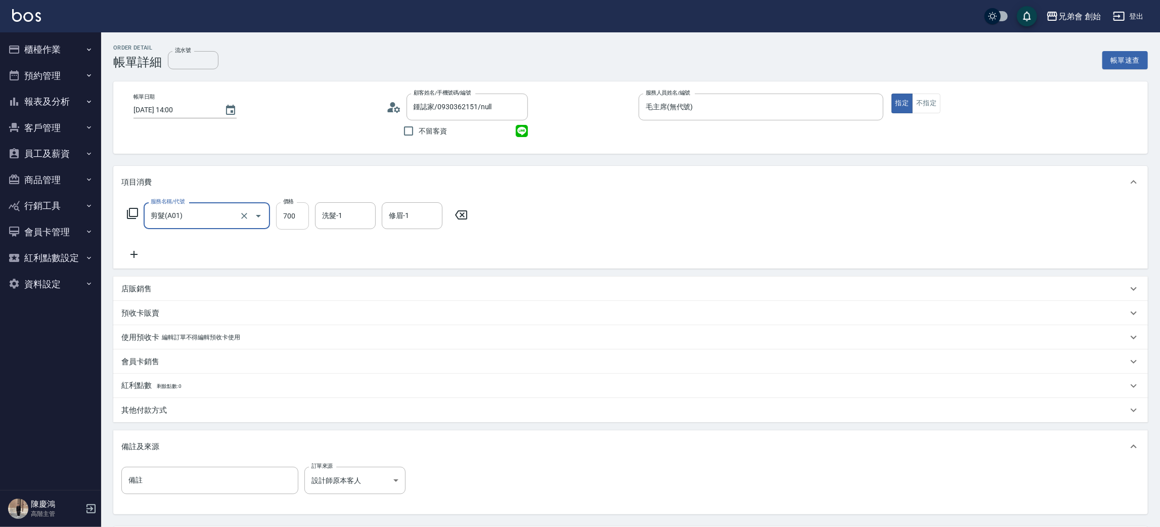
click at [288, 209] on input "700" at bounding box center [292, 215] width 33 height 27
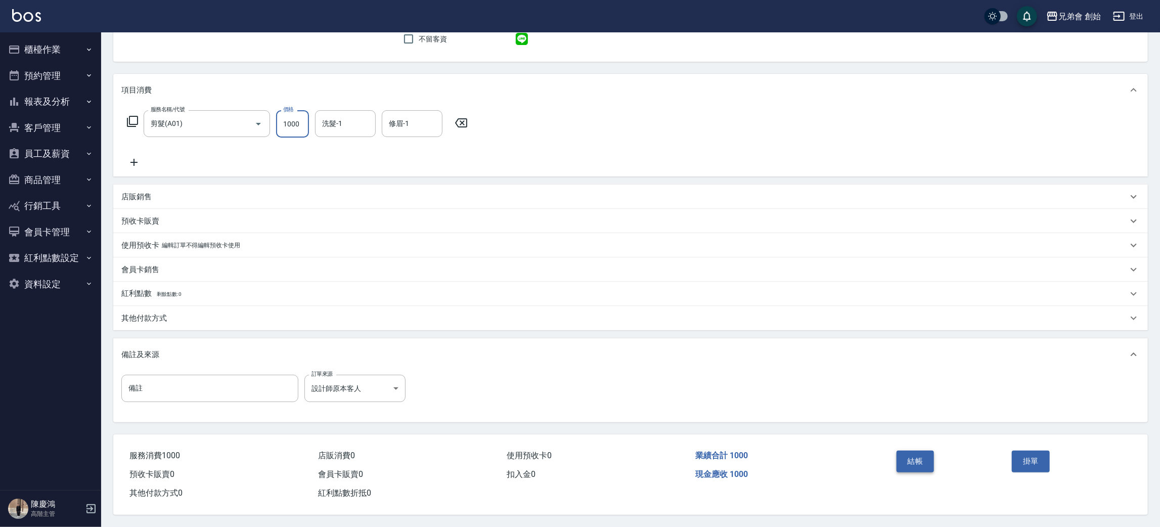
type input "1000"
click at [922, 457] on button "結帳" at bounding box center [916, 461] width 38 height 21
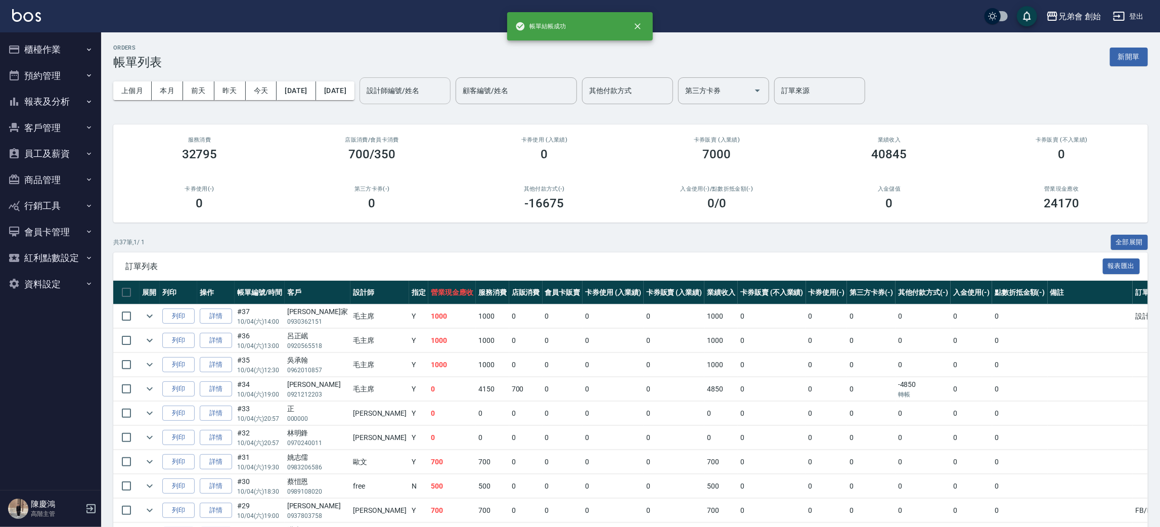
click at [446, 92] on input "設計師編號/姓名" at bounding box center [405, 91] width 82 height 18
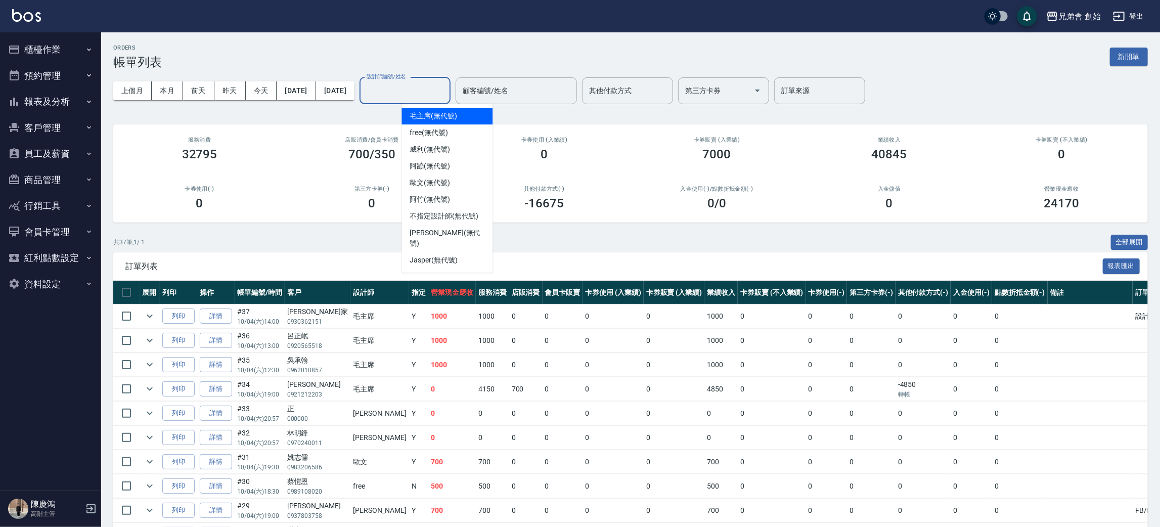
click at [443, 114] on span "毛主席 (無代號)" at bounding box center [434, 116] width 48 height 11
type input "毛主席(無代號)"
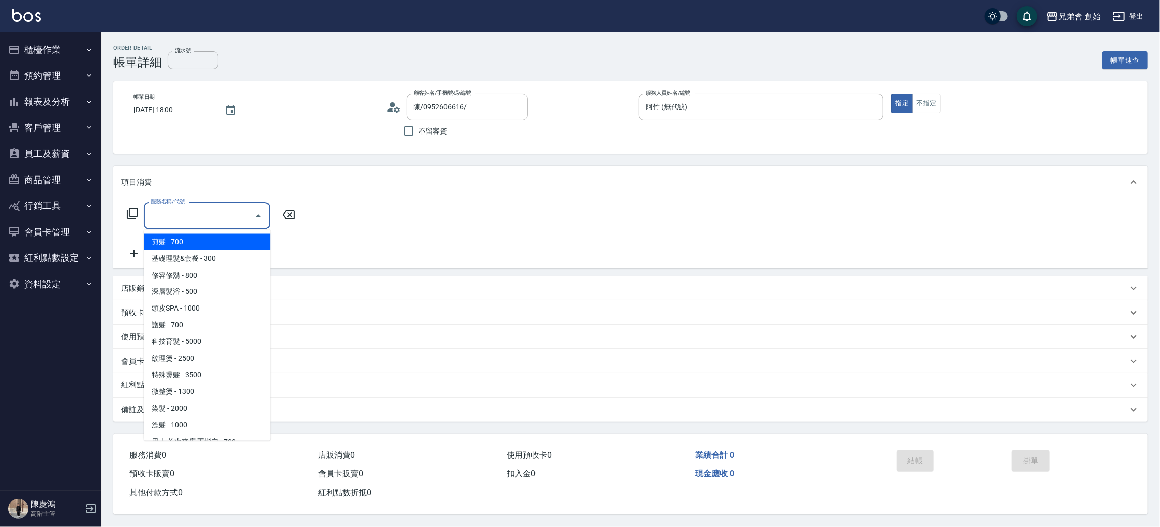
drag, startPoint x: 215, startPoint y: 238, endPoint x: 268, endPoint y: 245, distance: 53.1
click at [218, 238] on span "剪髮 - 700" at bounding box center [207, 242] width 126 height 17
type input "剪髮(A01)"
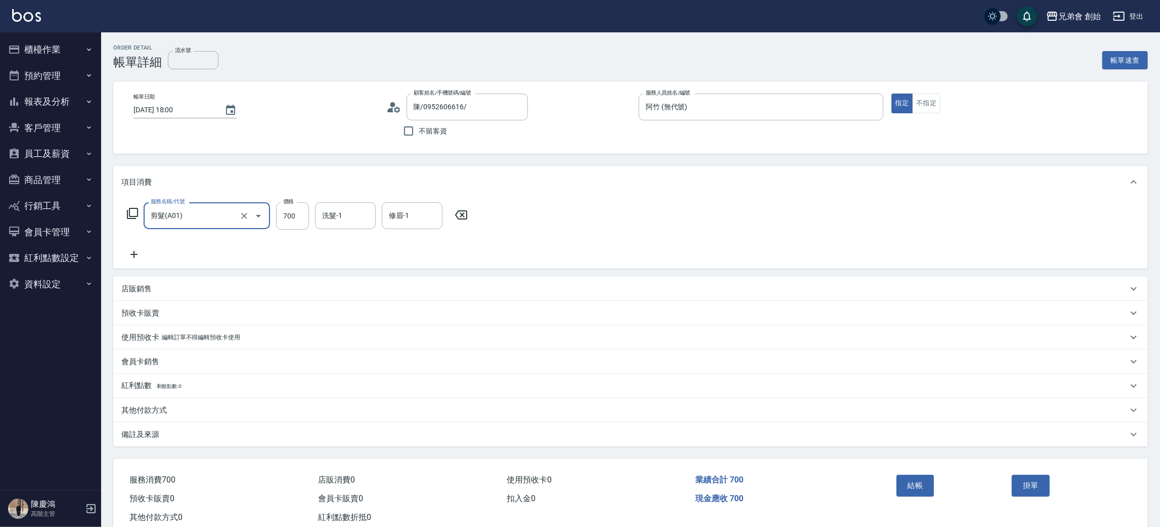
drag, startPoint x: 906, startPoint y: 487, endPoint x: 550, endPoint y: 270, distance: 417.0
click at [906, 487] on button "結帳" at bounding box center [916, 485] width 38 height 21
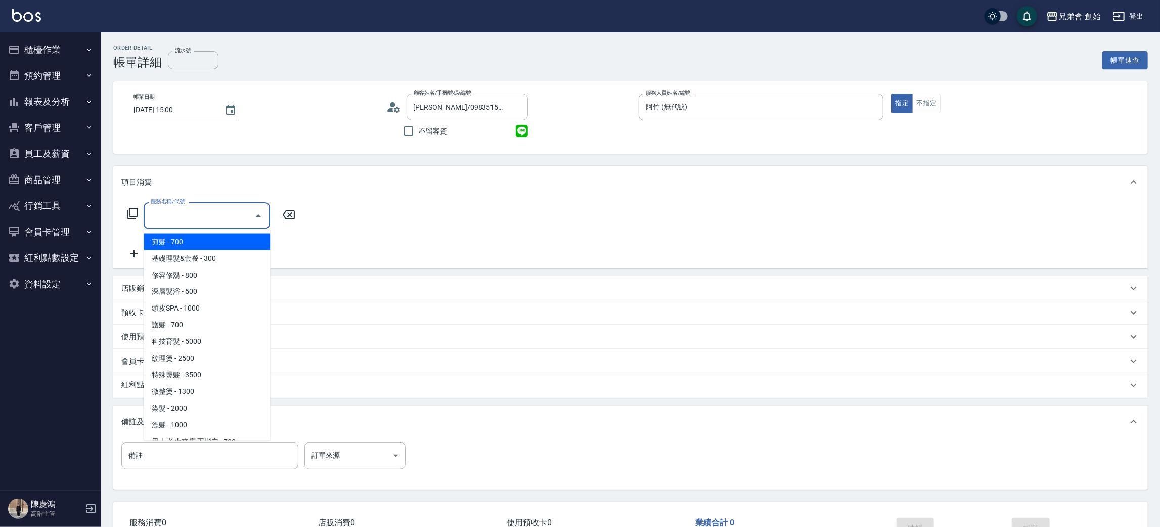
drag, startPoint x: 0, startPoint y: 0, endPoint x: 469, endPoint y: 320, distance: 568.2
click at [213, 239] on span "剪髮 - 700" at bounding box center [207, 242] width 126 height 17
type input "剪髮(A01)"
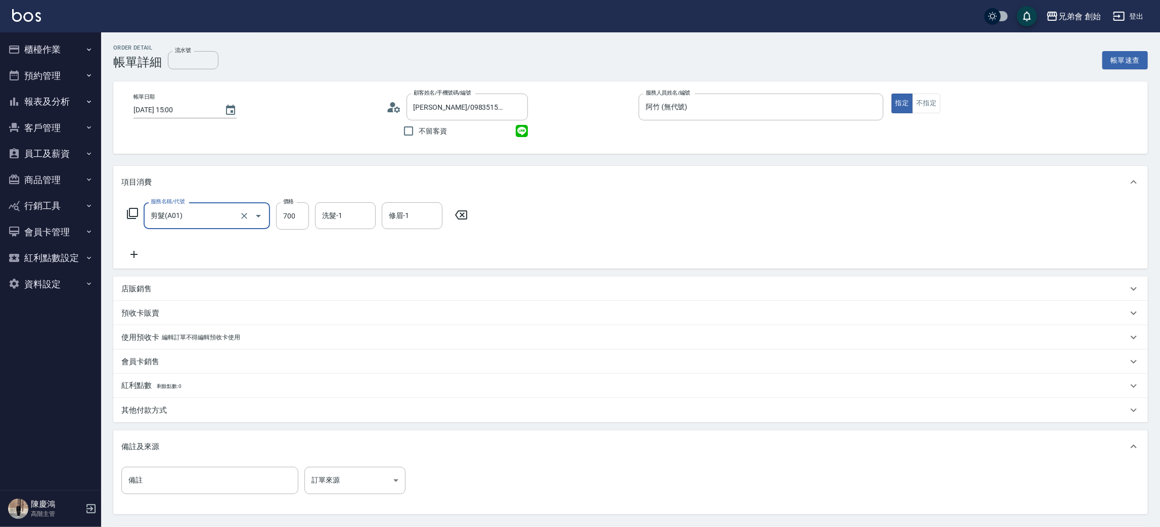
scroll to position [95, 0]
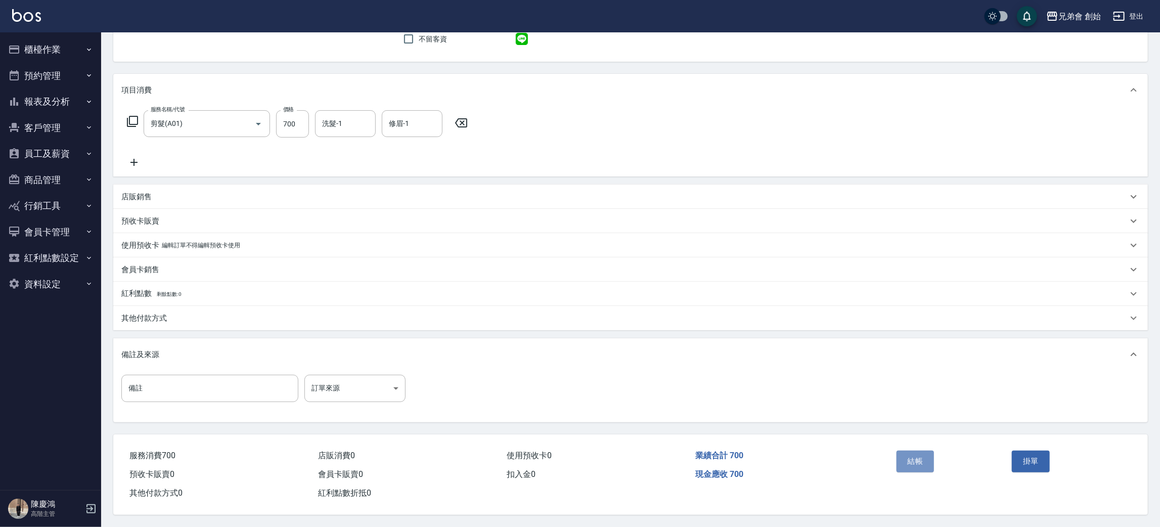
drag, startPoint x: 930, startPoint y: 456, endPoint x: 869, endPoint y: 427, distance: 67.2
click at [928, 456] on button "結帳" at bounding box center [916, 461] width 38 height 21
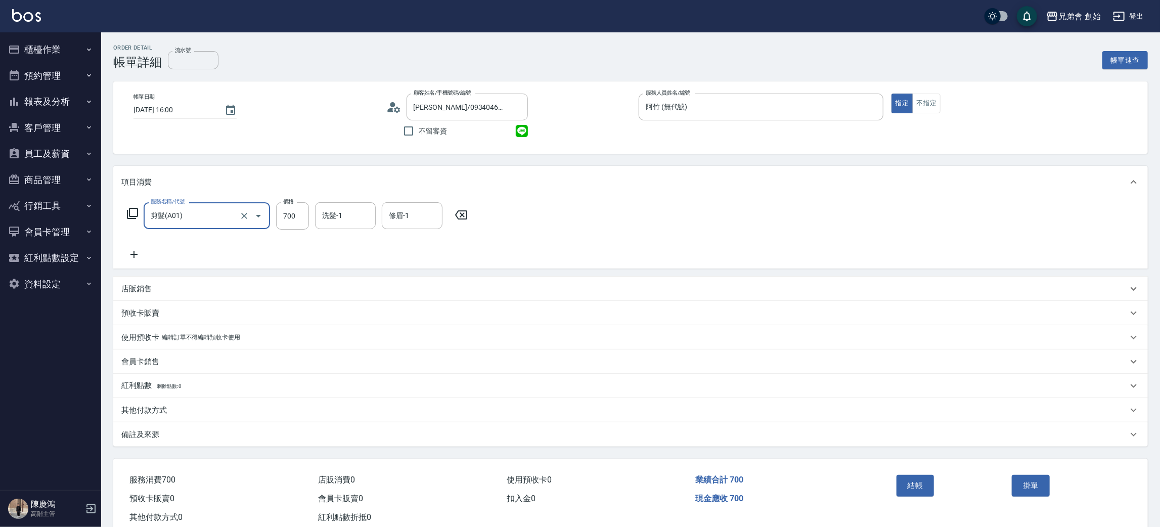
click at [125, 253] on icon at bounding box center [133, 254] width 25 height 12
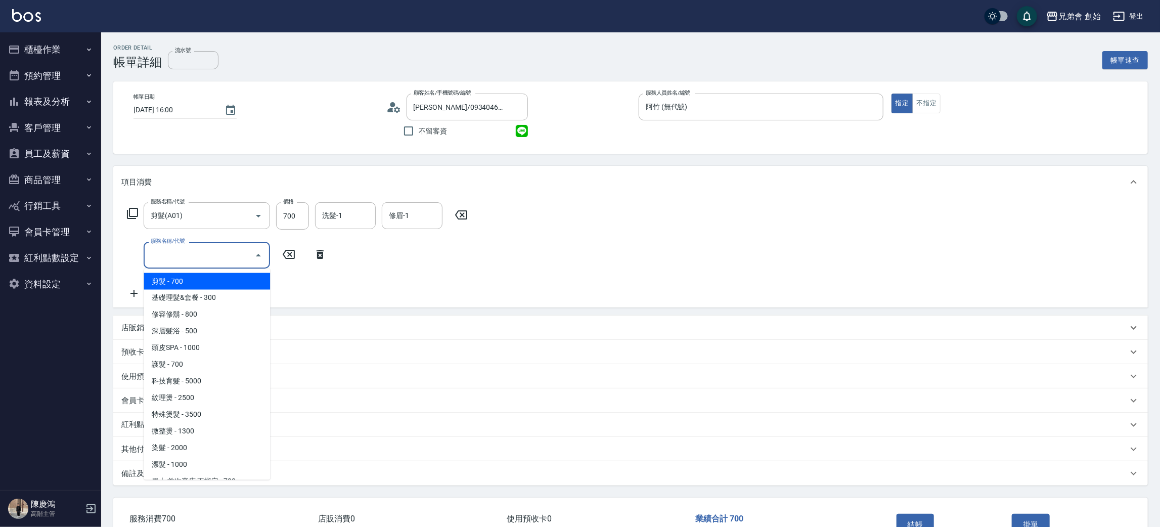
click at [181, 253] on input "服務名稱/代號" at bounding box center [199, 255] width 102 height 18
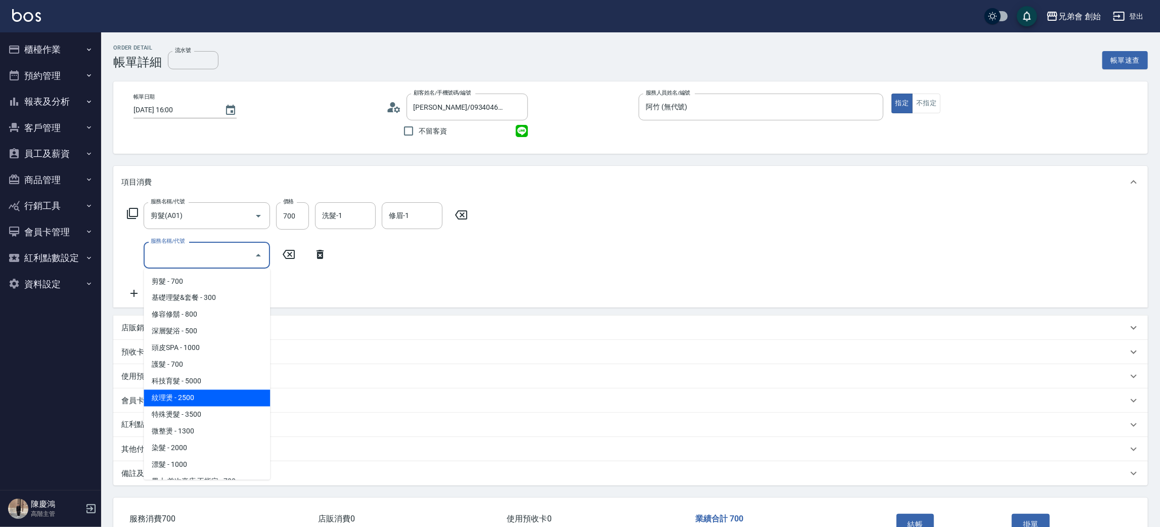
drag, startPoint x: 211, startPoint y: 398, endPoint x: 280, endPoint y: 305, distance: 115.3
click at [211, 395] on span "紋理燙 - 2500" at bounding box center [207, 398] width 126 height 17
type input "紋理燙(D01)"
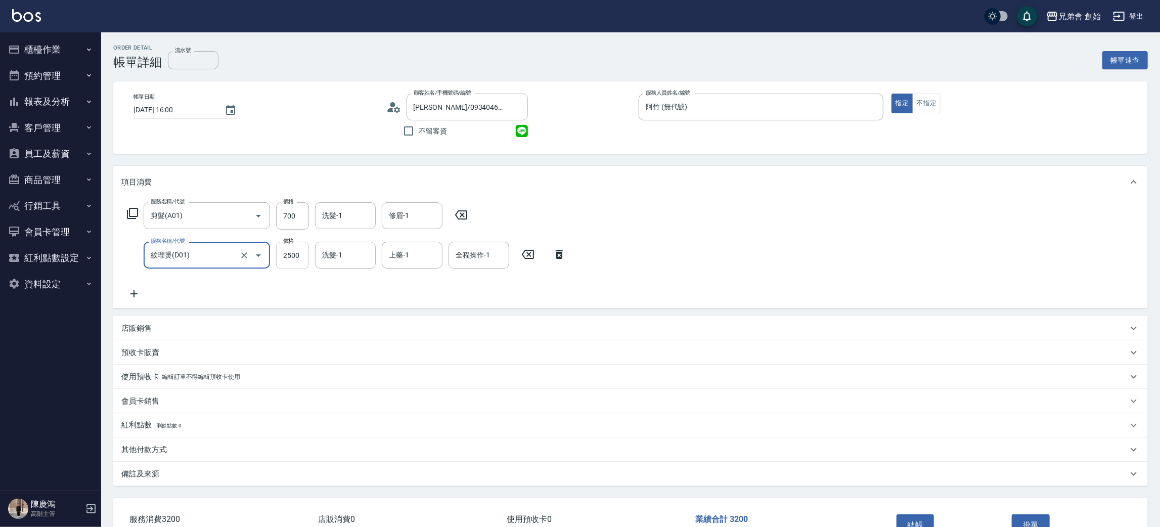
click at [305, 257] on input "2500" at bounding box center [292, 255] width 33 height 27
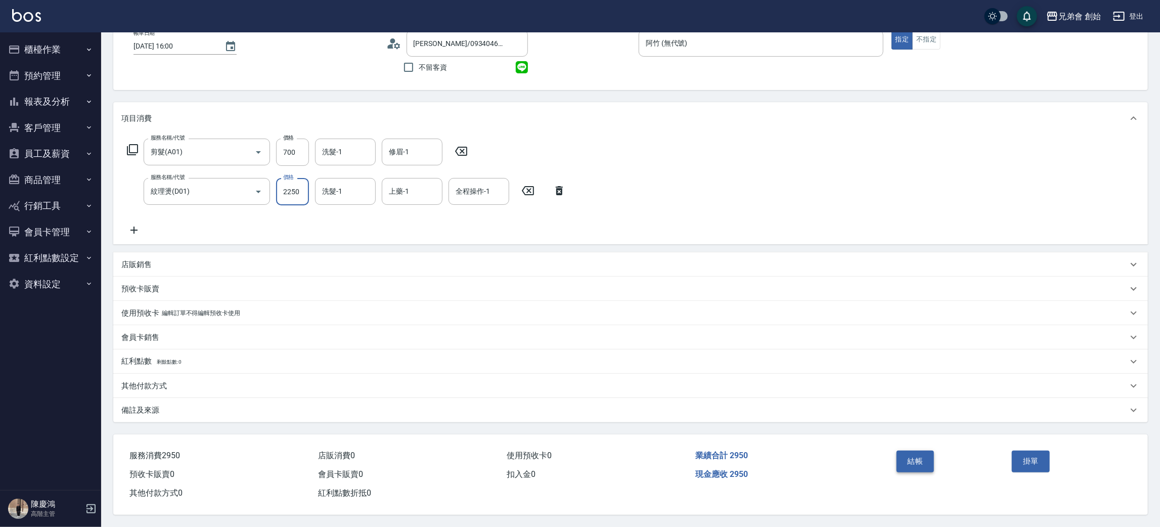
type input "2250"
click at [917, 455] on button "結帳" at bounding box center [916, 461] width 38 height 21
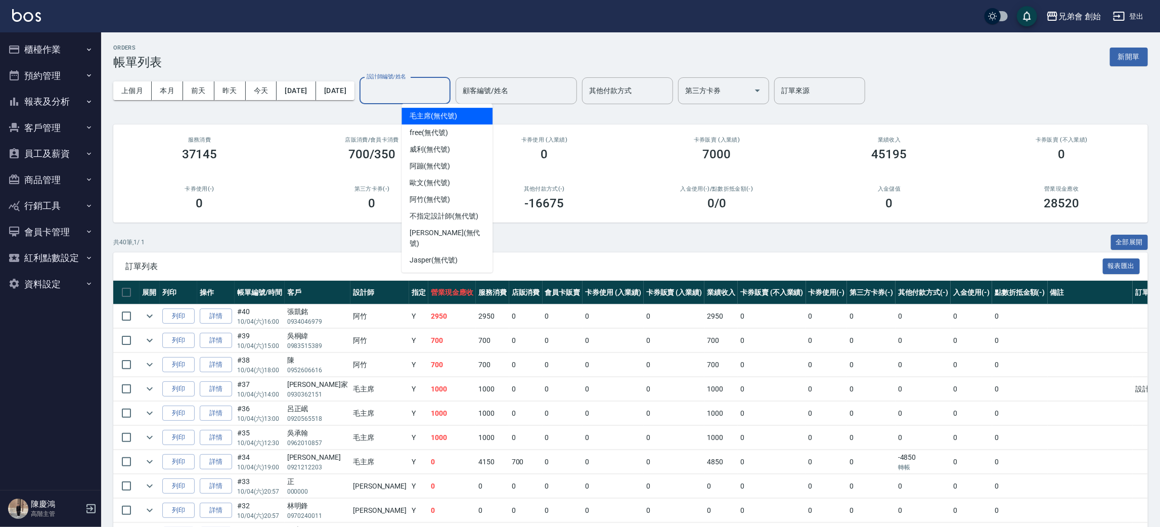
click at [431, 83] on div "設計師編號/姓名 設計師編號/姓名" at bounding box center [405, 90] width 91 height 27
click at [447, 117] on span "毛主席 (無代號)" at bounding box center [434, 116] width 48 height 11
type input "毛主席(無代號)"
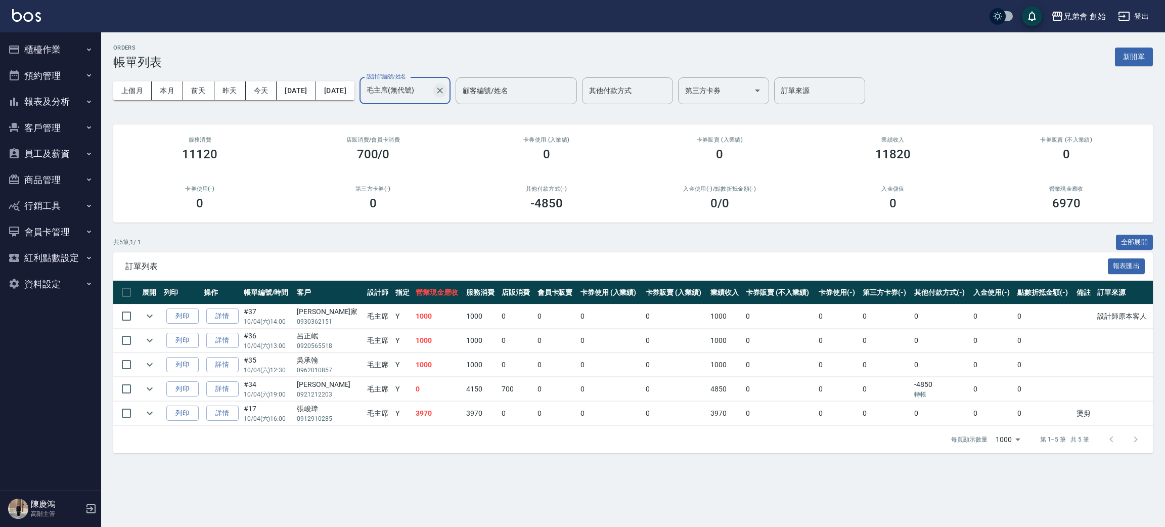
click at [445, 94] on icon "Clear" at bounding box center [440, 90] width 10 height 10
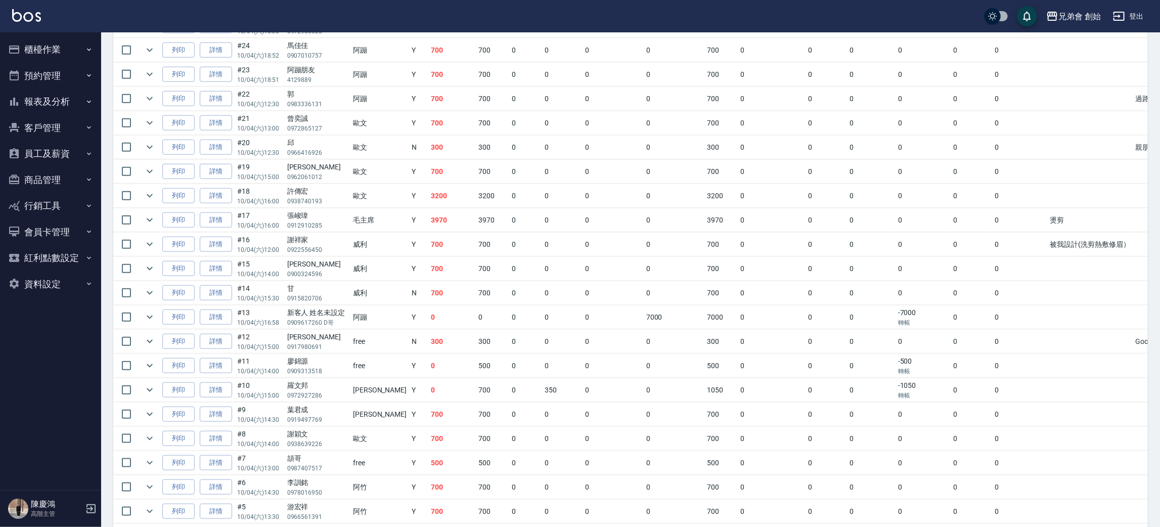
scroll to position [730, 0]
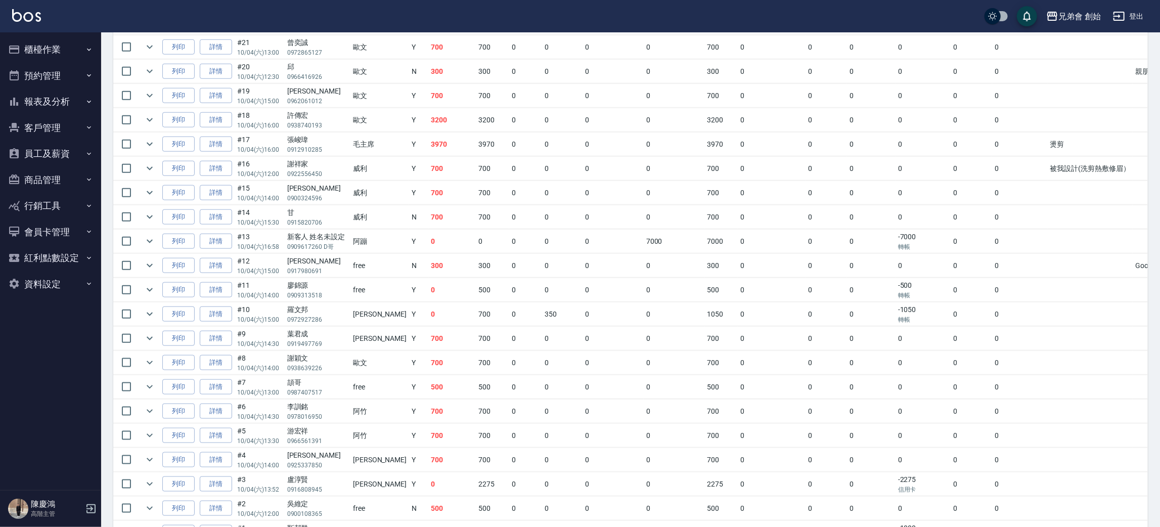
click at [914, 309] on tbody "列印 詳情 #40 10/04 (六) 16:00 [PERSON_NAME]0934046979 阿竹 Y 2950 2950 0 0 0 0 2950 0…" at bounding box center [652, 59] width 1078 height 971
click at [1072, 321] on td at bounding box center [1090, 314] width 85 height 24
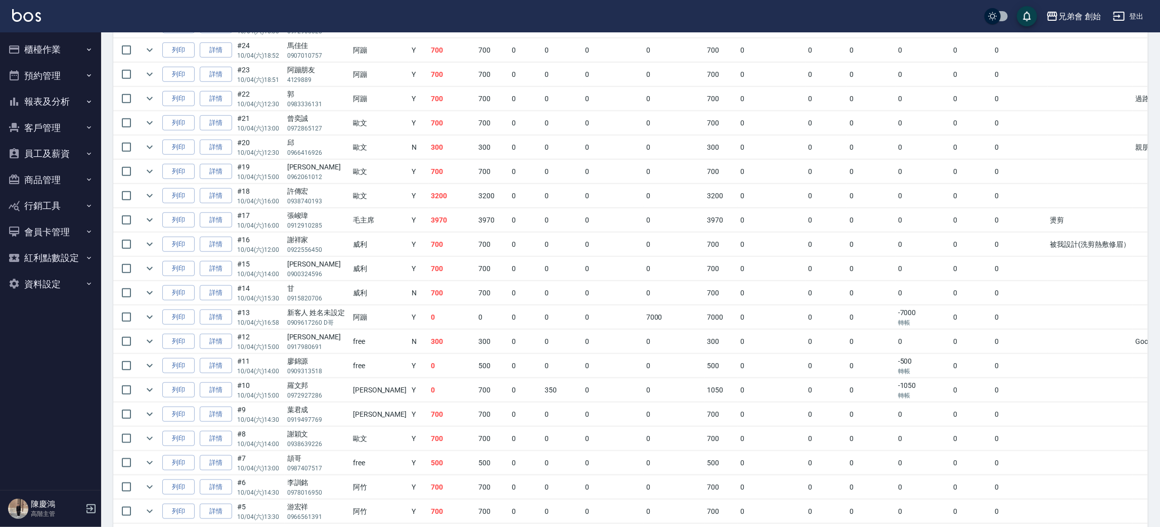
scroll to position [427, 0]
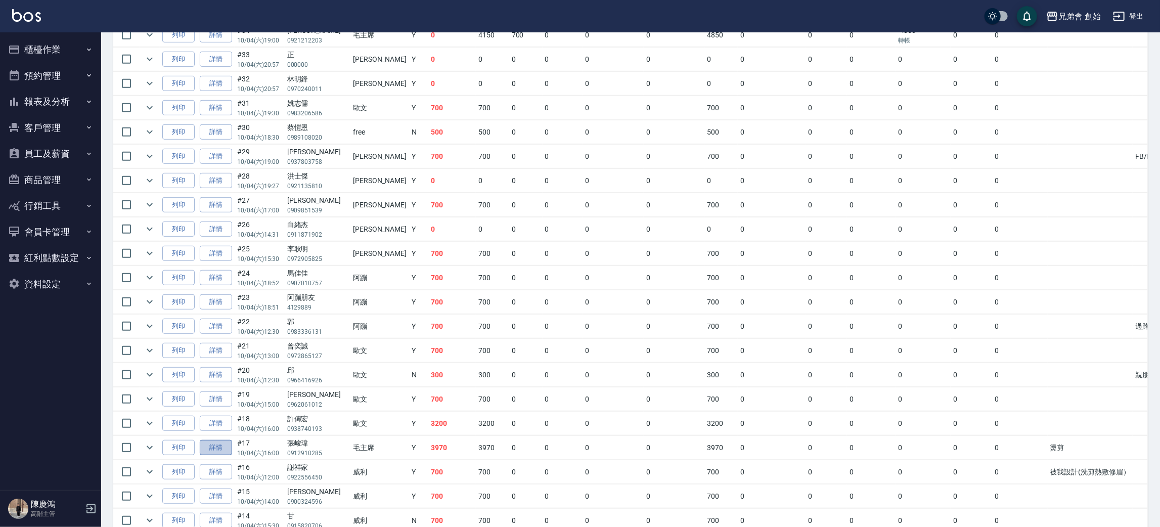
click at [216, 453] on link "詳情" at bounding box center [216, 448] width 32 height 16
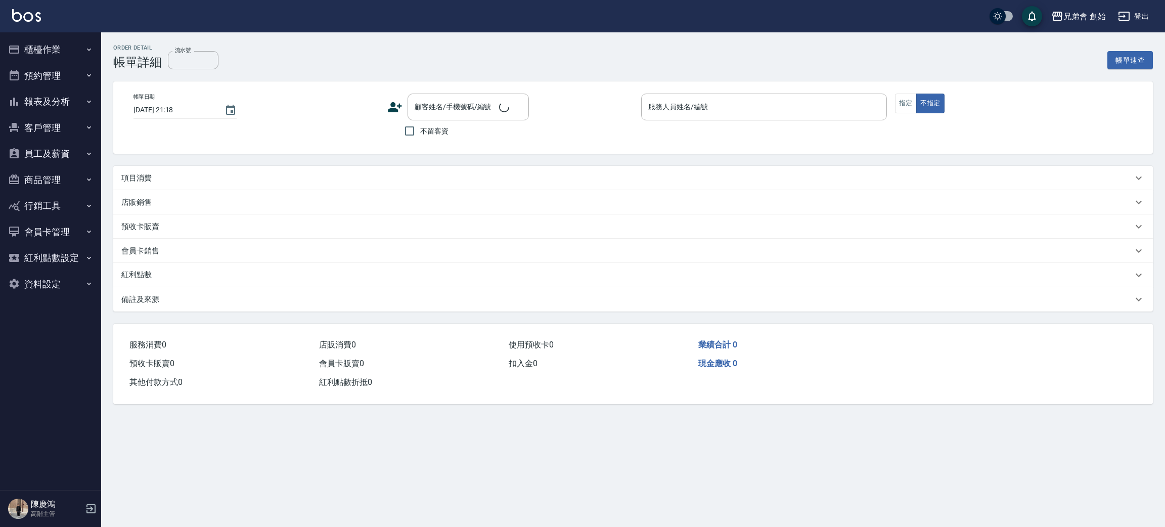
type input "[DATE] 16:00"
type input "毛主席(無代號)"
type input "燙剪"
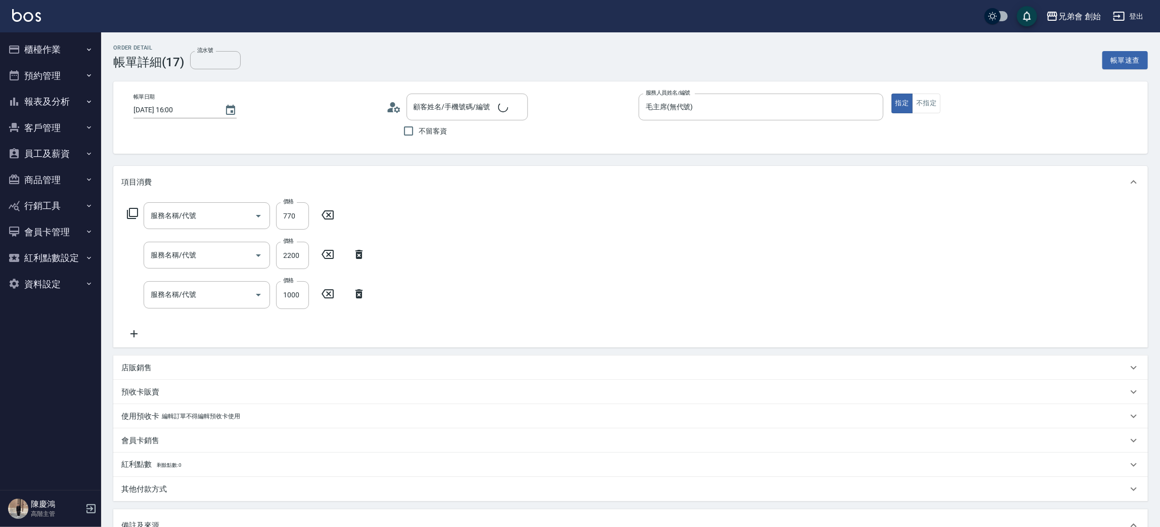
type input "[PERSON_NAME]/0912910285/null"
type input "微整燙(D03)"
type input "紋理燙(D01)"
type input "剪髮(A01)"
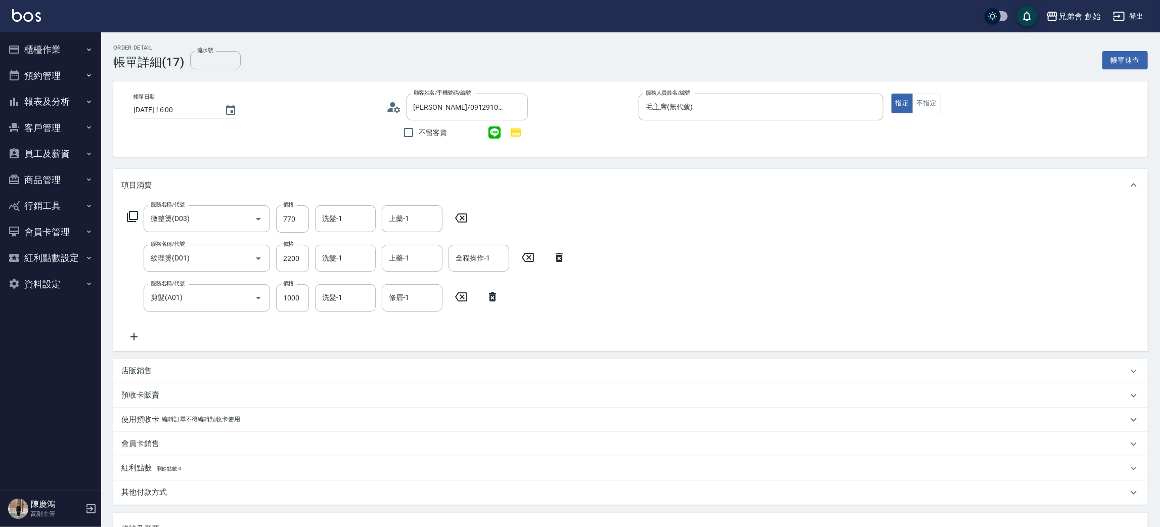
scroll to position [152, 0]
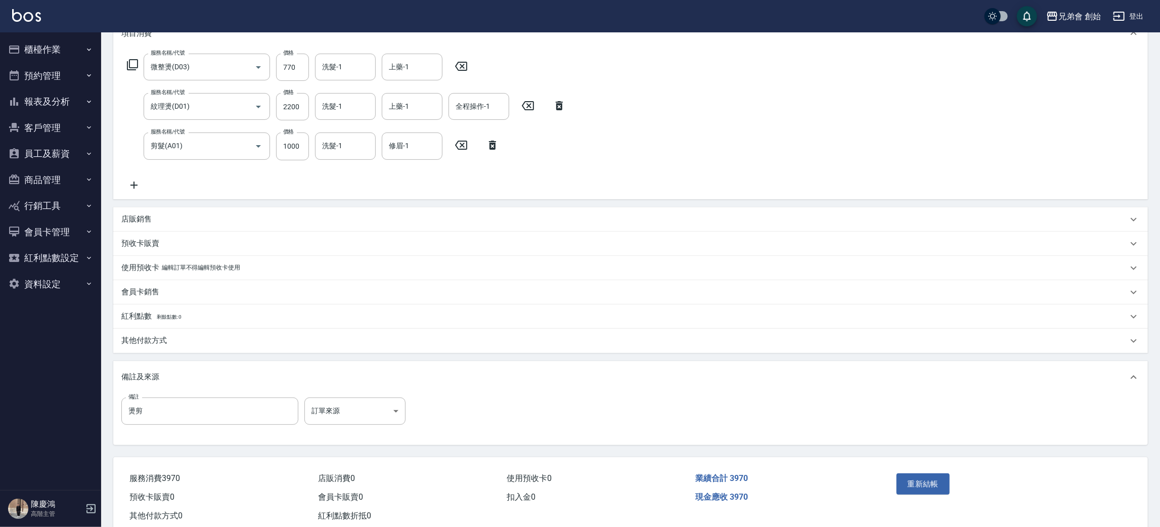
click at [175, 341] on div "其他付款方式" at bounding box center [624, 340] width 1007 height 11
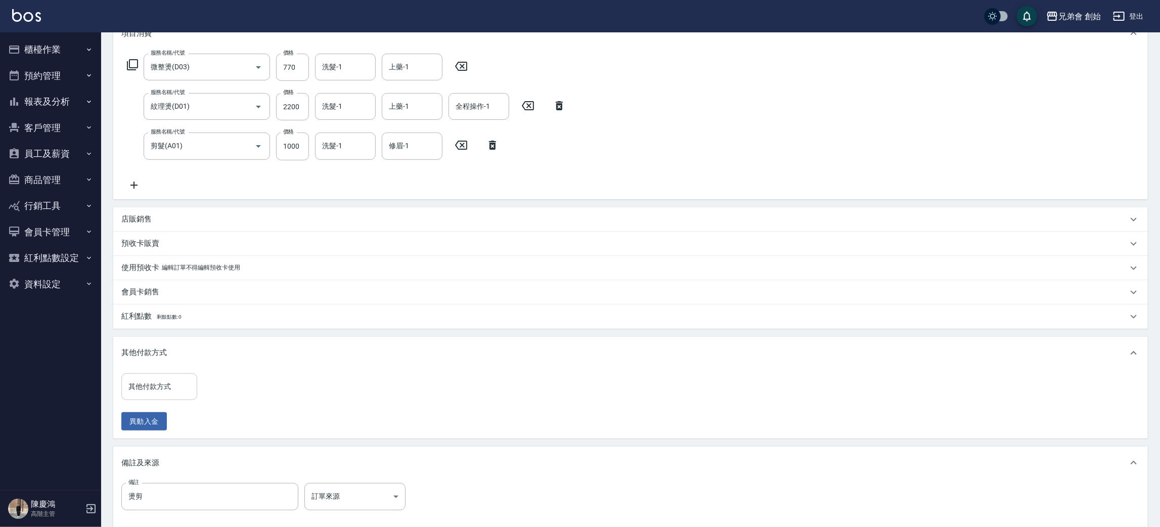
click at [187, 386] on input "其他付款方式" at bounding box center [159, 387] width 67 height 18
click at [165, 425] on span "轉帳" at bounding box center [159, 429] width 76 height 17
type input "轉帳"
click at [251, 385] on input "0" at bounding box center [241, 386] width 76 height 27
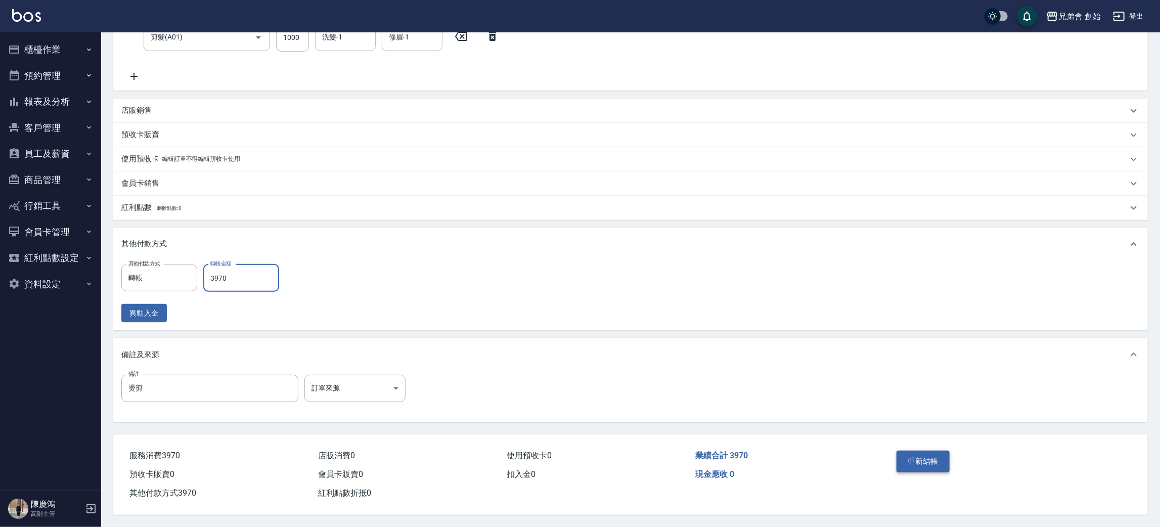
type input "3970"
click at [929, 461] on button "重新結帳" at bounding box center [924, 461] width 54 height 21
